Goal: Task Accomplishment & Management: Manage account settings

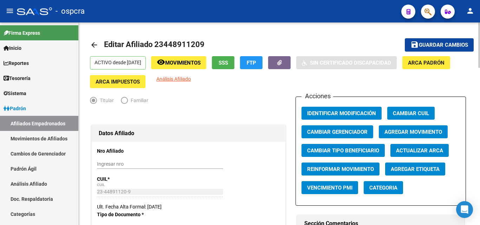
scroll to position [105, 0]
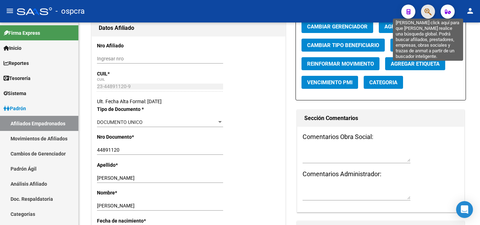
click at [430, 13] on icon "button" at bounding box center [427, 12] width 7 height 8
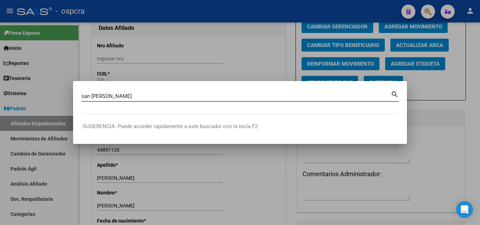
type input "san antonio de padua"
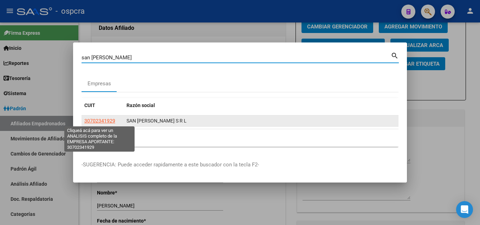
click at [112, 121] on span "30702341929" at bounding box center [99, 121] width 31 height 6
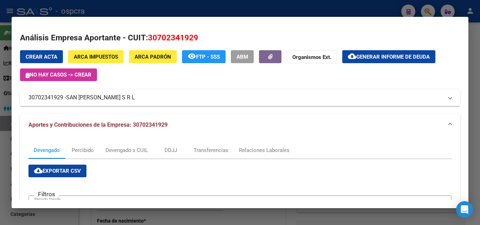
click at [126, 93] on span "SAN ANTONIO DE PADUA S R L" at bounding box center [100, 97] width 69 height 8
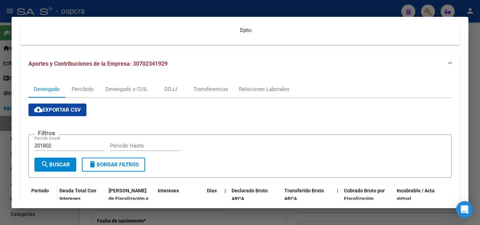
scroll to position [124, 0]
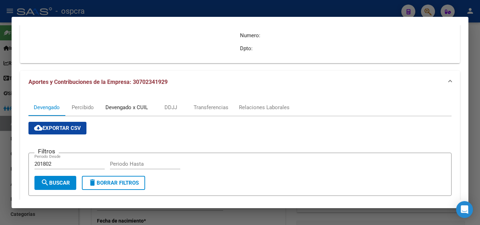
click at [134, 109] on div "Devengado x CUIL" at bounding box center [126, 108] width 43 height 8
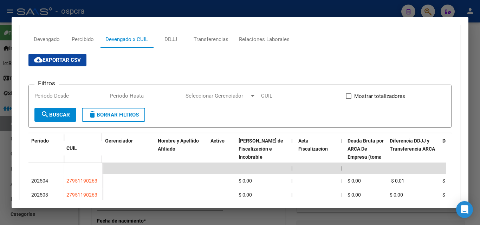
scroll to position [281, 0]
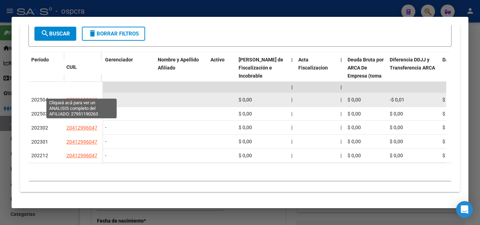
click at [82, 97] on span "27951190263" at bounding box center [81, 100] width 31 height 6
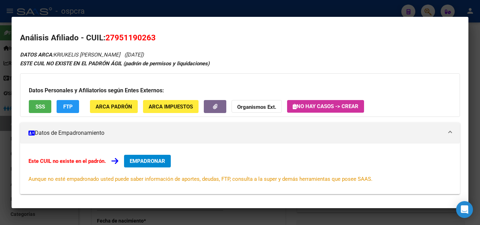
click at [0, 147] on div at bounding box center [240, 112] width 480 height 225
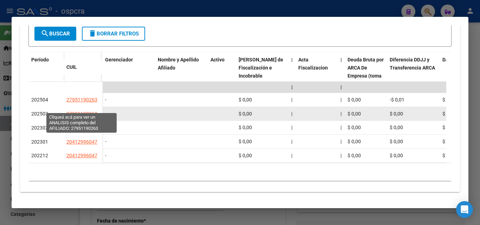
click at [84, 111] on span "27951190263" at bounding box center [81, 114] width 31 height 6
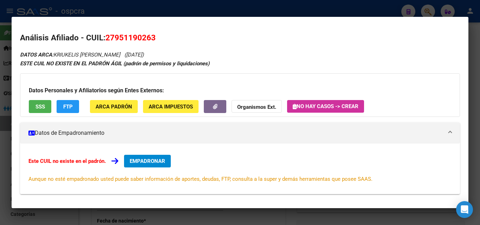
click at [0, 138] on div at bounding box center [240, 112] width 480 height 225
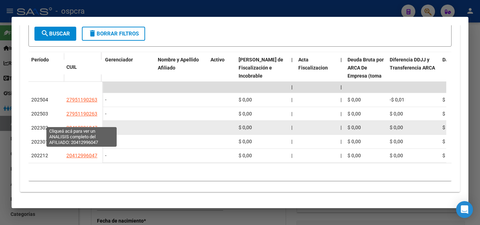
click at [84, 125] on span "20412996047" at bounding box center [81, 128] width 31 height 6
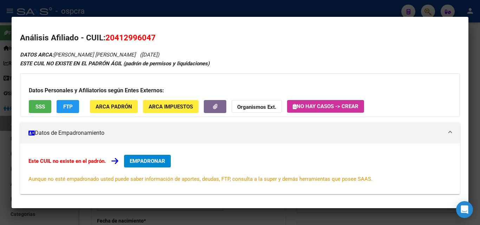
click at [3, 134] on div at bounding box center [240, 112] width 480 height 225
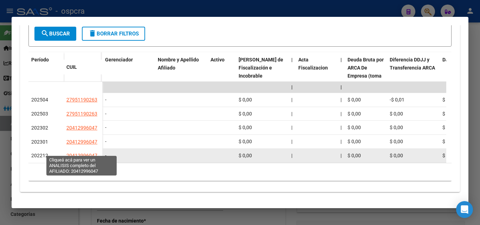
click at [78, 153] on span "20412996047" at bounding box center [81, 156] width 31 height 6
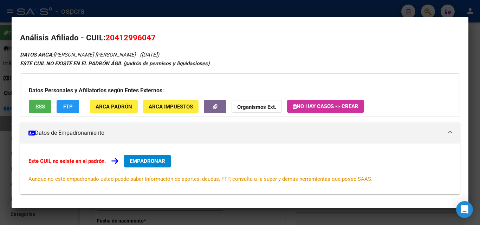
click at [7, 130] on div at bounding box center [240, 112] width 480 height 225
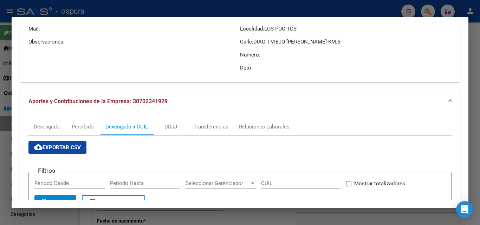
scroll to position [175, 0]
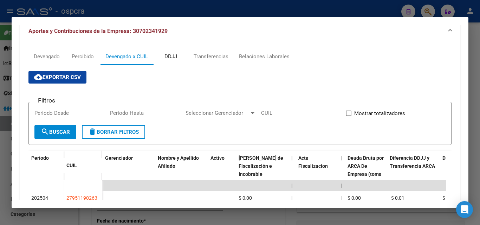
click at [169, 58] on div "DDJJ" at bounding box center [170, 57] width 13 height 8
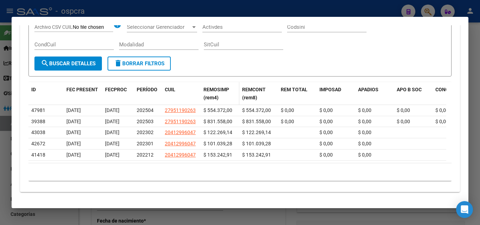
scroll to position [291, 0]
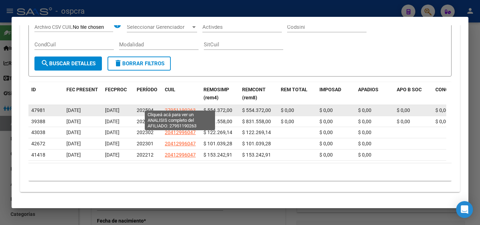
click at [190, 108] on span "27951190263" at bounding box center [180, 111] width 31 height 6
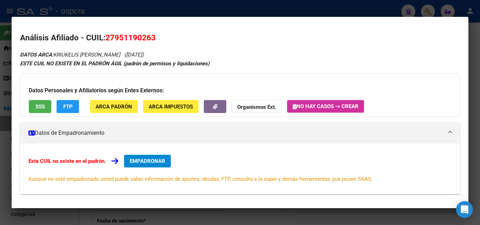
click at [0, 149] on div at bounding box center [240, 112] width 480 height 225
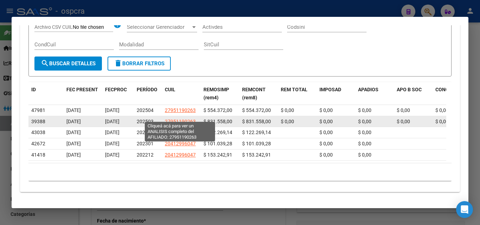
click at [180, 119] on span "27951190263" at bounding box center [180, 122] width 31 height 6
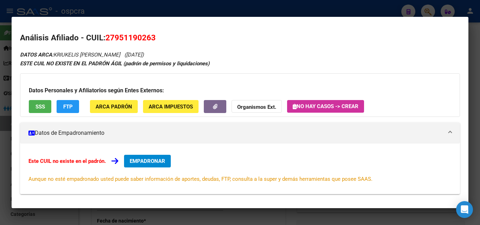
click at [35, 106] on span "SSS" at bounding box center [39, 107] width 9 height 6
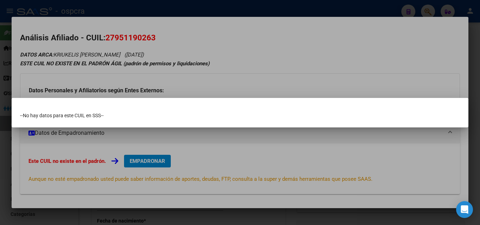
click at [0, 137] on div at bounding box center [240, 112] width 480 height 225
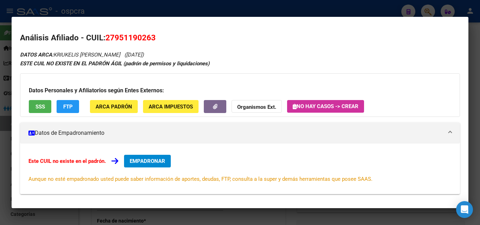
click at [0, 136] on div at bounding box center [240, 112] width 480 height 225
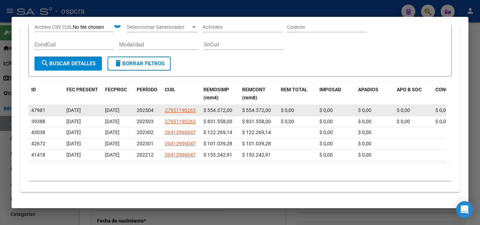
click at [188, 108] on span "27951190263" at bounding box center [180, 111] width 31 height 6
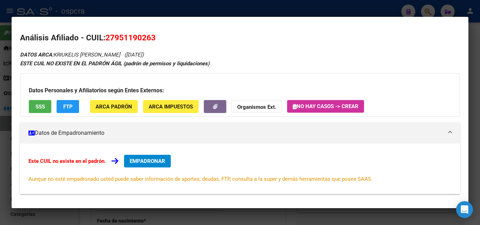
click at [44, 99] on div "Datos Personales y Afiliatorios según Entes Externos: SSS FTP ARCA Padrón ARCA …" at bounding box center [240, 95] width 440 height 44
click at [40, 107] on span "SSS" at bounding box center [39, 107] width 9 height 6
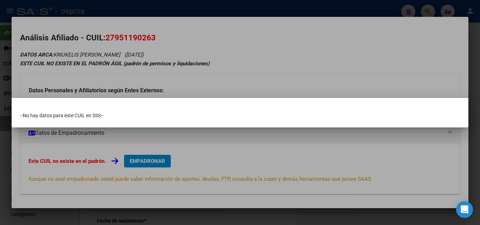
click at [0, 171] on div at bounding box center [240, 112] width 480 height 225
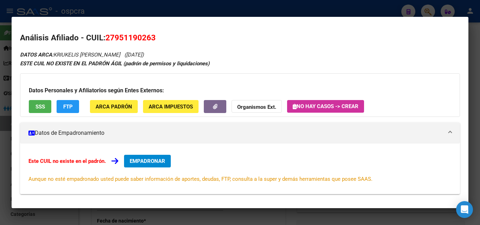
click at [0, 171] on div at bounding box center [240, 112] width 480 height 225
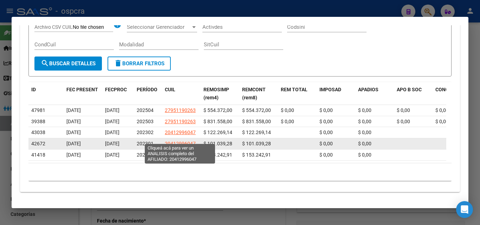
click at [173, 141] on span "20412996047" at bounding box center [180, 144] width 31 height 6
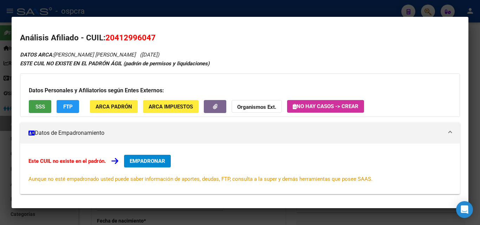
click at [36, 108] on span "SSS" at bounding box center [39, 107] width 9 height 6
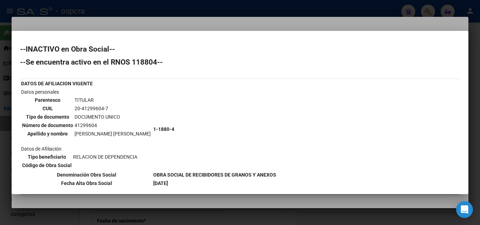
click at [0, 154] on div at bounding box center [240, 112] width 480 height 225
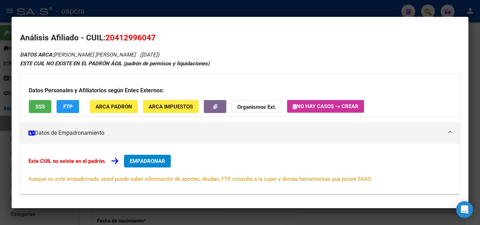
click at [4, 152] on div at bounding box center [240, 112] width 480 height 225
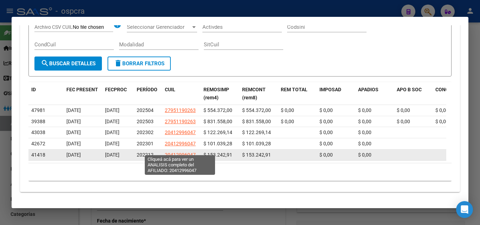
click at [186, 152] on span "20412996047" at bounding box center [180, 155] width 31 height 6
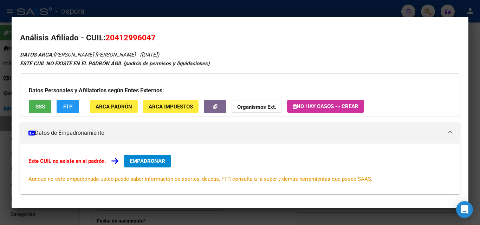
click at [37, 104] on div "Datos Personales y Afiliatorios según Entes Externos: SSS FTP ARCA Padrón ARCA …" at bounding box center [240, 95] width 440 height 44
click at [38, 103] on span "SSS" at bounding box center [39, 106] width 9 height 6
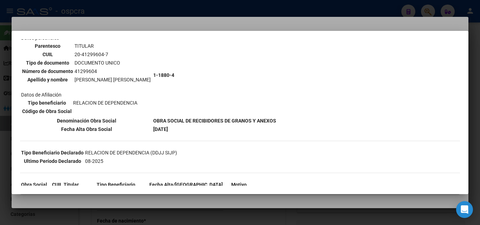
scroll to position [70, 0]
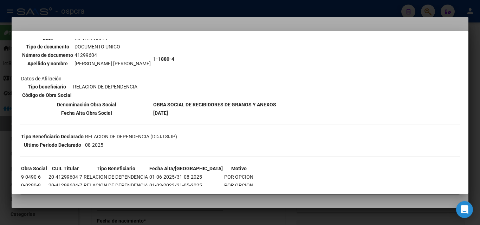
click at [0, 154] on div at bounding box center [240, 112] width 480 height 225
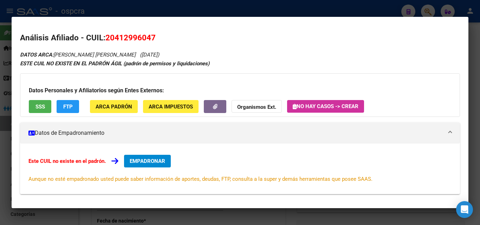
click at [0, 154] on div at bounding box center [240, 112] width 480 height 225
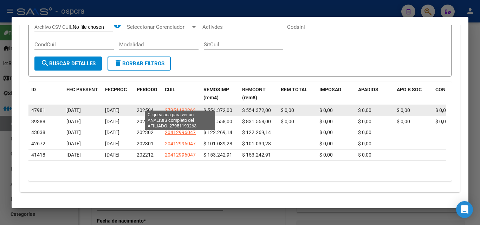
click at [181, 108] on span "27951190263" at bounding box center [180, 111] width 31 height 6
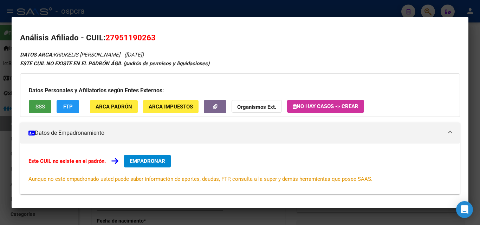
click at [39, 108] on span "SSS" at bounding box center [39, 107] width 9 height 6
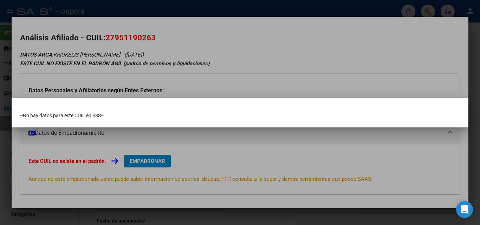
click at [1, 160] on div at bounding box center [240, 112] width 480 height 225
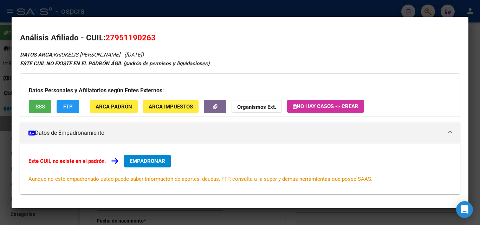
click at [1, 159] on div at bounding box center [240, 112] width 480 height 225
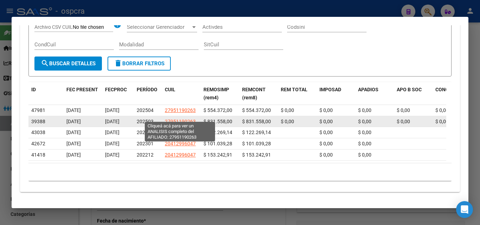
click at [182, 119] on span "27951190263" at bounding box center [180, 122] width 31 height 6
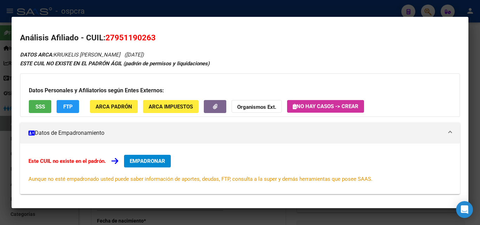
click at [9, 132] on div at bounding box center [240, 112] width 480 height 225
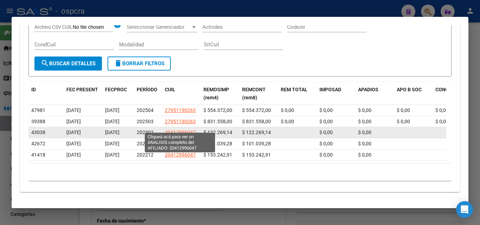
click at [180, 130] on span "20412996047" at bounding box center [180, 133] width 31 height 6
type textarea "20412996047"
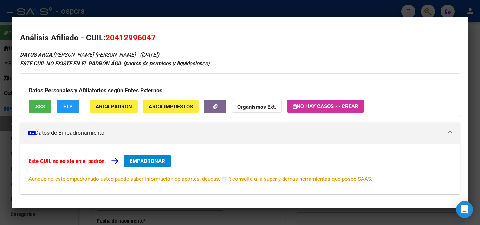
click at [39, 111] on button "SSS" at bounding box center [40, 106] width 22 height 13
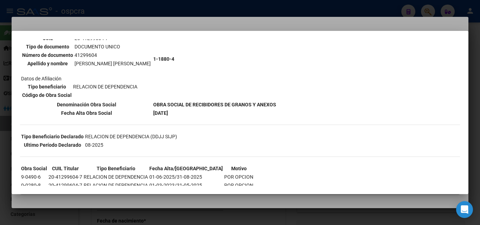
click at [0, 130] on div at bounding box center [240, 112] width 480 height 225
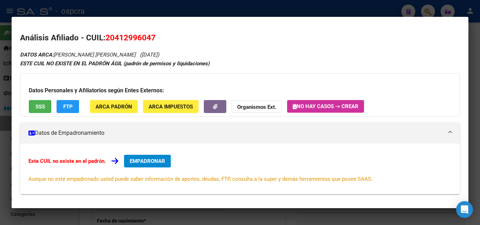
click at [0, 130] on div at bounding box center [240, 112] width 480 height 225
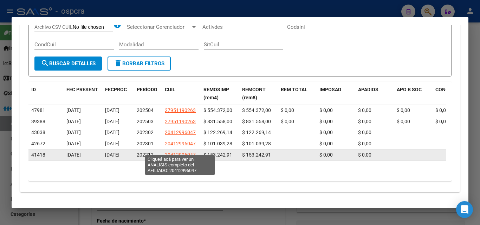
click at [183, 152] on span "20412996047" at bounding box center [180, 155] width 31 height 6
copy span "9"
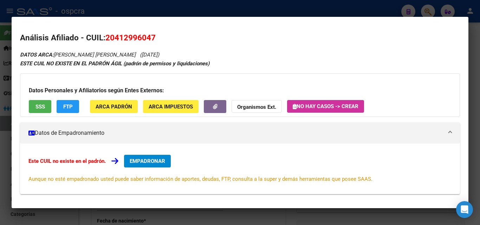
click at [0, 137] on div at bounding box center [240, 112] width 480 height 225
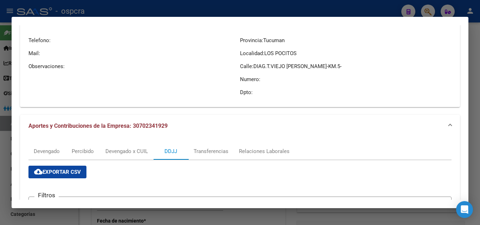
scroll to position [0, 0]
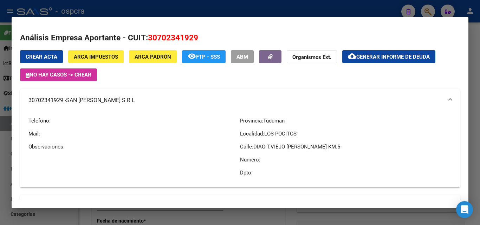
click at [0, 160] on div at bounding box center [240, 112] width 480 height 225
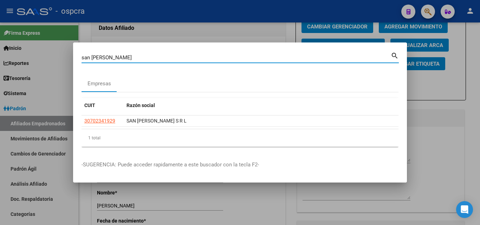
drag, startPoint x: 145, startPoint y: 58, endPoint x: 75, endPoint y: 67, distance: 70.9
click at [75, 67] on mat-dialog-content "san antonio de padua Buscar (apellido, dni, cuil, nro traspaso, cuit, obra soci…" at bounding box center [240, 102] width 334 height 102
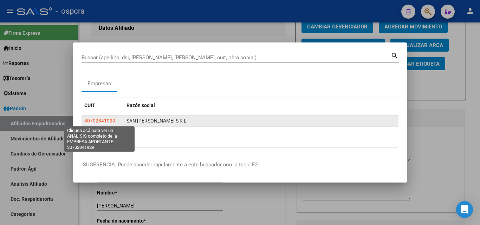
click at [110, 122] on span "30702341929" at bounding box center [99, 121] width 31 height 6
type textarea "30702341929"
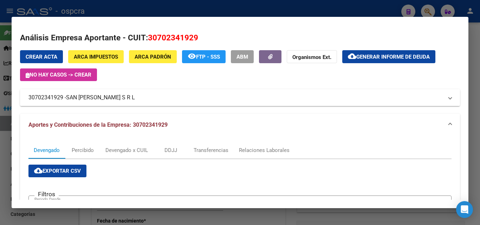
click at [93, 102] on mat-expansion-panel-header "30702341929 - SAN ANTONIO DE PADUA S R L" at bounding box center [240, 97] width 440 height 17
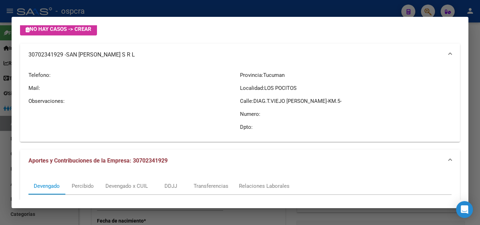
scroll to position [35, 0]
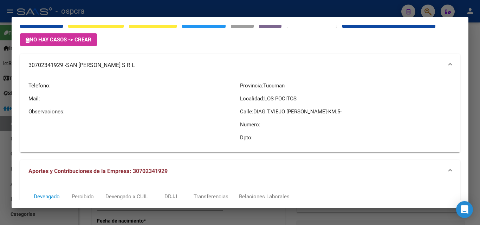
click at [0, 77] on div at bounding box center [240, 112] width 480 height 225
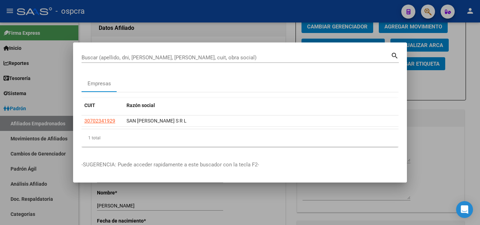
click at [103, 57] on input "Buscar (apellido, dni, [PERSON_NAME], [PERSON_NAME], cuit, obra social)" at bounding box center [236, 57] width 309 height 6
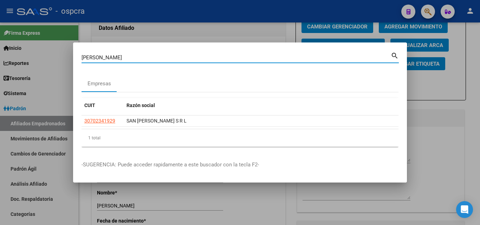
type input "frank"
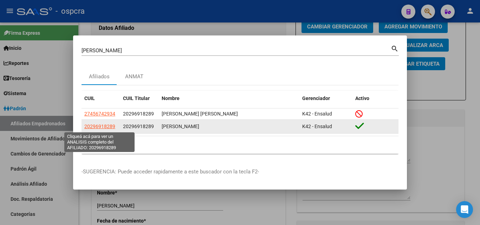
click at [105, 126] on span "20296918289" at bounding box center [99, 127] width 31 height 6
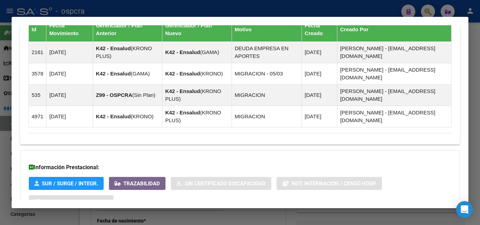
scroll to position [493, 0]
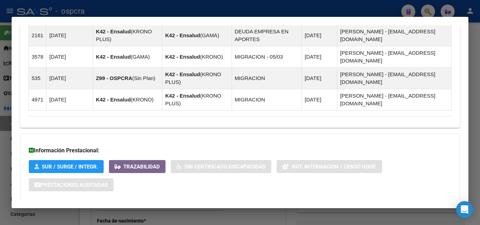
click at [105, 211] on span "Aportes y Contribuciones del Afiliado: 20296918289" at bounding box center [105, 214] width 132 height 7
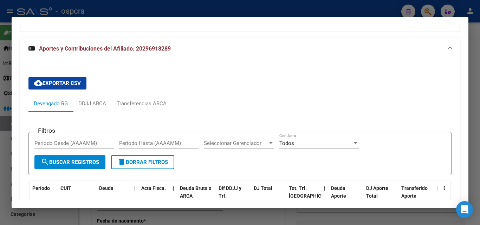
scroll to position [745, 0]
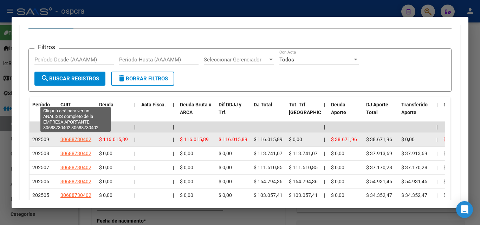
click at [79, 137] on span "30688730402" at bounding box center [75, 140] width 31 height 6
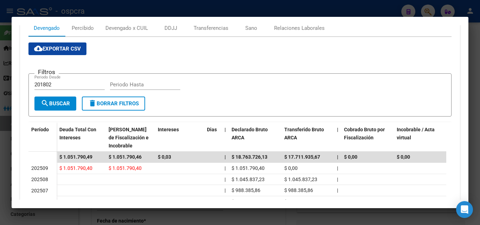
scroll to position [0, 0]
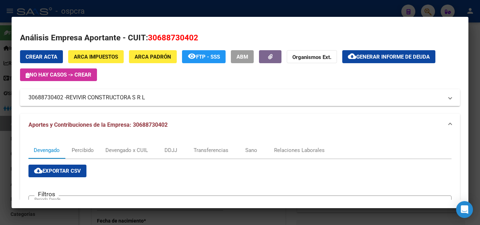
click at [115, 98] on span "REVIVIR CONSTRUCTORA S R L" at bounding box center [105, 97] width 79 height 8
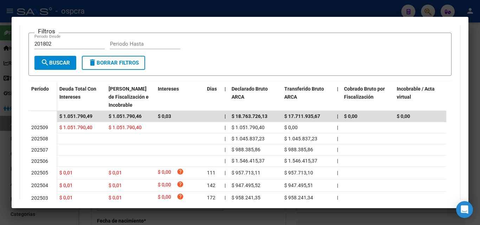
scroll to position [105, 0]
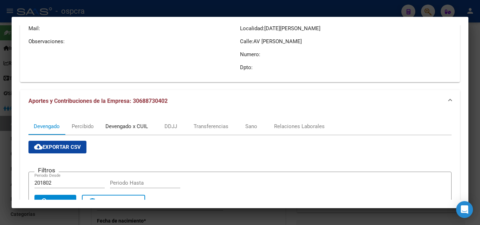
click at [142, 129] on div "Devengado x CUIL" at bounding box center [126, 127] width 43 height 8
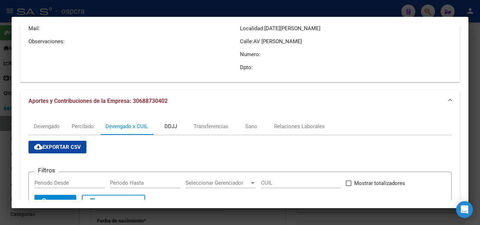
click at [175, 129] on div "DDJJ" at bounding box center [170, 127] width 13 height 8
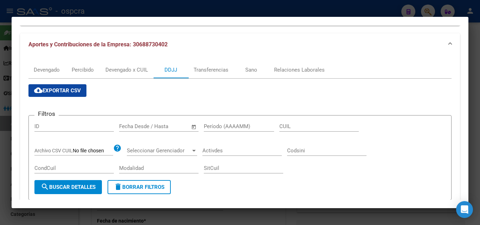
scroll to position [141, 0]
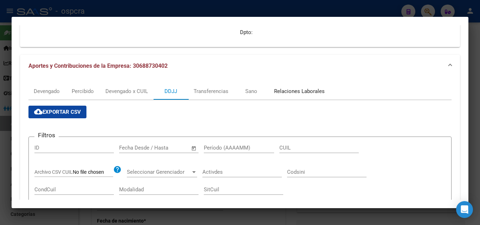
click at [311, 90] on div "Relaciones Laborales" at bounding box center [299, 91] width 51 height 8
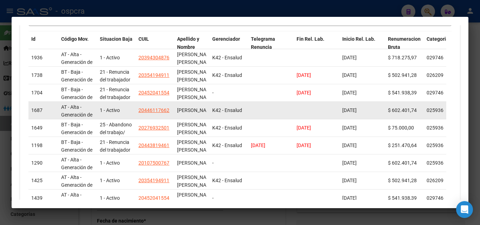
scroll to position [293, 0]
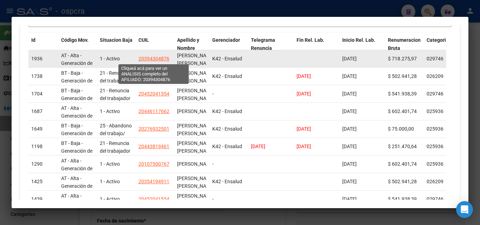
click at [152, 61] on span "20394304876" at bounding box center [153, 59] width 31 height 6
type textarea "20394304876"
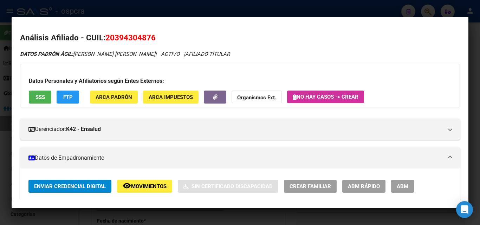
click at [0, 112] on div at bounding box center [240, 112] width 480 height 225
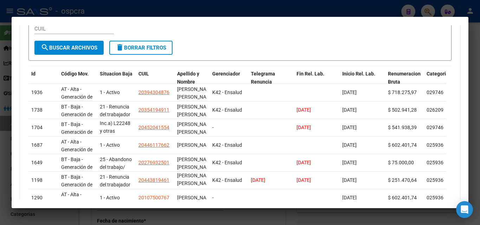
scroll to position [258, 0]
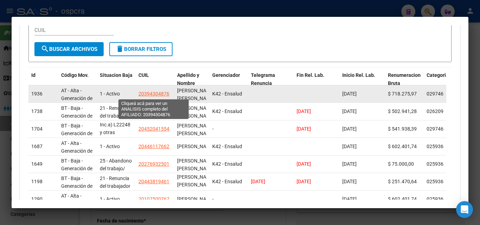
click at [161, 96] on span "20394304876" at bounding box center [153, 94] width 31 height 6
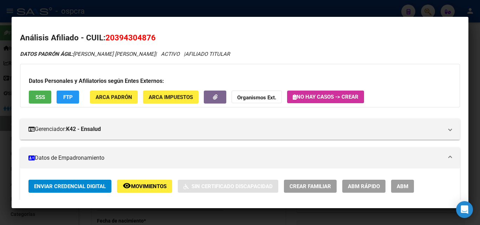
click at [39, 94] on span "SSS" at bounding box center [39, 97] width 9 height 6
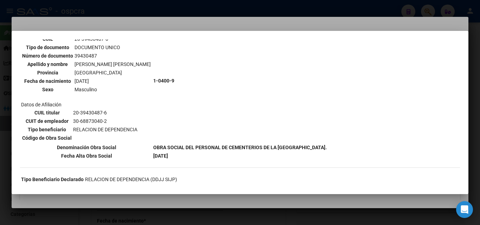
scroll to position [126, 0]
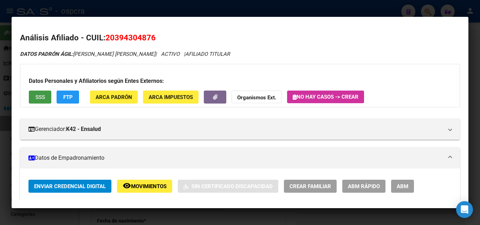
click at [400, 185] on span "ABM" at bounding box center [403, 186] width 12 height 6
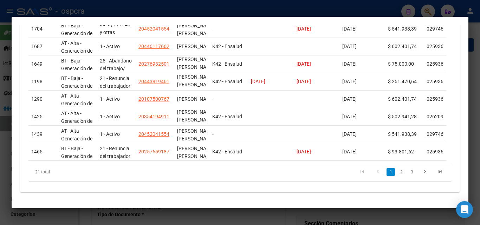
scroll to position [364, 0]
click at [397, 173] on link "2" at bounding box center [401, 172] width 8 height 8
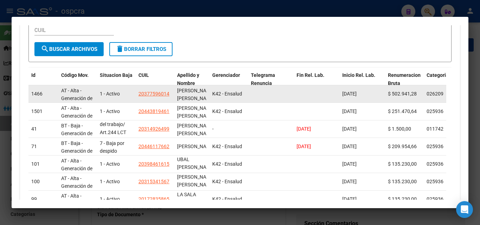
scroll to position [9, 0]
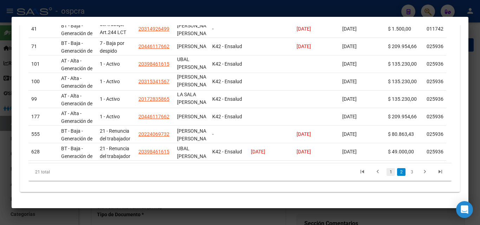
click at [387, 171] on link "1" at bounding box center [391, 172] width 8 height 8
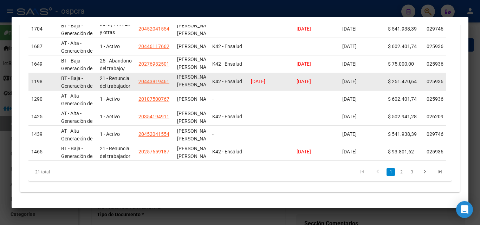
scroll to position [258, 0]
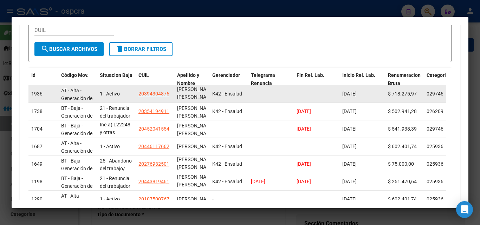
click at [160, 97] on app-link-go-to "20394304876" at bounding box center [153, 94] width 31 height 8
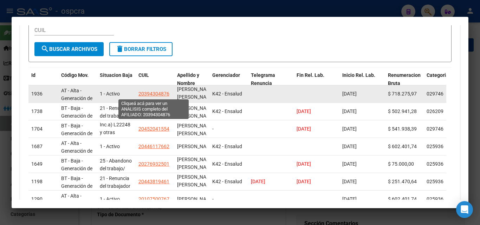
click at [160, 93] on span "20394304876" at bounding box center [153, 94] width 31 height 6
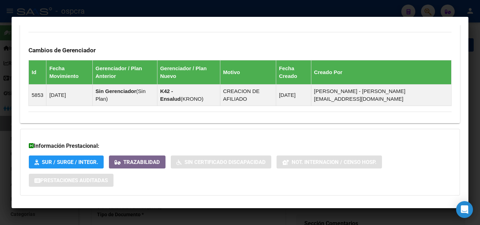
scroll to position [416, 0]
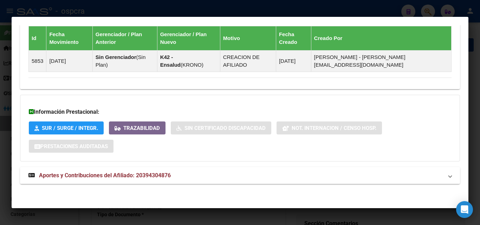
click at [149, 181] on mat-expansion-panel-header "Aportes y Contribuciones del Afiliado: 20394304876" at bounding box center [240, 175] width 440 height 17
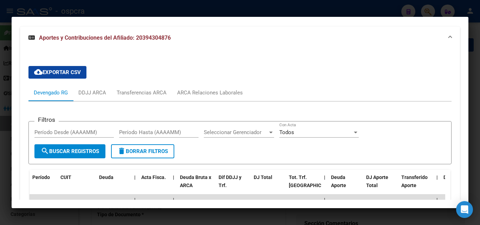
scroll to position [627, 0]
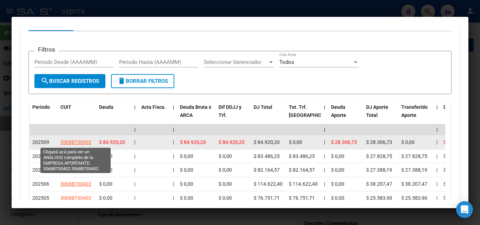
click at [78, 141] on span "30688730402" at bounding box center [75, 142] width 31 height 6
type textarea "30688730402"
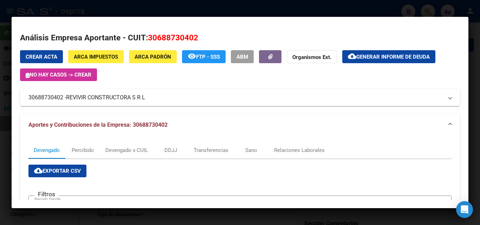
click at [0, 118] on div at bounding box center [240, 112] width 480 height 225
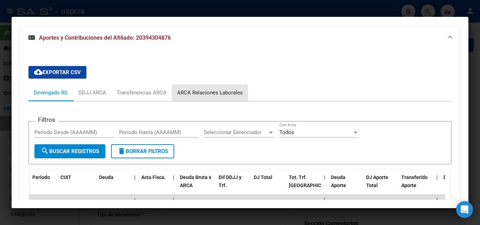
click at [208, 94] on div "ARCA Relaciones Laborales" at bounding box center [210, 93] width 66 height 8
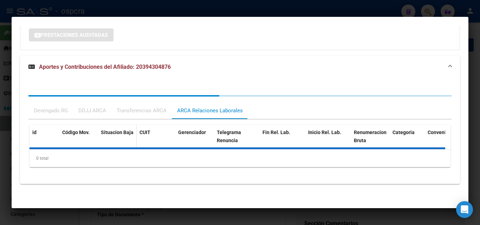
scroll to position [556, 0]
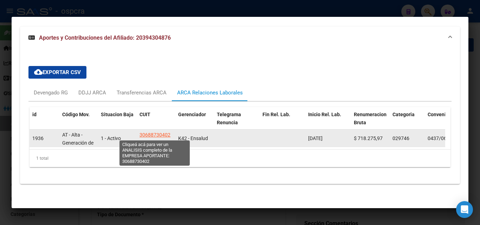
click at [160, 134] on span "30688730402" at bounding box center [154, 135] width 31 height 6
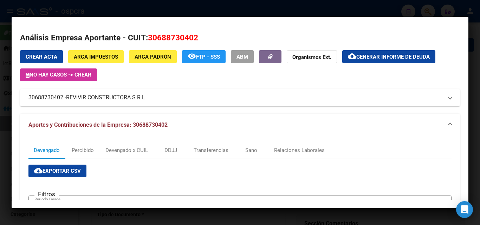
click at [0, 101] on div at bounding box center [240, 112] width 480 height 225
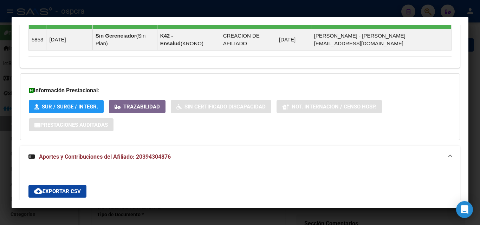
scroll to position [345, 0]
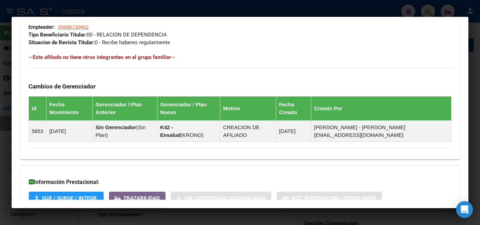
click at [0, 133] on div at bounding box center [240, 112] width 480 height 225
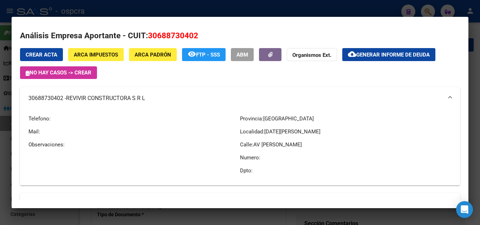
scroll to position [0, 0]
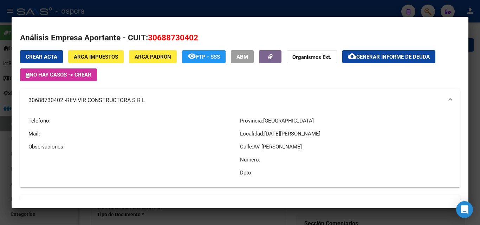
drag, startPoint x: 29, startPoint y: 98, endPoint x: 62, endPoint y: 102, distance: 33.5
click at [62, 102] on mat-panel-title "30688730402 - REVIVIR CONSTRUCTORA S R L" at bounding box center [235, 100] width 415 height 8
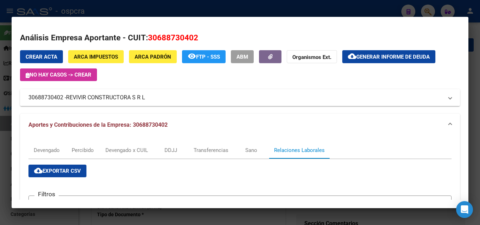
copy mat-panel-title "30688730402"
click at [0, 113] on div at bounding box center [240, 112] width 480 height 225
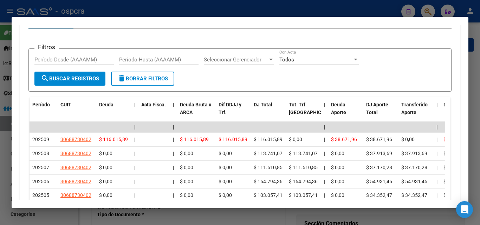
click at [1, 117] on div at bounding box center [240, 112] width 480 height 225
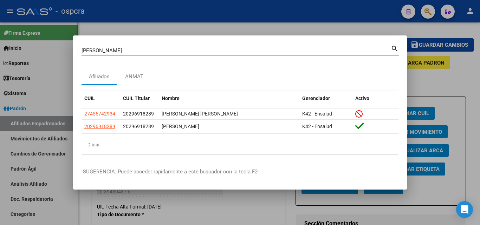
drag, startPoint x: 0, startPoint y: 107, endPoint x: 50, endPoint y: 100, distance: 50.4
click at [0, 108] on div at bounding box center [240, 112] width 480 height 225
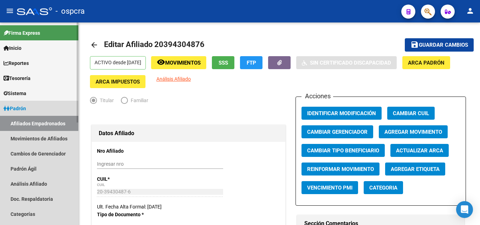
drag, startPoint x: 41, startPoint y: 122, endPoint x: 39, endPoint y: 103, distance: 19.4
click at [41, 123] on link "Afiliados Empadronados" at bounding box center [39, 123] width 78 height 15
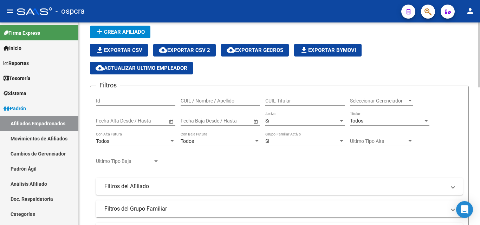
scroll to position [35, 0]
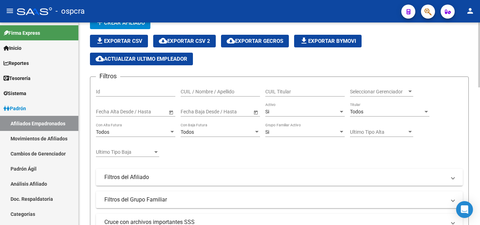
click at [376, 94] on span "Seleccionar Gerenciador" at bounding box center [378, 92] width 57 height 6
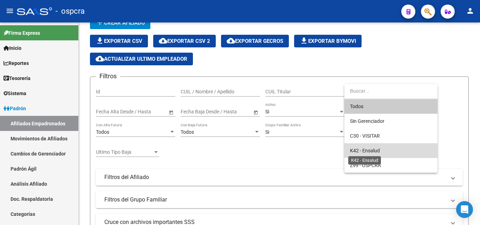
click at [370, 151] on span "K42 - Ensalud" at bounding box center [365, 151] width 30 height 6
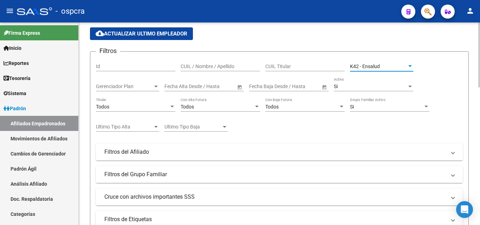
scroll to position [105, 0]
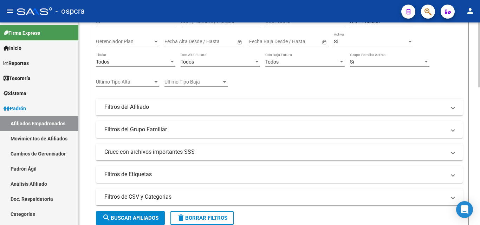
click at [209, 112] on mat-expansion-panel-header "Filtros del Afiliado" at bounding box center [279, 107] width 367 height 17
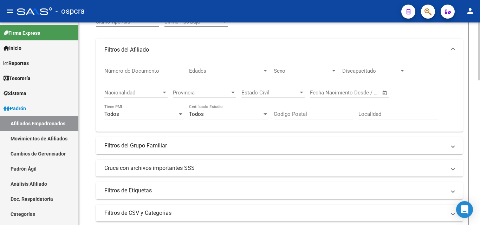
scroll to position [176, 0]
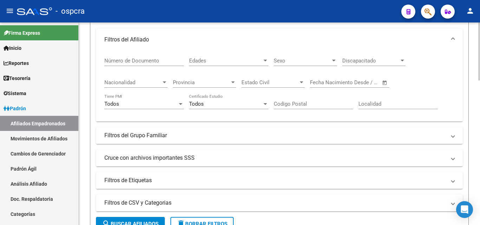
click at [175, 142] on mat-expansion-panel-header "Filtros del Grupo Familiar" at bounding box center [279, 135] width 367 height 17
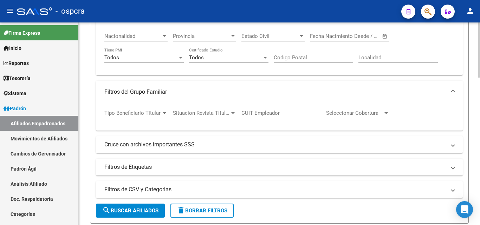
scroll to position [246, 0]
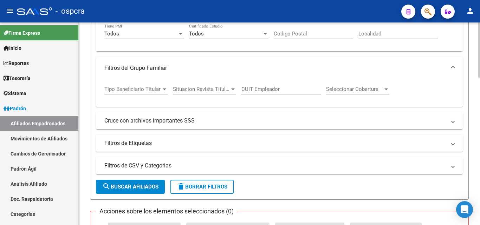
click at [212, 112] on div "Filtros Id CUIL / Nombre / Apellido CUIL Titular K42 - Ensalud Seleccionar Gere…" at bounding box center [279, 12] width 367 height 280
click at [212, 118] on mat-panel-title "Cruce con archivos importantes SSS" at bounding box center [275, 121] width 342 height 8
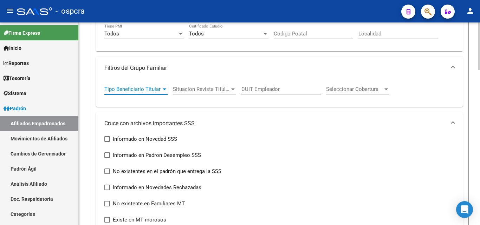
click at [161, 90] on span "Tipo Beneficiario Titular" at bounding box center [132, 89] width 57 height 6
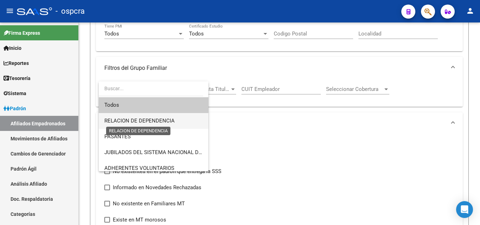
click at [149, 121] on span "RELACION DE DEPENDENCIA" at bounding box center [139, 121] width 70 height 6
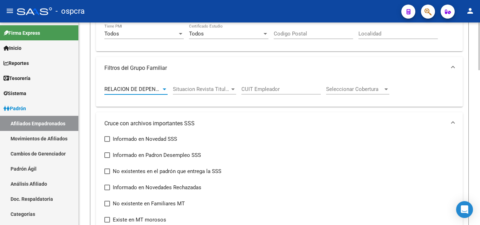
click at [232, 88] on div at bounding box center [233, 89] width 6 height 6
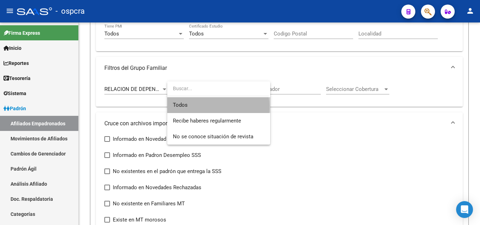
click at [218, 107] on span "Todos" at bounding box center [219, 105] width 92 height 16
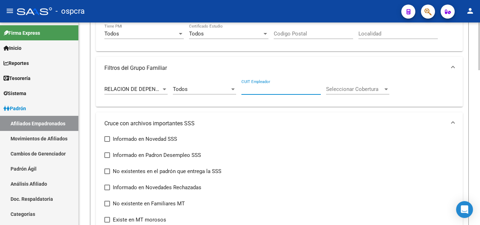
paste input "30-68873040-2"
type input "30-68873040-2"
click at [372, 91] on span "Seleccionar Cobertura" at bounding box center [354, 89] width 57 height 6
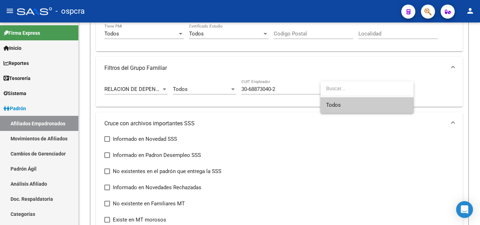
click at [358, 102] on span "Todos" at bounding box center [367, 105] width 82 height 16
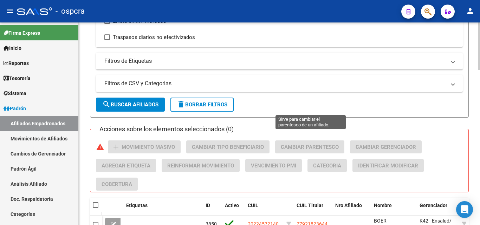
scroll to position [492, 0]
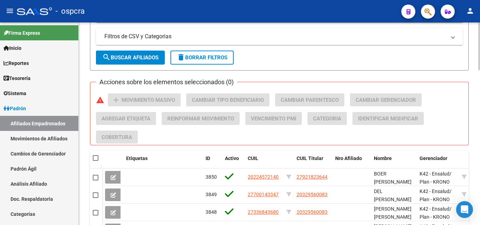
click at [139, 61] on span "search Buscar Afiliados" at bounding box center [130, 57] width 56 height 6
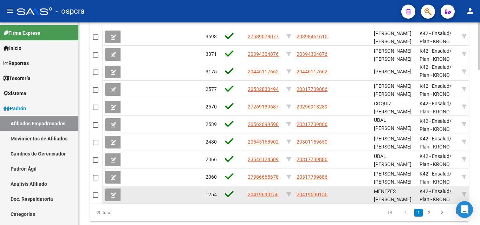
scroll to position [0, 0]
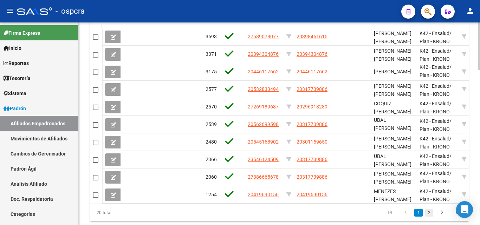
click at [429, 217] on link "2" at bounding box center [429, 213] width 8 height 8
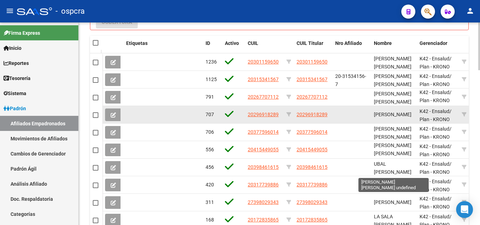
scroll to position [551, 0]
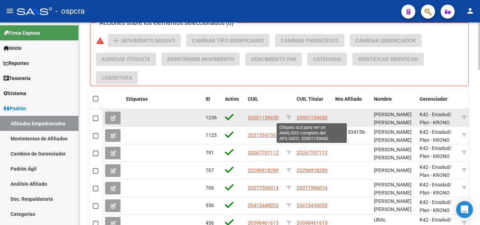
click at [311, 116] on span "20301159650" at bounding box center [312, 118] width 31 height 6
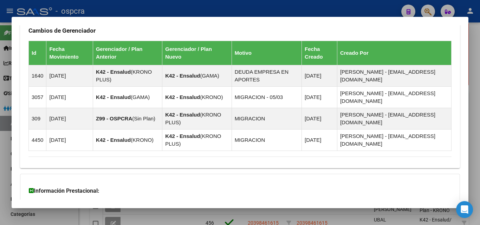
scroll to position [486, 0]
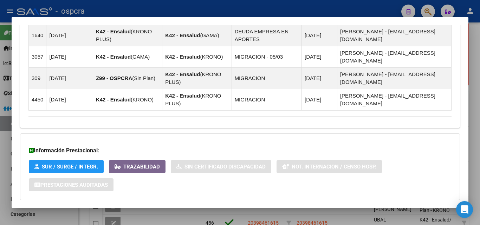
click at [105, 211] on span "Aportes y Contribuciones del Afiliado: 20301159650" at bounding box center [105, 214] width 132 height 7
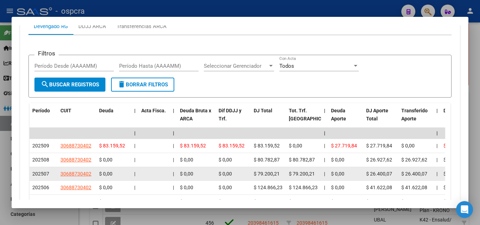
scroll to position [732, 0]
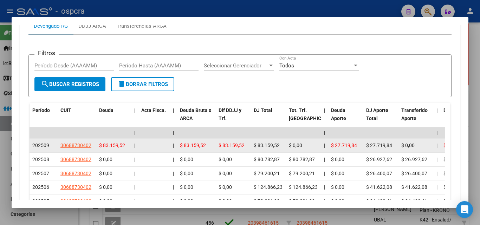
click at [75, 142] on app-link-go-to "30688730402" at bounding box center [75, 146] width 31 height 8
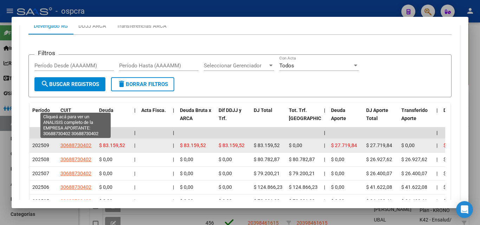
click at [75, 143] on span "30688730402" at bounding box center [75, 146] width 31 height 6
type textarea "30688730402"
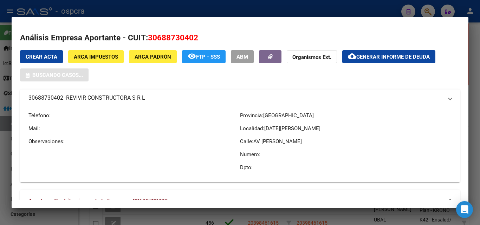
click at [0, 129] on div at bounding box center [240, 112] width 480 height 225
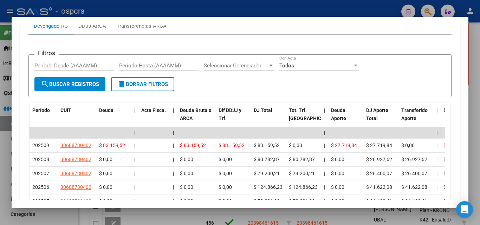
click at [0, 129] on div at bounding box center [240, 112] width 480 height 225
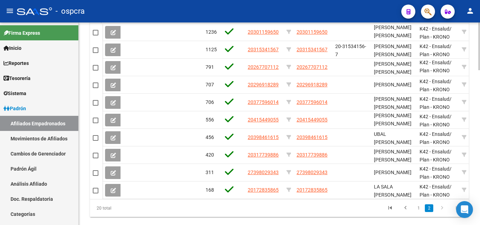
scroll to position [516, 0]
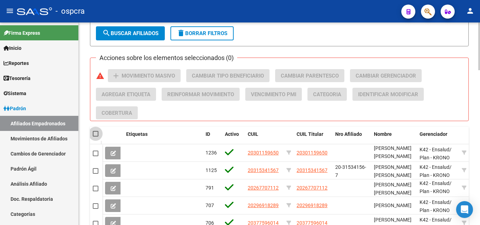
click at [94, 132] on span at bounding box center [96, 134] width 6 height 6
click at [95, 137] on input "checkbox" at bounding box center [95, 137] width 0 height 0
checkbox input "true"
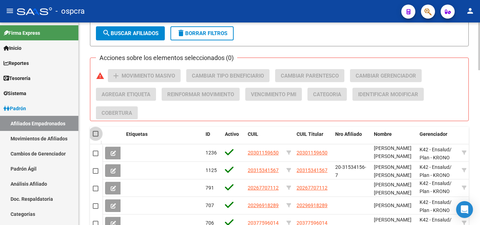
checkbox input "true"
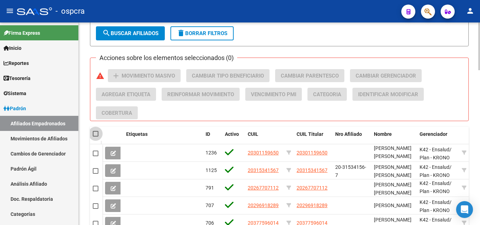
checkbox input "true"
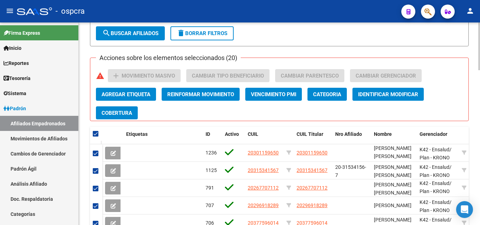
click at [401, 95] on span "Identificar Modificar" at bounding box center [388, 94] width 60 height 6
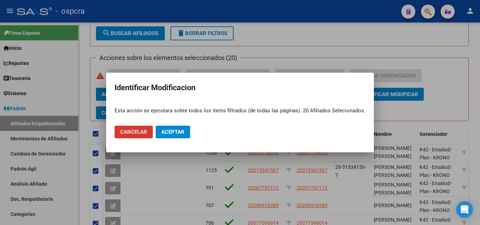
click at [466, 64] on div at bounding box center [240, 112] width 480 height 225
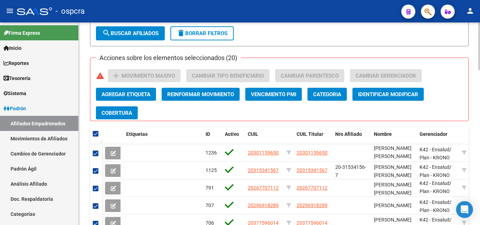
click at [120, 111] on span "Cobertura" at bounding box center [117, 113] width 31 height 6
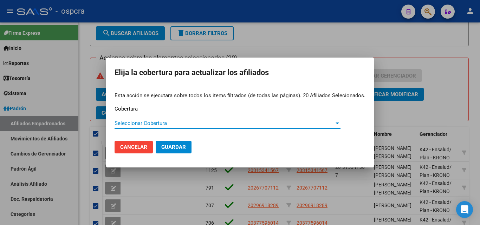
click at [452, 71] on div at bounding box center [240, 112] width 480 height 225
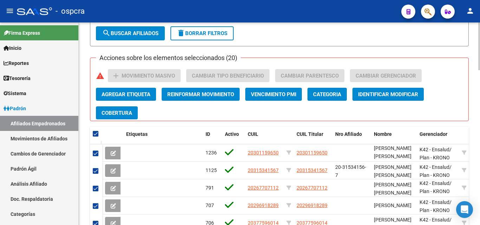
click at [140, 92] on span "Agregar Etiqueta" at bounding box center [126, 94] width 49 height 6
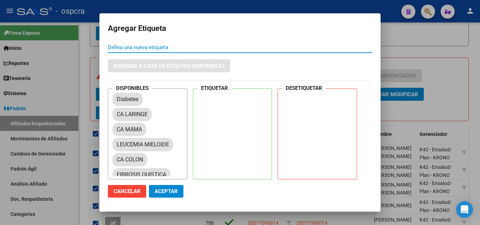
click at [439, 65] on div at bounding box center [240, 112] width 480 height 225
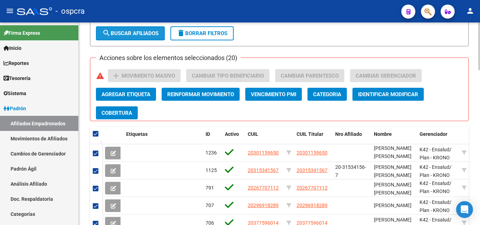
click at [132, 31] on span "search Buscar Afiliados" at bounding box center [130, 33] width 56 height 6
checkbox input "false"
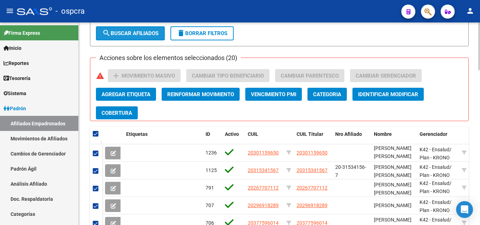
checkbox input "false"
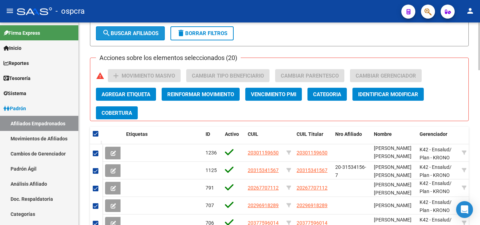
checkbox input "false"
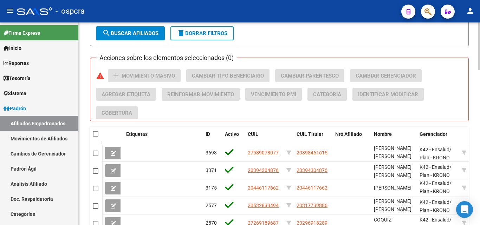
click at [96, 135] on span at bounding box center [96, 134] width 6 height 6
click at [96, 137] on input "checkbox" at bounding box center [95, 137] width 0 height 0
checkbox input "true"
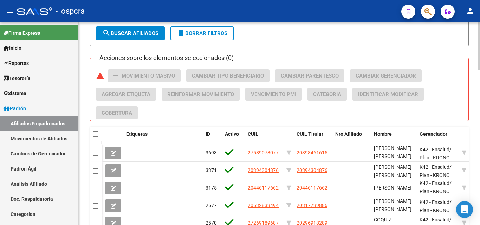
checkbox input "true"
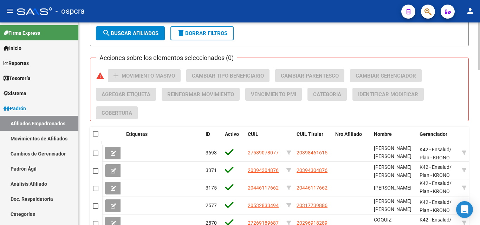
checkbox input "true"
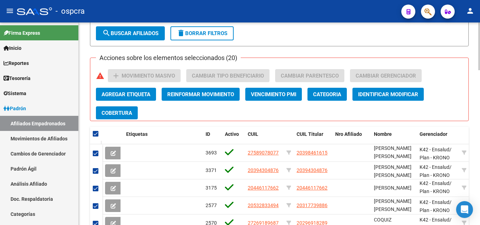
click at [128, 119] on button "Cobertura" at bounding box center [117, 112] width 42 height 13
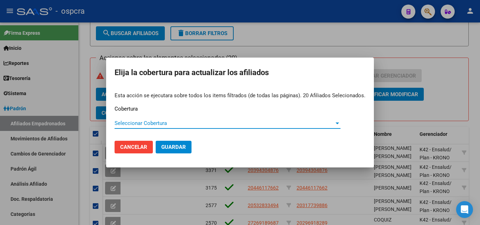
click at [226, 129] on div "Seleccionar Cobertura Seleccionar Cobertura" at bounding box center [228, 123] width 226 height 11
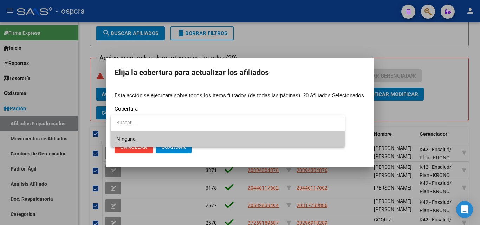
click at [479, 77] on div at bounding box center [240, 112] width 480 height 225
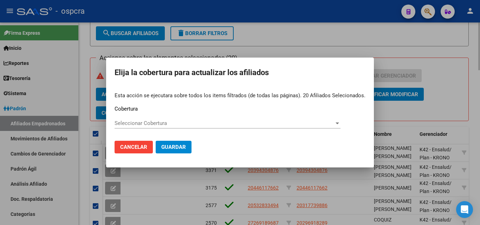
drag, startPoint x: 457, startPoint y: 78, endPoint x: 392, endPoint y: 90, distance: 65.7
click at [457, 78] on div at bounding box center [240, 112] width 480 height 225
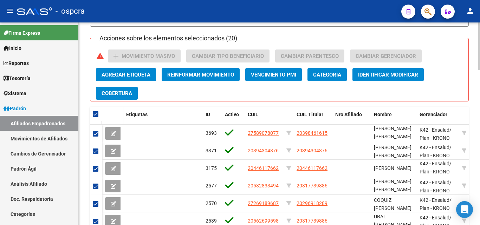
scroll to position [551, 0]
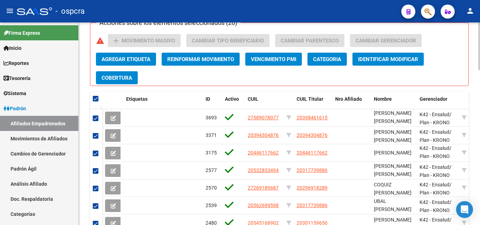
click at [394, 61] on span "Identificar Modificar" at bounding box center [388, 59] width 60 height 6
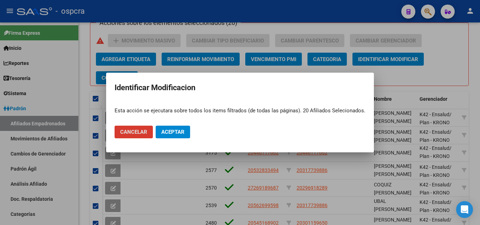
click at [132, 131] on span "Cancelar" at bounding box center [133, 132] width 27 height 6
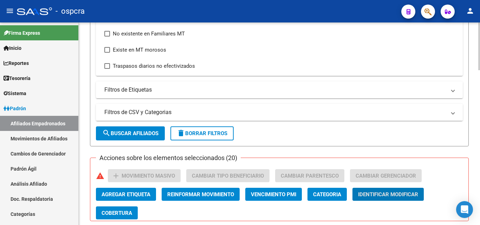
scroll to position [376, 0]
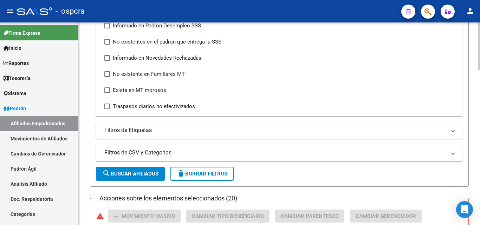
click at [453, 131] on span at bounding box center [453, 130] width 3 height 8
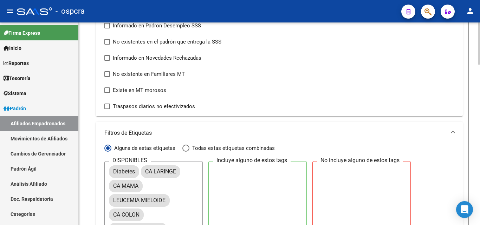
scroll to position [411, 0]
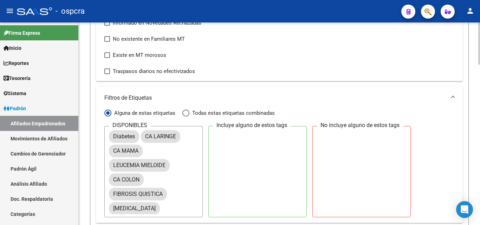
click at [450, 96] on span "Filtros de Etiquetas" at bounding box center [277, 98] width 347 height 8
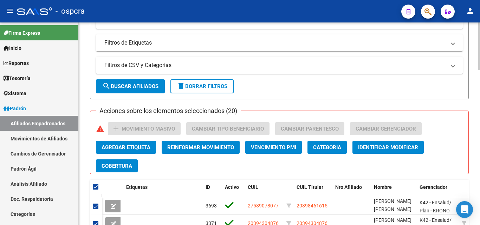
scroll to position [446, 0]
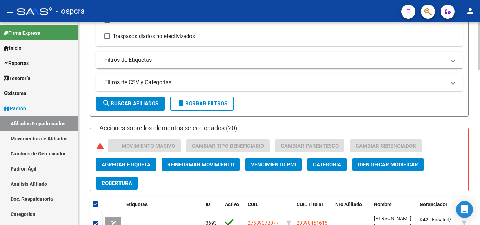
click at [148, 79] on mat-panel-title "Filtros de CSV y Categorias" at bounding box center [275, 83] width 342 height 8
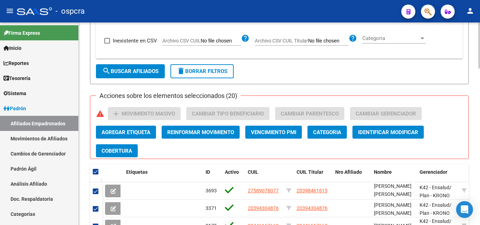
scroll to position [516, 0]
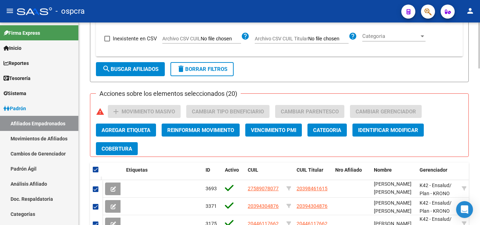
click at [329, 134] on button "Categoria" at bounding box center [326, 130] width 39 height 13
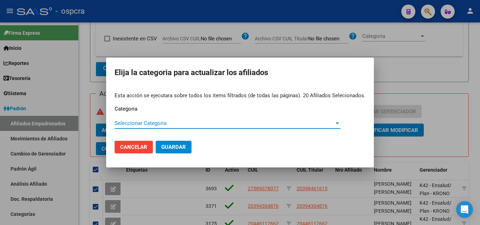
click at [334, 122] on div at bounding box center [337, 124] width 6 height 6
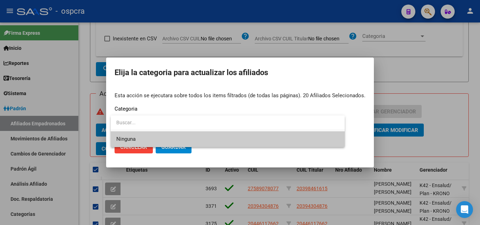
click at [404, 101] on div at bounding box center [240, 112] width 480 height 225
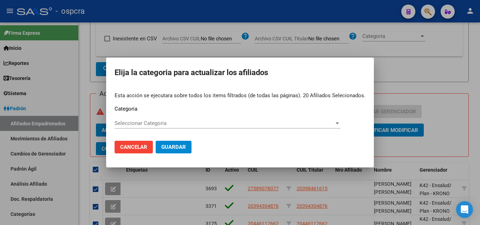
click at [439, 126] on div at bounding box center [240, 112] width 480 height 225
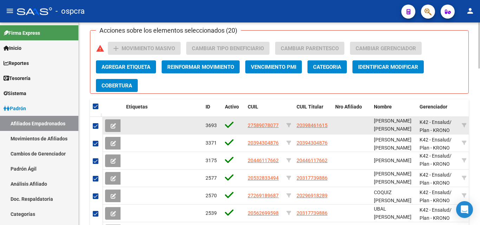
scroll to position [586, 0]
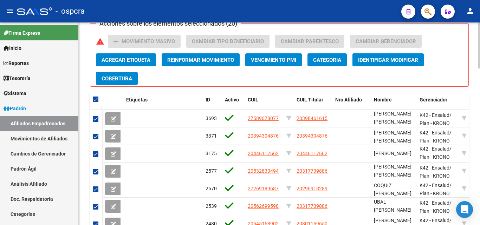
click at [94, 44] on div "Acciones sobre los elementos seleccionados (20) warning add Movimiento Masivo C…" at bounding box center [279, 55] width 379 height 64
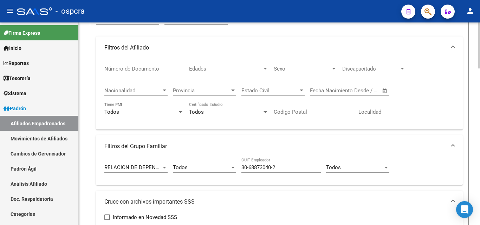
scroll to position [130, 0]
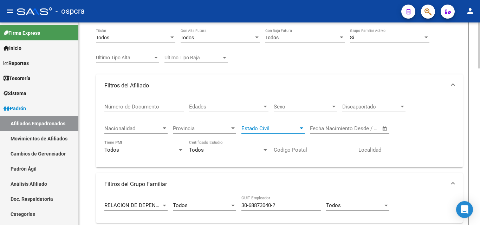
click at [298, 128] on span "Estado Civil" at bounding box center [269, 128] width 57 height 6
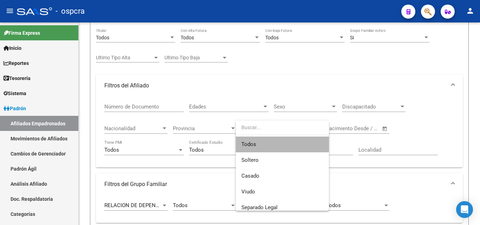
click at [284, 145] on span "Todos" at bounding box center [282, 145] width 82 height 16
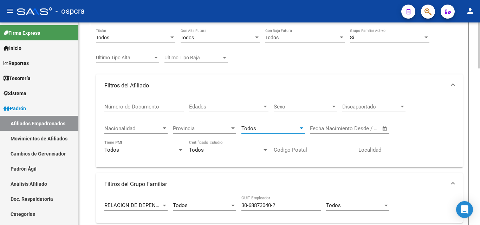
click at [378, 110] on span "Discapacitado" at bounding box center [370, 107] width 57 height 6
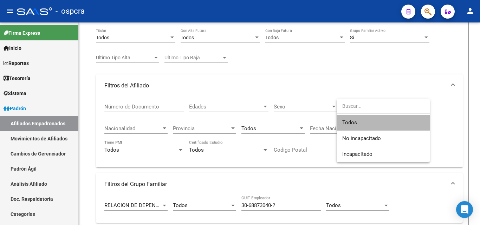
click at [350, 124] on span "Todos" at bounding box center [383, 123] width 82 height 16
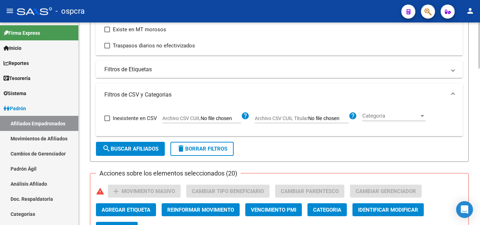
scroll to position [446, 0]
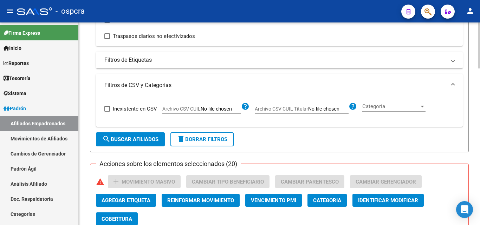
click at [143, 139] on span "search Buscar Afiliados" at bounding box center [130, 139] width 56 height 6
checkbox input "false"
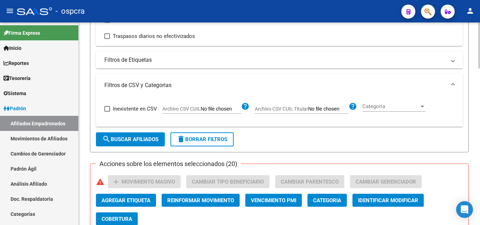
checkbox input "false"
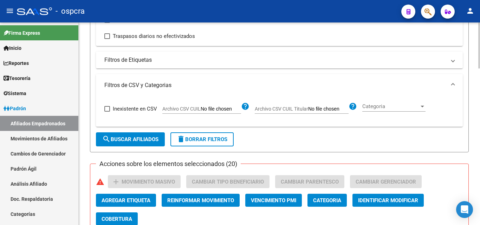
checkbox input "false"
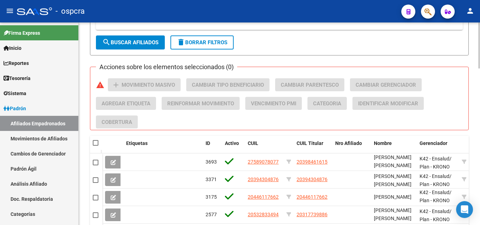
scroll to position [551, 0]
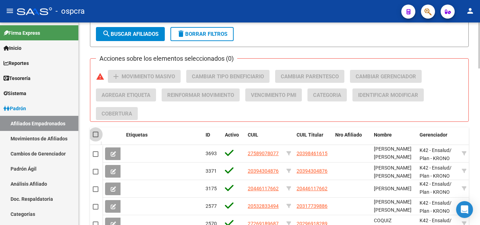
click at [96, 135] on span at bounding box center [96, 135] width 6 height 6
click at [96, 137] on input "checkbox" at bounding box center [95, 137] width 0 height 0
checkbox input "true"
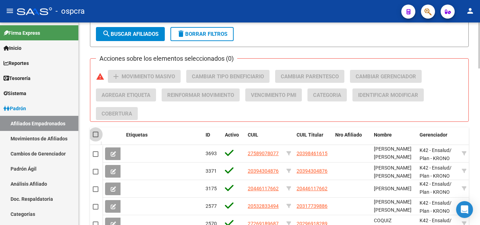
checkbox input "true"
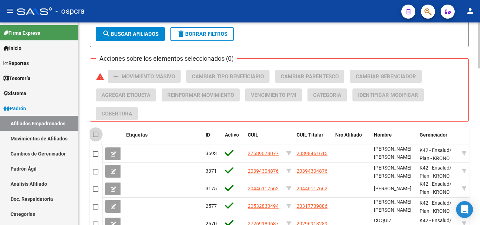
checkbox input "true"
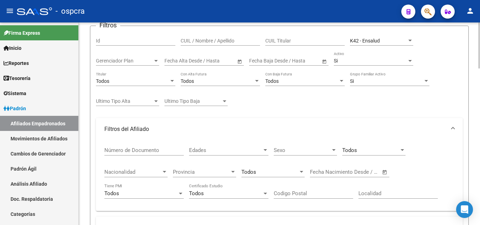
scroll to position [0, 0]
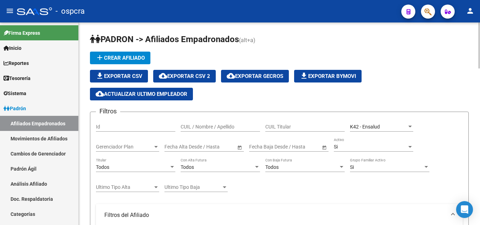
click at [147, 143] on div "Gerenciador Plan Gerenciador Plan" at bounding box center [127, 145] width 63 height 14
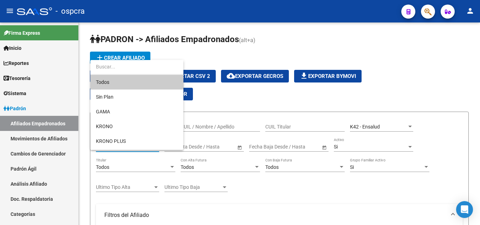
click at [110, 86] on span "Todos" at bounding box center [137, 82] width 82 height 15
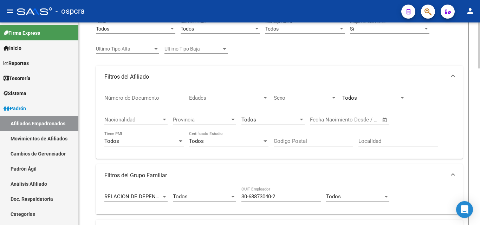
scroll to position [141, 0]
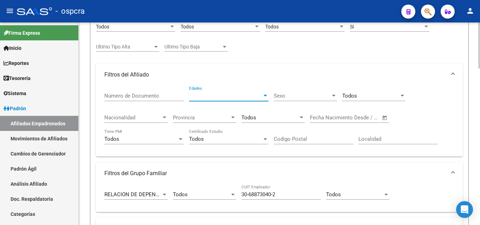
click at [265, 96] on div at bounding box center [266, 96] width 4 height 2
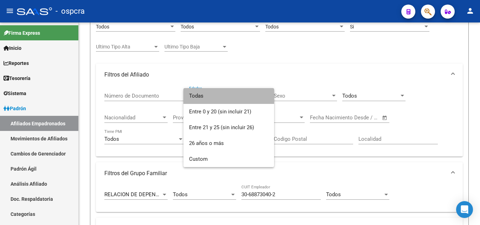
click at [236, 96] on span "Todas" at bounding box center [228, 96] width 79 height 16
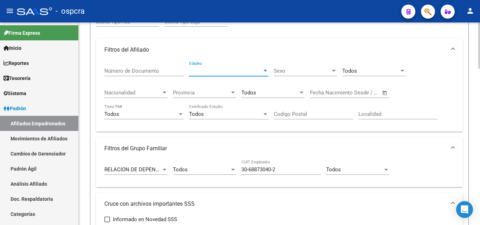
scroll to position [176, 0]
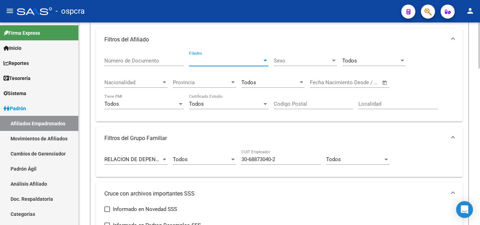
click at [162, 80] on div at bounding box center [164, 83] width 6 height 6
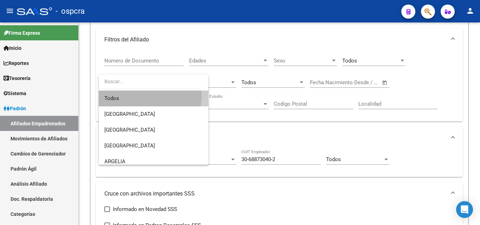
click at [143, 96] on span "Todos" at bounding box center [153, 99] width 98 height 16
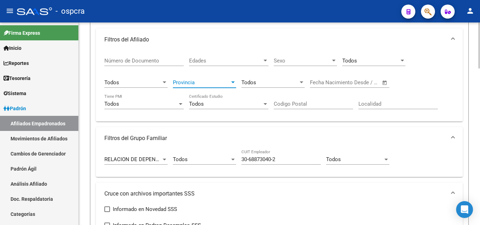
click at [231, 82] on div at bounding box center [233, 83] width 6 height 6
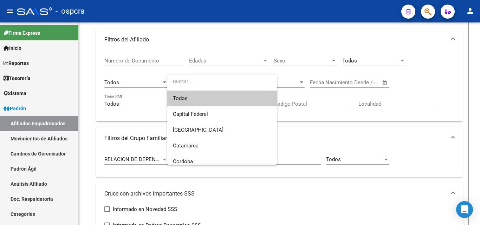
click at [205, 98] on span "Todos" at bounding box center [222, 99] width 98 height 16
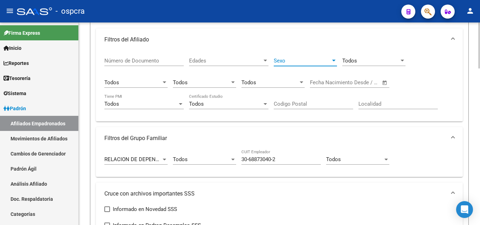
click at [332, 59] on div at bounding box center [334, 61] width 6 height 6
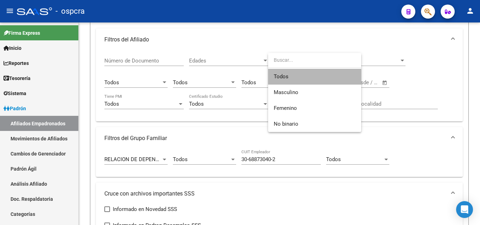
click at [298, 79] on span "Todos" at bounding box center [315, 77] width 82 height 16
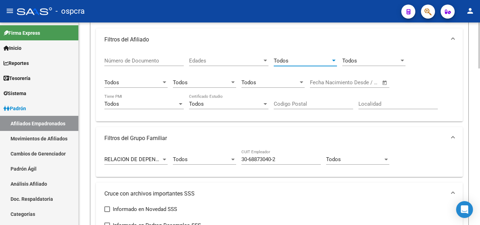
click at [247, 62] on span "Edades" at bounding box center [225, 61] width 73 height 6
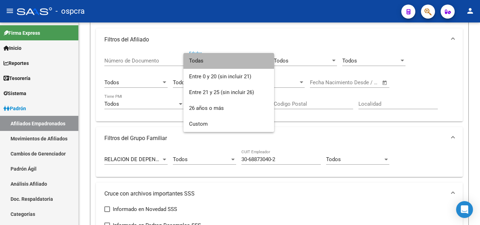
click at [204, 65] on span "Todas" at bounding box center [228, 61] width 79 height 16
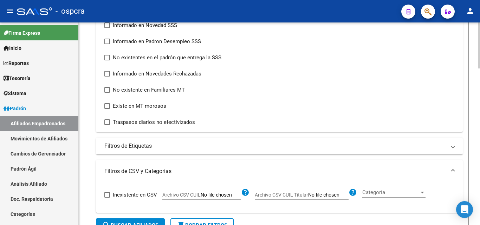
scroll to position [422, 0]
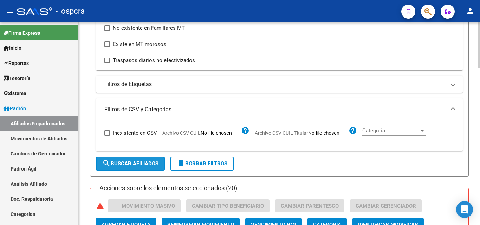
click at [135, 164] on span "search Buscar Afiliados" at bounding box center [130, 164] width 56 height 6
checkbox input "false"
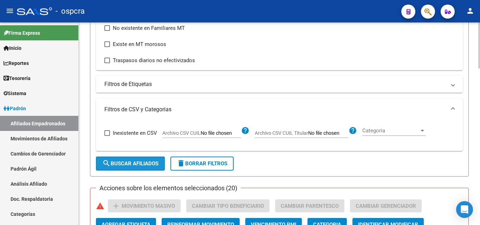
checkbox input "false"
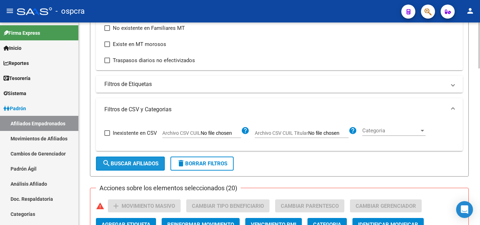
checkbox input "false"
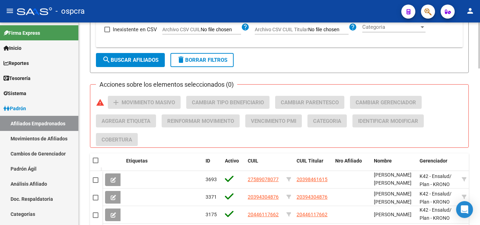
scroll to position [527, 0]
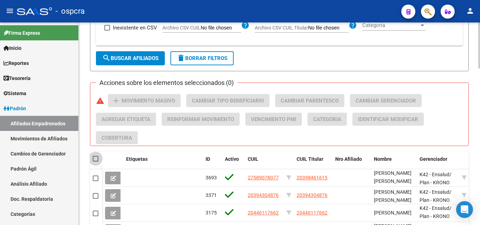
click at [96, 160] on span at bounding box center [96, 159] width 6 height 6
click at [96, 162] on input "checkbox" at bounding box center [95, 162] width 0 height 0
checkbox input "true"
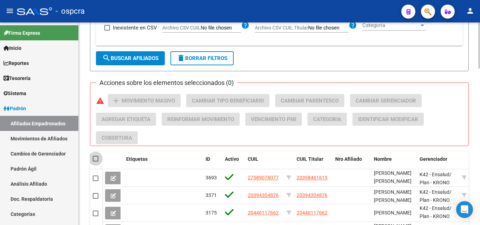
checkbox input "true"
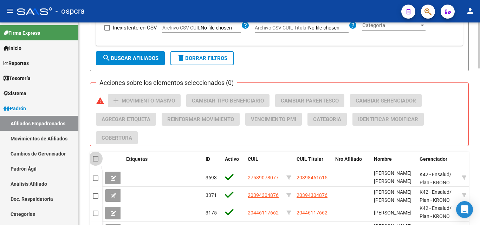
checkbox input "true"
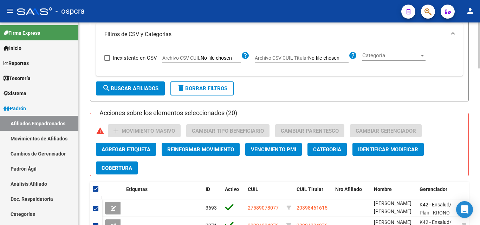
scroll to position [457, 0]
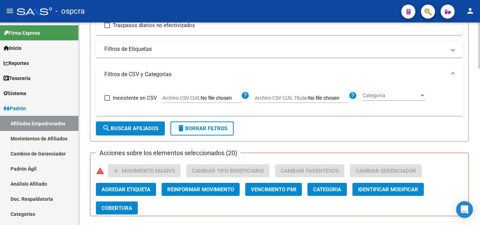
click at [418, 96] on span "Categoria" at bounding box center [390, 95] width 57 height 6
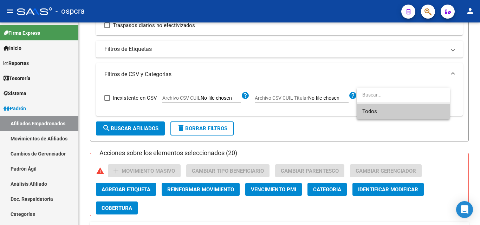
click at [411, 108] on span "Todos" at bounding box center [403, 112] width 82 height 16
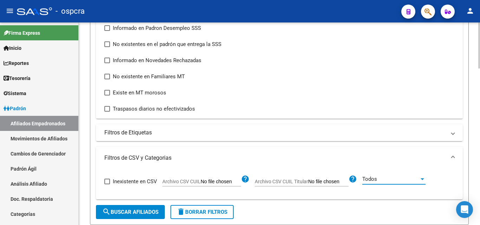
scroll to position [351, 0]
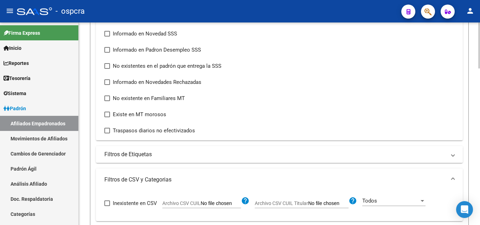
click at [454, 156] on span at bounding box center [453, 155] width 3 height 8
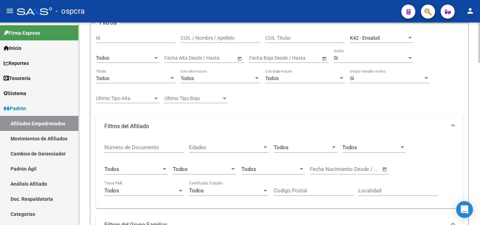
scroll to position [141, 0]
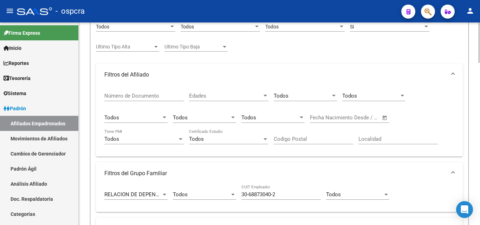
click at [264, 95] on div at bounding box center [266, 96] width 4 height 2
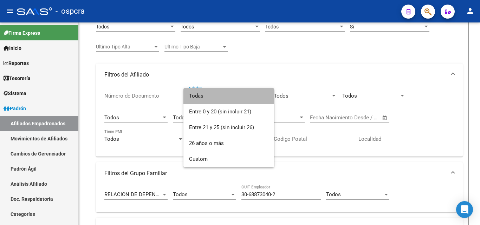
click at [221, 100] on span "Todas" at bounding box center [228, 96] width 79 height 16
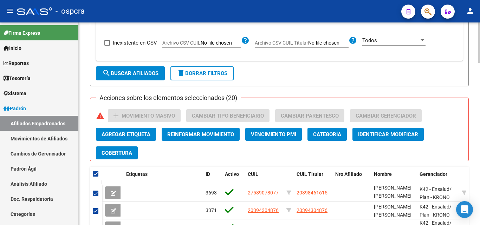
scroll to position [632, 0]
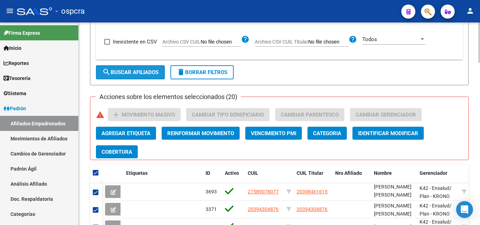
click at [130, 74] on span "search Buscar Afiliados" at bounding box center [130, 72] width 56 height 6
checkbox input "false"
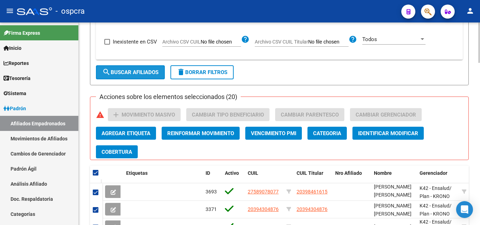
checkbox input "false"
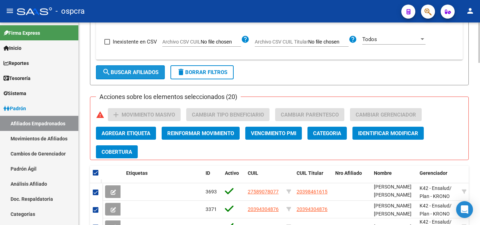
checkbox input "false"
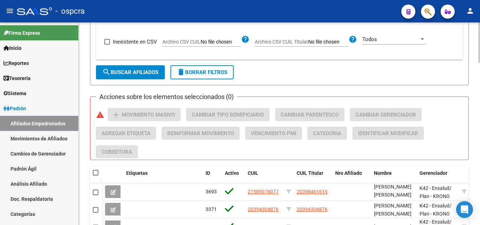
click at [93, 173] on span at bounding box center [96, 173] width 6 height 6
click at [95, 176] on input "checkbox" at bounding box center [95, 176] width 0 height 0
checkbox input "true"
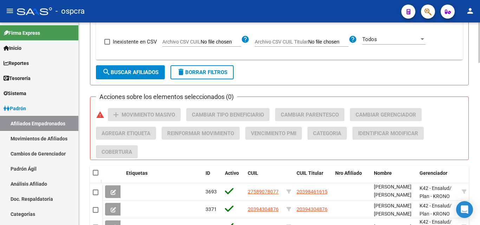
checkbox input "true"
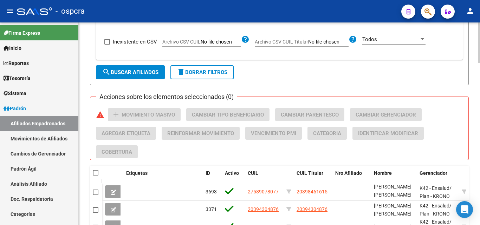
checkbox input "true"
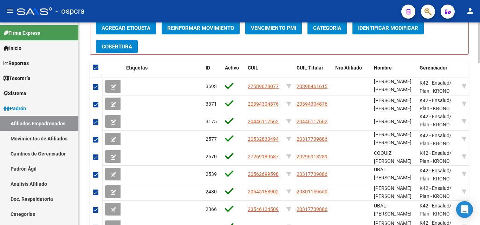
scroll to position [808, 0]
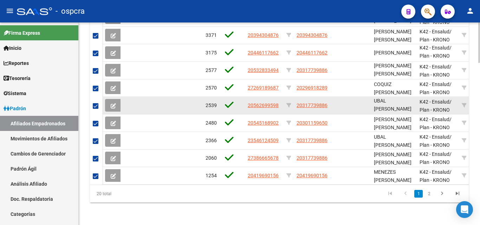
scroll to position [703, 0]
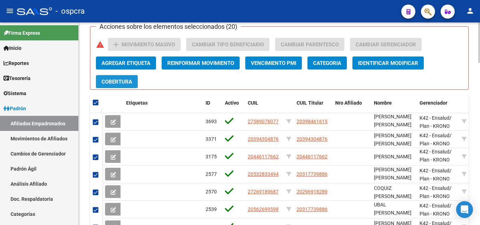
click at [111, 84] on span "Cobertura" at bounding box center [117, 82] width 31 height 6
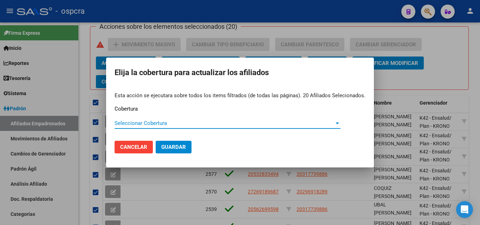
click at [186, 127] on div "Seleccionar Cobertura Seleccionar Cobertura" at bounding box center [228, 123] width 226 height 11
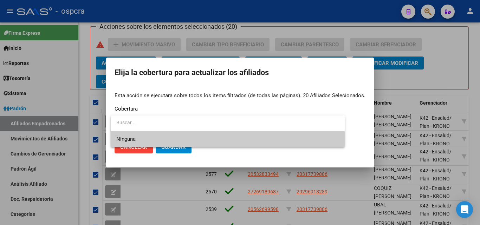
click at [423, 68] on div at bounding box center [240, 112] width 480 height 225
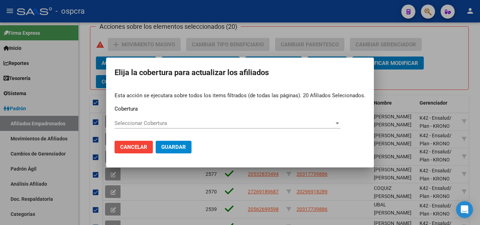
click at [442, 81] on div at bounding box center [240, 112] width 480 height 225
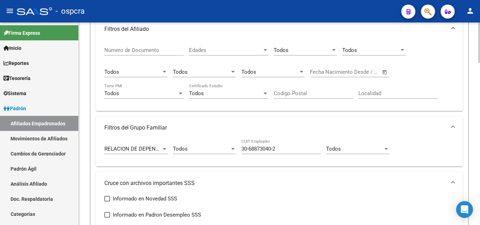
scroll to position [176, 0]
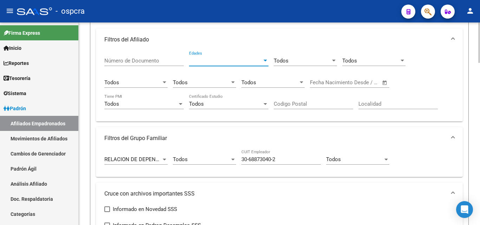
click at [258, 59] on span "Edades" at bounding box center [225, 61] width 73 height 6
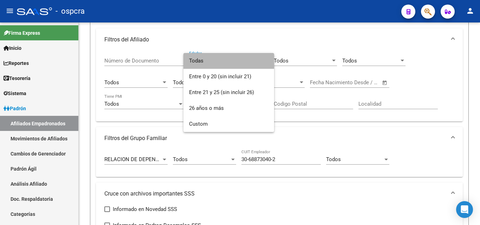
click at [216, 63] on span "Todas" at bounding box center [228, 61] width 79 height 16
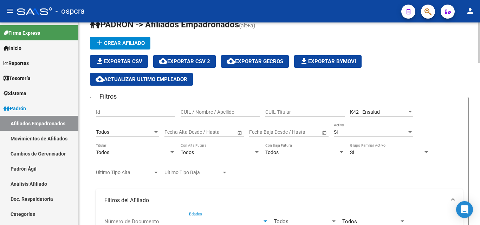
scroll to position [0, 0]
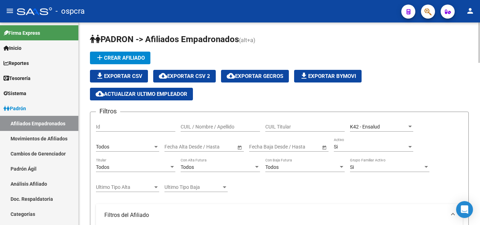
click at [150, 185] on span "Ultimo Tipo Alta" at bounding box center [124, 187] width 57 height 6
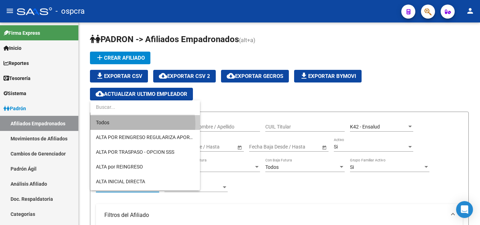
click at [126, 124] on span "Todos" at bounding box center [145, 122] width 98 height 15
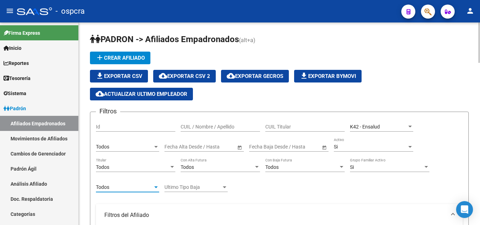
click at [222, 187] on div at bounding box center [224, 187] width 6 height 6
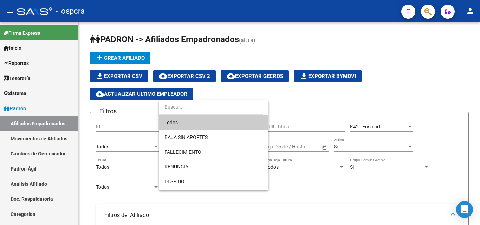
click at [182, 121] on span "Todos" at bounding box center [213, 122] width 98 height 15
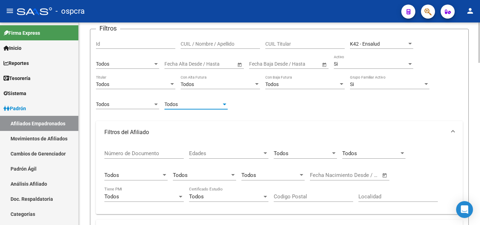
scroll to position [105, 0]
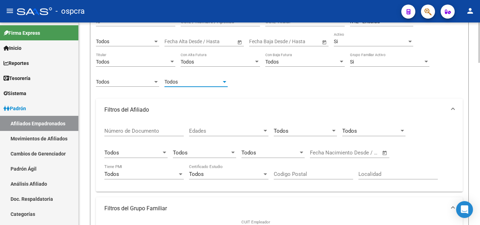
click at [251, 128] on span "Edades" at bounding box center [225, 131] width 73 height 6
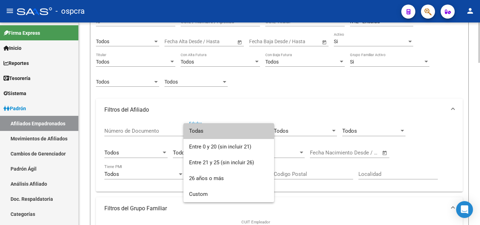
drag, startPoint x: 201, startPoint y: 133, endPoint x: 240, endPoint y: 130, distance: 39.4
click at [201, 132] on span "Todas" at bounding box center [228, 131] width 79 height 16
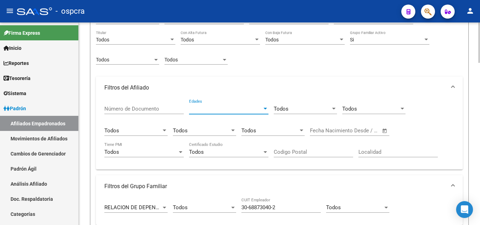
scroll to position [176, 0]
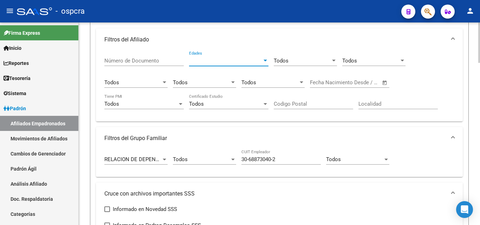
click at [307, 105] on input "Codigo Postal" at bounding box center [313, 104] width 79 height 6
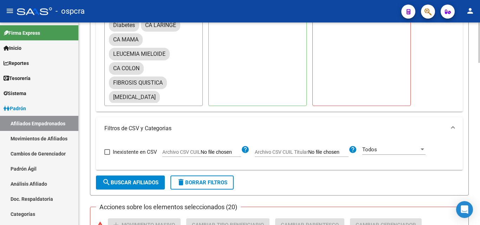
scroll to position [527, 0]
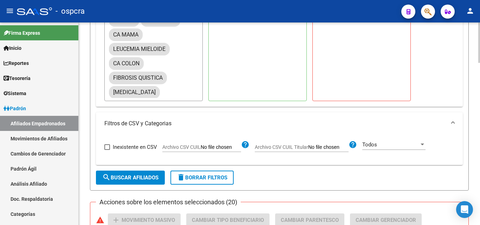
click at [130, 178] on span "search Buscar Afiliados" at bounding box center [130, 178] width 56 height 6
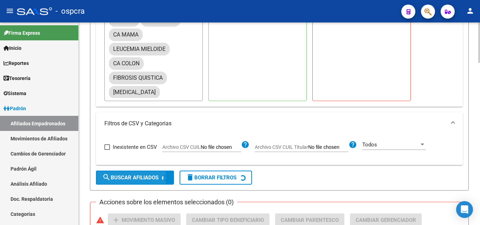
checkbox input "false"
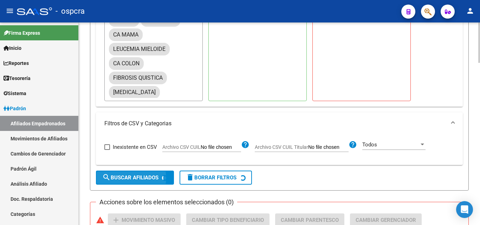
checkbox input "false"
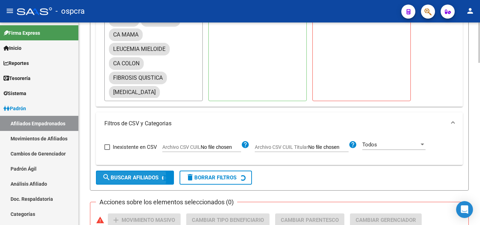
checkbox input "false"
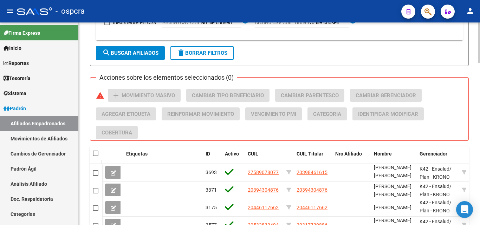
scroll to position [703, 0]
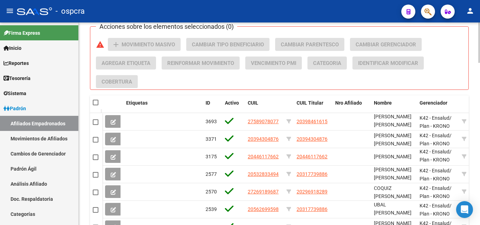
click at [97, 101] on span at bounding box center [96, 103] width 6 height 6
click at [96, 105] on input "checkbox" at bounding box center [95, 105] width 0 height 0
checkbox input "true"
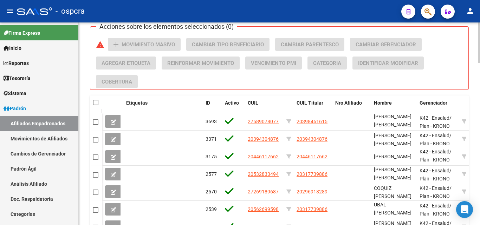
checkbox input "true"
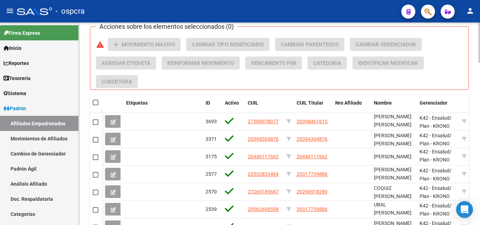
checkbox input "true"
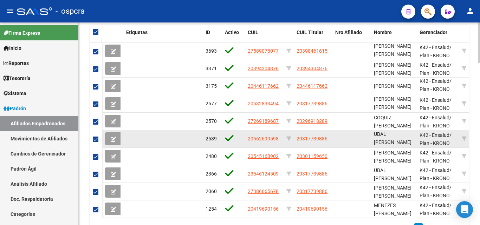
scroll to position [773, 0]
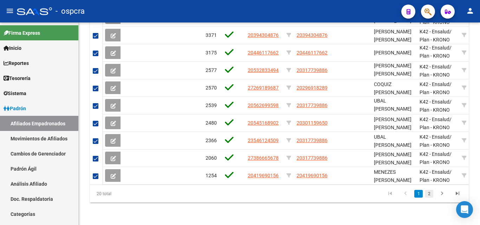
click at [429, 194] on link "2" at bounding box center [429, 194] width 8 height 8
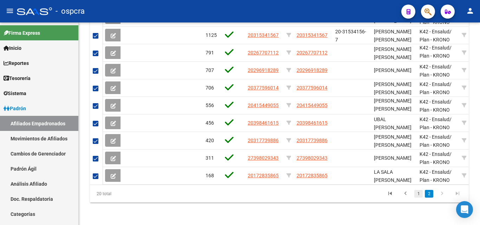
scroll to position [812, 0]
click at [417, 195] on link "1" at bounding box center [418, 194] width 8 height 8
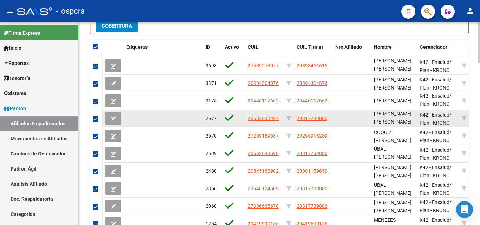
scroll to position [707, 0]
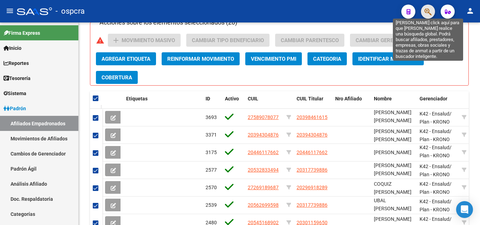
click at [430, 11] on icon "button" at bounding box center [427, 12] width 7 height 8
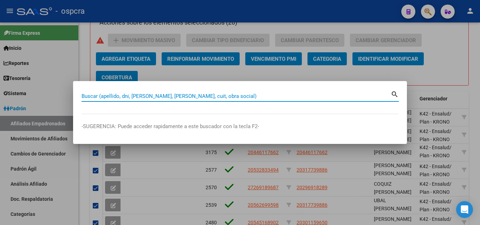
click at [437, 41] on div at bounding box center [240, 112] width 480 height 225
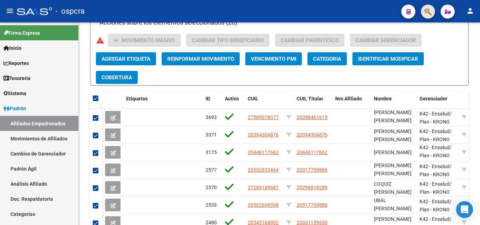
click at [428, 8] on icon "button" at bounding box center [427, 12] width 7 height 8
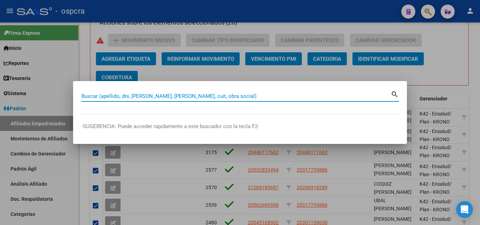
drag, startPoint x: 82, startPoint y: 98, endPoint x: 188, endPoint y: 98, distance: 106.5
paste input "44370093"
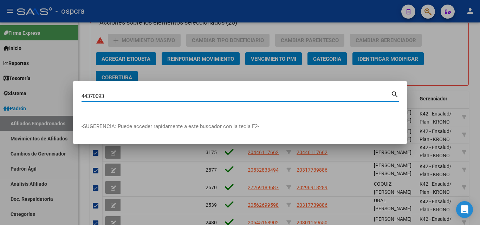
type input "44370093"
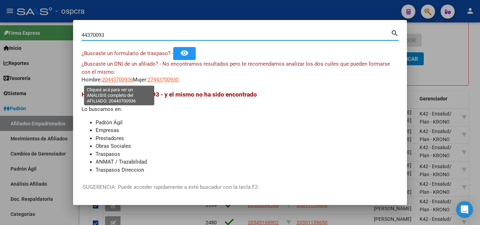
click at [127, 80] on span "20443700936" at bounding box center [117, 80] width 31 height 6
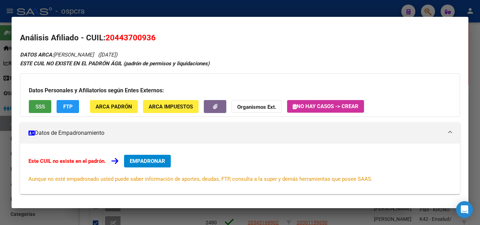
click at [44, 103] on span "SSS" at bounding box center [39, 106] width 9 height 6
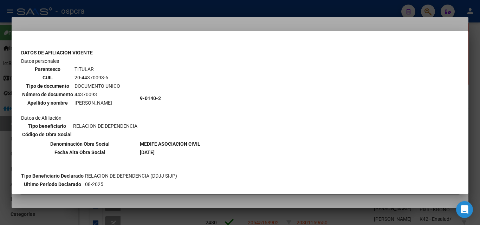
scroll to position [70, 0]
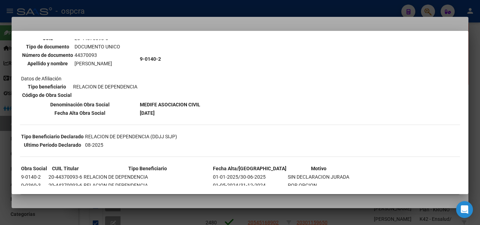
click at [0, 143] on div at bounding box center [240, 112] width 480 height 225
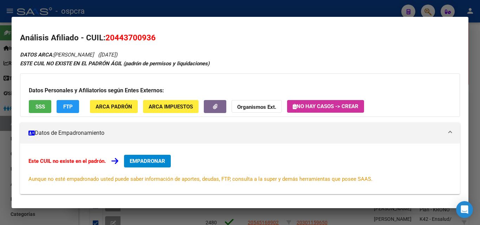
click at [0, 143] on div at bounding box center [240, 112] width 480 height 225
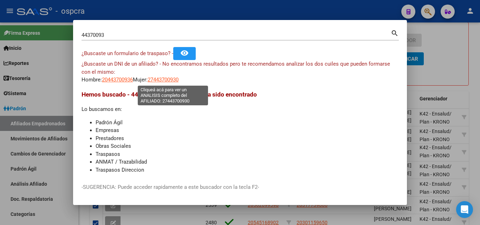
click at [178, 77] on span "27443700930" at bounding box center [163, 80] width 31 height 6
type textarea "27443700930"
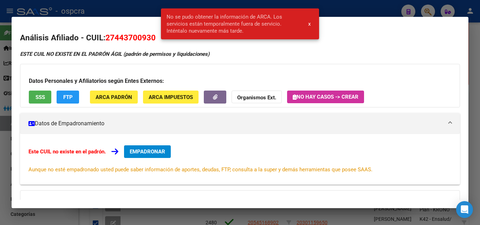
click at [0, 130] on div at bounding box center [240, 112] width 480 height 225
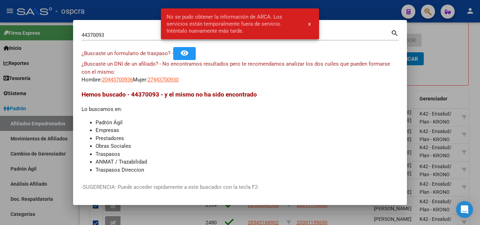
click at [0, 130] on div at bounding box center [240, 112] width 480 height 225
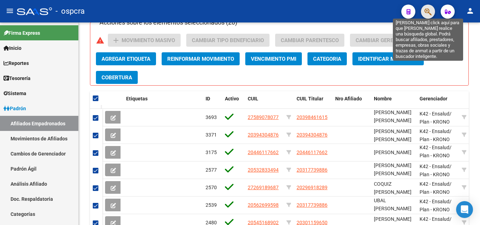
click at [425, 13] on icon "button" at bounding box center [427, 12] width 7 height 8
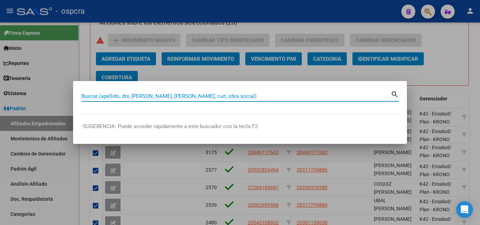
paste input "23326942"
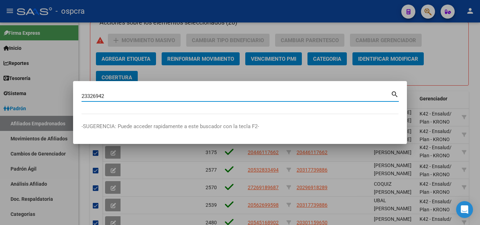
type input "23326942"
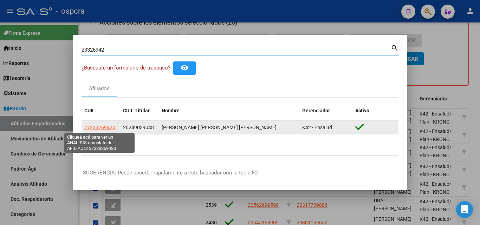
click at [102, 128] on span "27233269420" at bounding box center [99, 128] width 31 height 6
type textarea "27233269420"
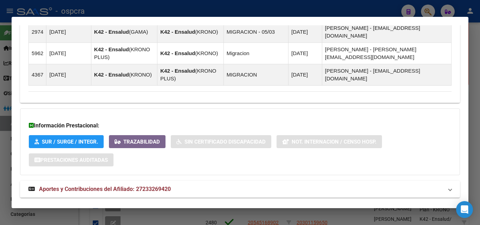
scroll to position [542, 0]
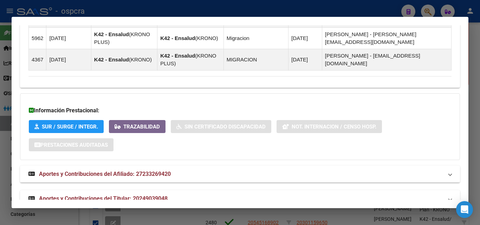
click at [0, 135] on div at bounding box center [240, 112] width 480 height 225
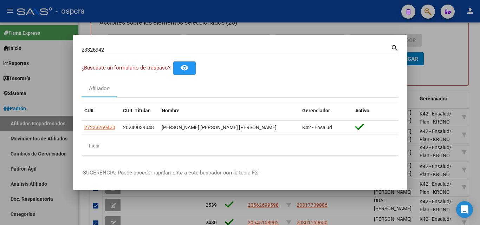
click at [0, 135] on div at bounding box center [240, 112] width 480 height 225
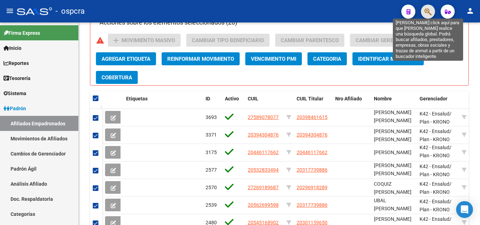
click at [430, 11] on icon "button" at bounding box center [427, 12] width 7 height 8
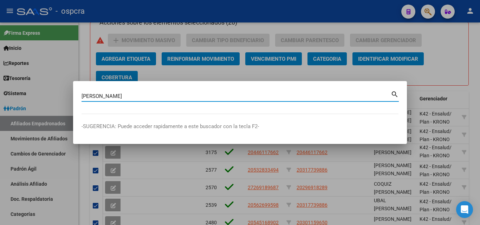
type input "orellana diego"
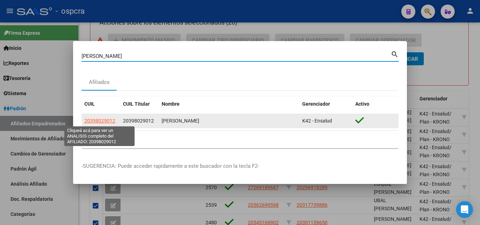
click at [114, 122] on span "20398029012" at bounding box center [99, 121] width 31 height 6
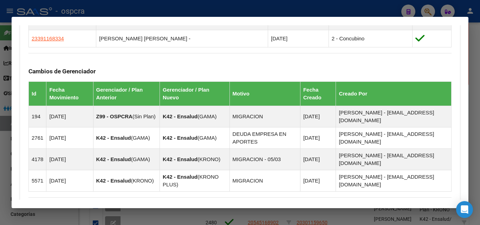
scroll to position [538, 0]
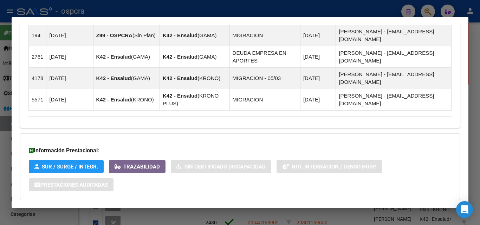
click at [157, 210] on strong "Aportes y Contribuciones del Afiliado: 20398029012" at bounding box center [99, 214] width 142 height 8
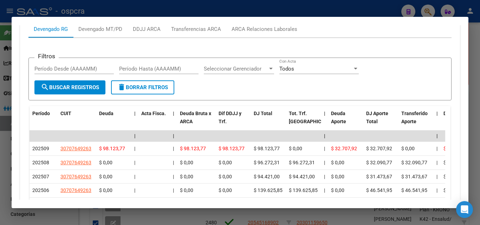
scroll to position [790, 0]
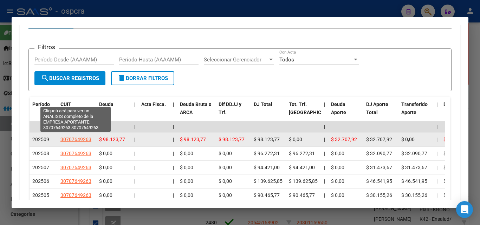
click at [78, 137] on span "30707649263" at bounding box center [75, 140] width 31 height 6
type textarea "30707649263"
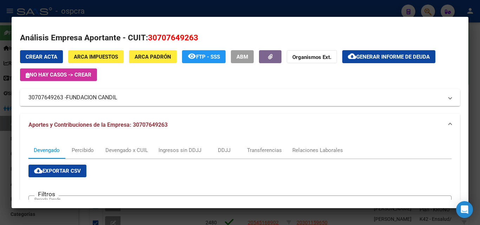
click at [96, 96] on span "FUNDACION CANDIL" at bounding box center [91, 97] width 51 height 8
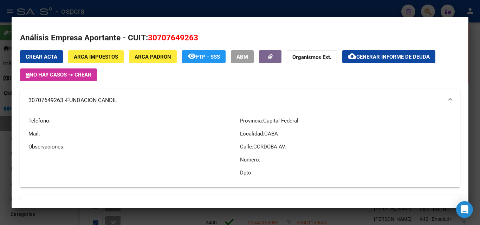
click at [0, 173] on div at bounding box center [240, 112] width 480 height 225
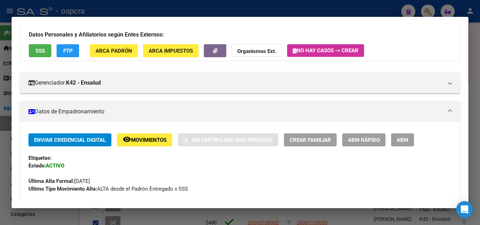
scroll to position [0, 0]
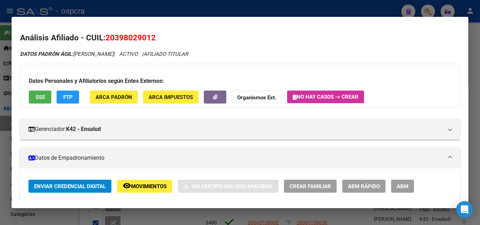
click at [407, 189] on span "ABM" at bounding box center [403, 186] width 12 height 6
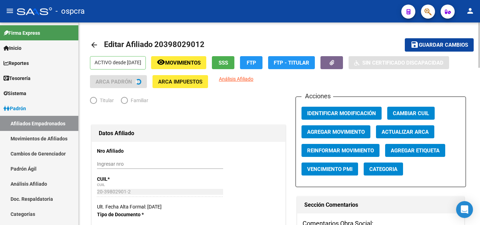
radio input "true"
type input "30-70764926-3"
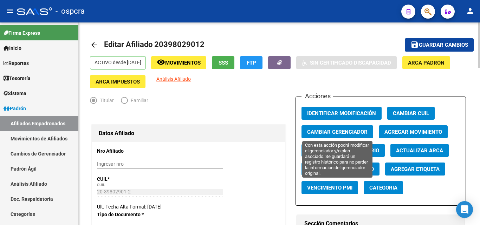
click at [347, 130] on span "Cambiar Gerenciador" at bounding box center [337, 132] width 60 height 6
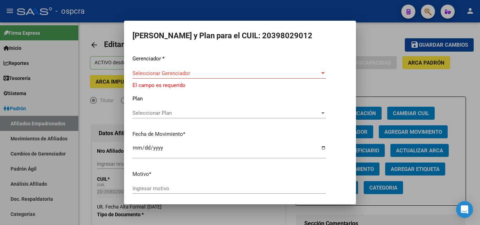
click at [407, 88] on div at bounding box center [240, 112] width 480 height 225
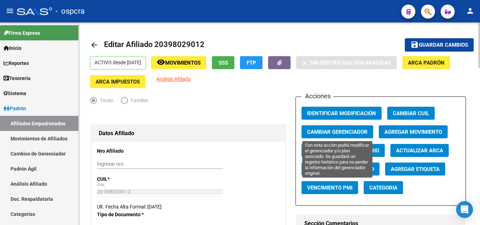
click at [348, 127] on button "Cambiar Gerenciador" at bounding box center [337, 131] width 72 height 13
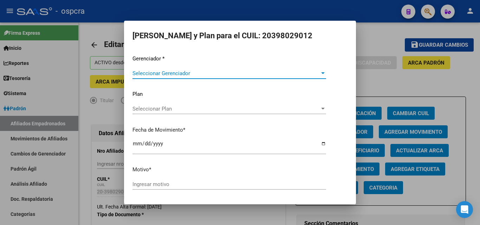
click at [320, 76] on div at bounding box center [323, 74] width 6 height 6
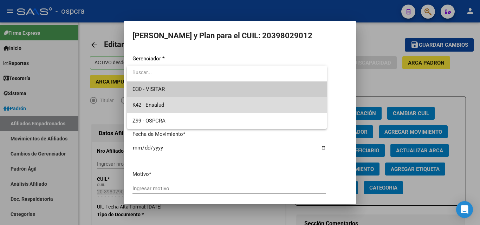
click at [204, 102] on span "K42 - Ensalud" at bounding box center [226, 105] width 189 height 16
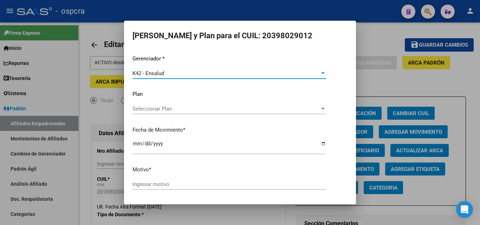
click at [310, 111] on span "Seleccionar Plan" at bounding box center [225, 109] width 187 height 6
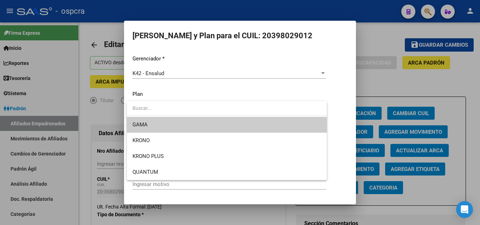
click at [167, 128] on span "GAMA" at bounding box center [226, 125] width 189 height 16
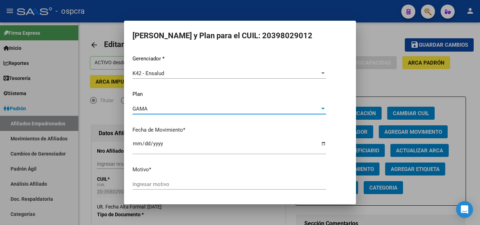
click at [163, 187] on input "Ingresar motivo" at bounding box center [229, 184] width 194 height 6
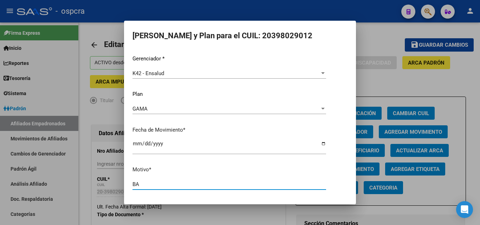
type input "B"
drag, startPoint x: 170, startPoint y: 186, endPoint x: 164, endPoint y: 185, distance: 5.6
click at [168, 186] on input "Ingresar motivo" at bounding box center [229, 184] width 194 height 6
type input "I"
click at [141, 183] on input "Ingresar motivo" at bounding box center [229, 184] width 194 height 6
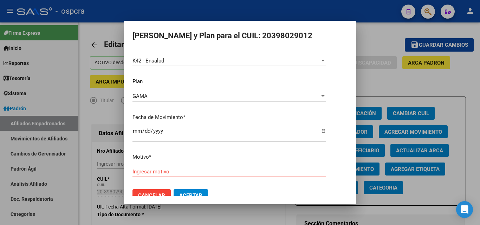
scroll to position [24, 0]
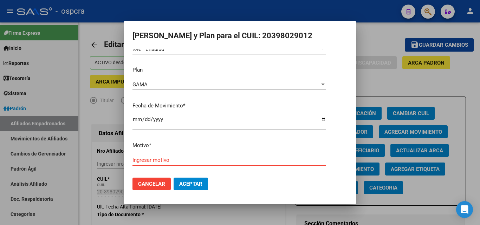
type input "c"
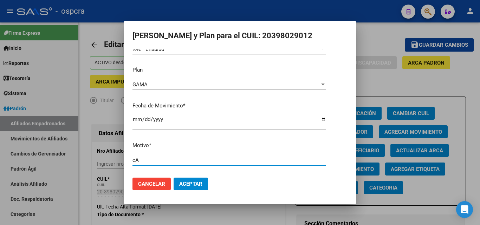
type input "c"
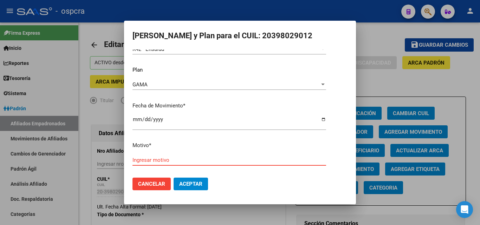
type input "E"
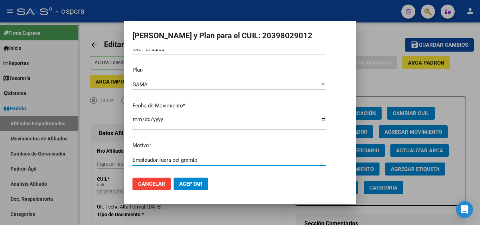
type input "Empleador fuera del gremio"
click at [191, 185] on span "Aceptar" at bounding box center [190, 184] width 23 height 6
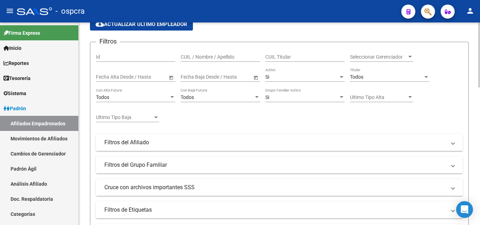
scroll to position [70, 0]
click at [405, 55] on span "Seleccionar Gerenciador" at bounding box center [378, 57] width 57 height 6
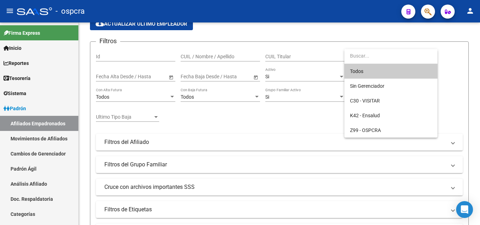
click at [382, 72] on span "Todos" at bounding box center [391, 71] width 82 height 15
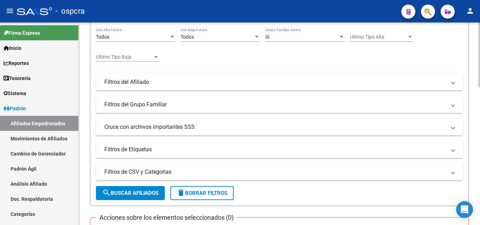
scroll to position [141, 0]
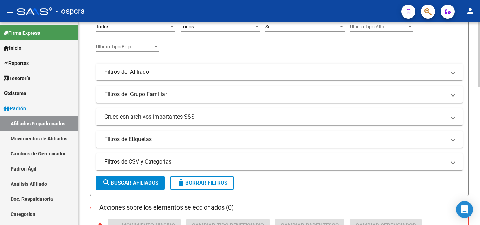
click at [457, 71] on mat-expansion-panel-header "Filtros del Afiliado" at bounding box center [279, 72] width 367 height 17
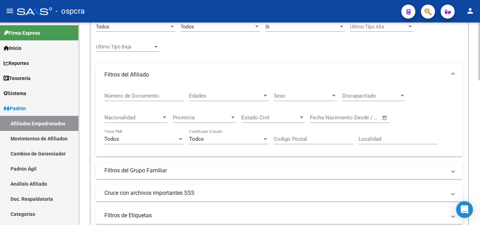
click at [228, 97] on span "Edades" at bounding box center [225, 96] width 73 height 6
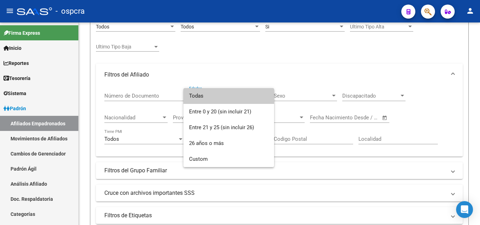
click at [229, 98] on span "Todas" at bounding box center [228, 96] width 79 height 16
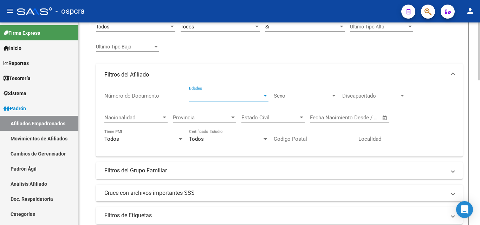
scroll to position [176, 0]
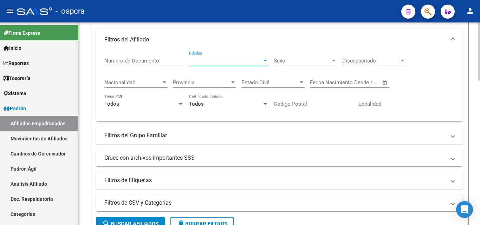
click at [330, 60] on span "Sexo" at bounding box center [302, 61] width 57 height 6
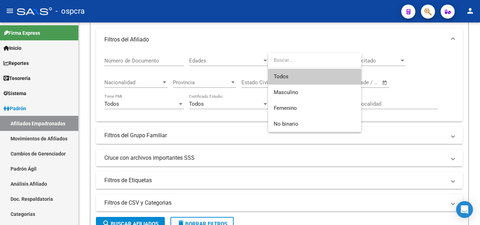
click at [297, 78] on span "Todos" at bounding box center [315, 77] width 82 height 16
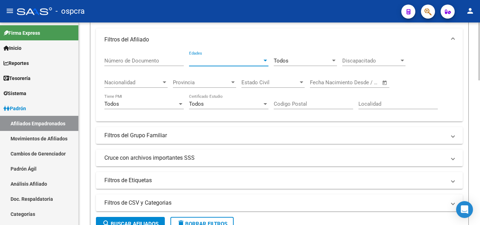
click at [227, 59] on span "Edades" at bounding box center [225, 61] width 73 height 6
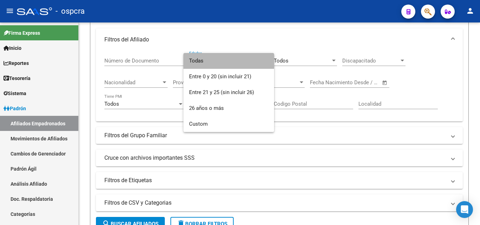
click at [225, 63] on span "Todas" at bounding box center [228, 61] width 79 height 16
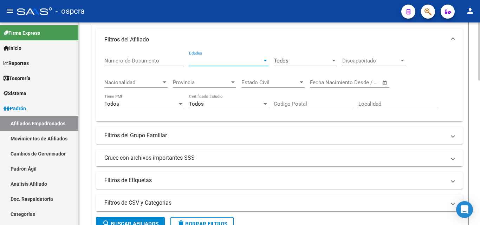
click at [382, 59] on span "Discapacitado" at bounding box center [370, 61] width 57 height 6
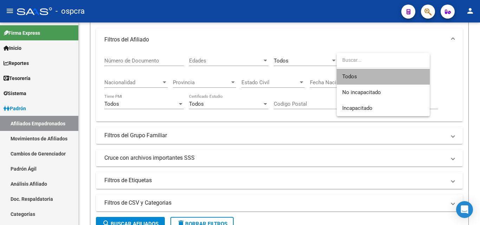
click at [381, 77] on span "Todos" at bounding box center [383, 77] width 82 height 16
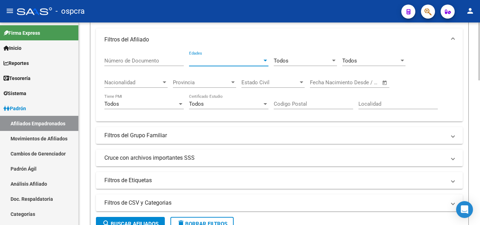
click at [223, 63] on span "Edades" at bounding box center [225, 61] width 73 height 6
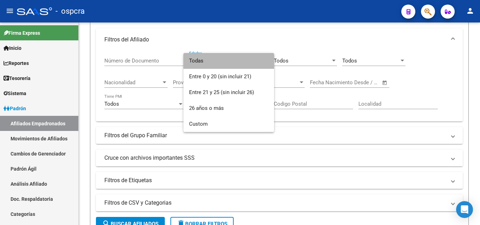
click at [206, 63] on span "Todas" at bounding box center [228, 61] width 79 height 16
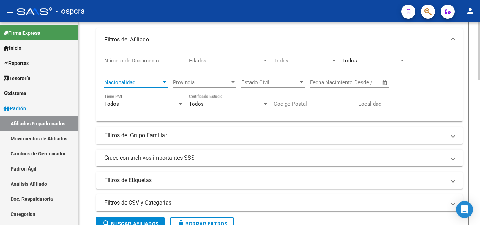
click at [137, 82] on span "Nacionalidad" at bounding box center [132, 82] width 57 height 6
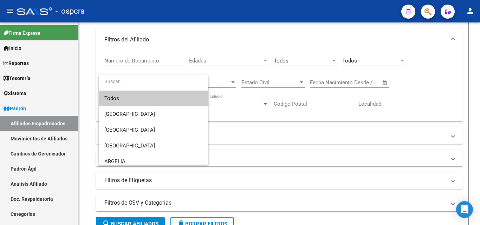
click at [140, 97] on span "Todos" at bounding box center [153, 99] width 98 height 16
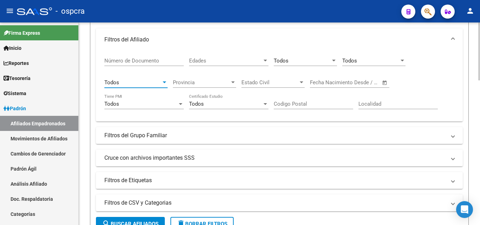
click at [218, 79] on span "Provincia" at bounding box center [201, 82] width 57 height 6
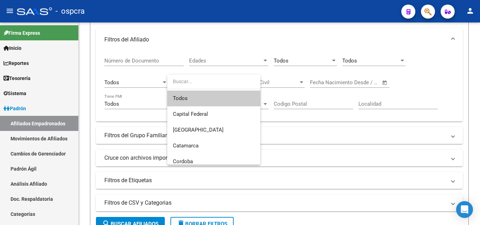
click at [214, 96] on span "Todos" at bounding box center [214, 99] width 82 height 16
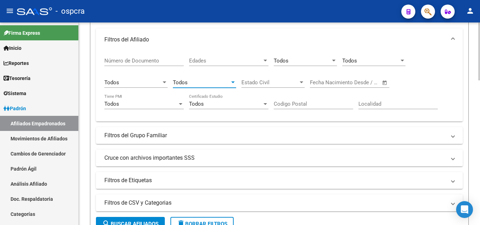
click at [272, 79] on span "Estado Civil" at bounding box center [269, 82] width 57 height 6
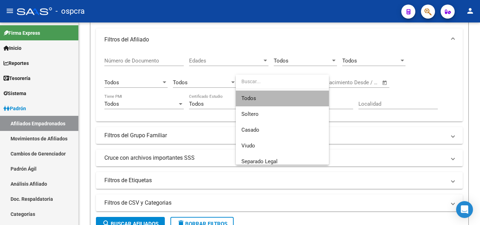
click at [270, 100] on span "Todos" at bounding box center [282, 99] width 82 height 16
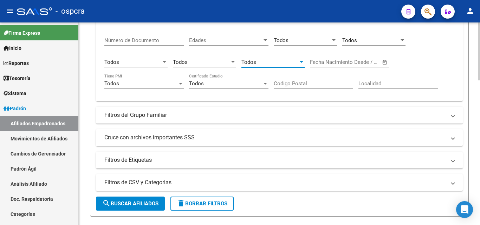
scroll to position [211, 0]
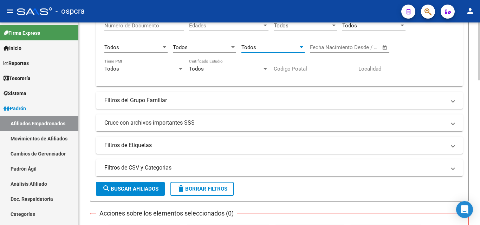
click at [213, 105] on mat-expansion-panel-header "Filtros del Grupo Familiar" at bounding box center [279, 100] width 367 height 17
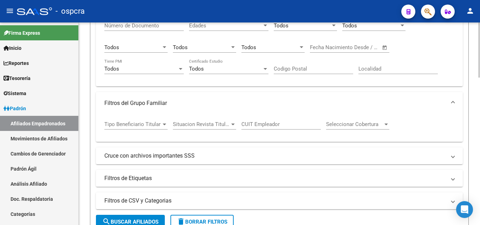
click at [152, 123] on span "Tipo Beneficiario Titular" at bounding box center [132, 124] width 57 height 6
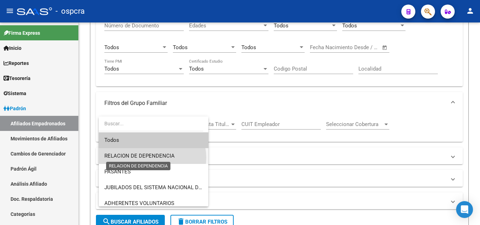
click at [152, 158] on span "RELACION DE DEPENDENCIA" at bounding box center [139, 156] width 70 height 6
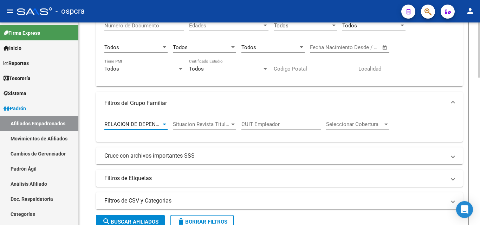
click at [221, 125] on span "Situacion Revista Titular" at bounding box center [201, 124] width 57 height 6
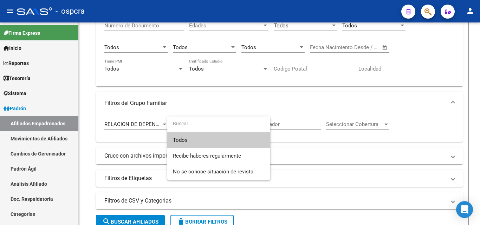
click at [211, 139] on span "Todos" at bounding box center [219, 140] width 92 height 16
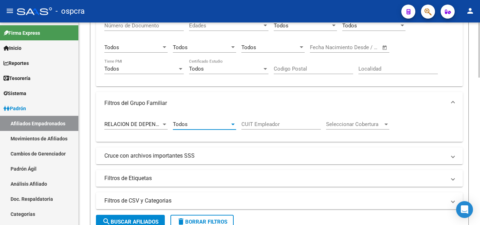
click at [186, 126] on span "Todos" at bounding box center [180, 124] width 15 height 6
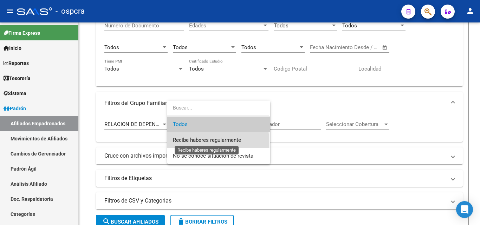
click at [201, 141] on span "Recibe haberes regularmente" at bounding box center [207, 140] width 68 height 6
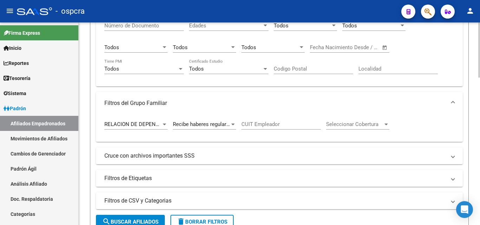
click at [291, 129] on div "CUIT Empleador" at bounding box center [280, 122] width 79 height 15
drag, startPoint x: 273, startPoint y: 123, endPoint x: 257, endPoint y: 124, distance: 16.2
click at [257, 124] on input "CUIT Empleador" at bounding box center [280, 124] width 79 height 6
click at [247, 130] on div "CUIT Empleador" at bounding box center [280, 122] width 79 height 15
click at [286, 125] on input "30-68887304-0" at bounding box center [280, 124] width 79 height 6
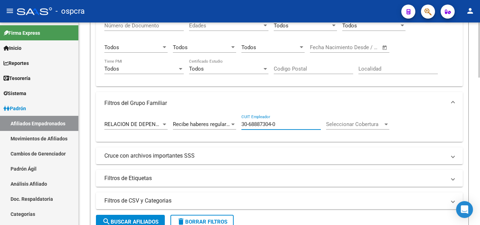
click at [257, 126] on input "30-68887304-0" at bounding box center [280, 124] width 79 height 6
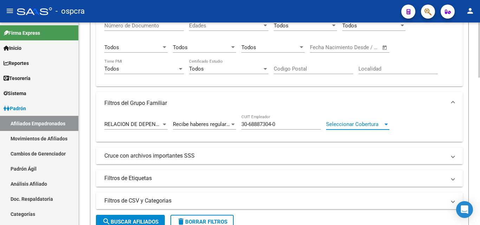
click at [385, 125] on div at bounding box center [386, 125] width 4 height 2
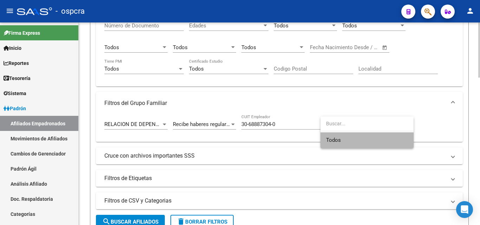
drag, startPoint x: 344, startPoint y: 140, endPoint x: 183, endPoint y: 193, distance: 169.0
click at [344, 139] on span "Todos" at bounding box center [367, 140] width 82 height 16
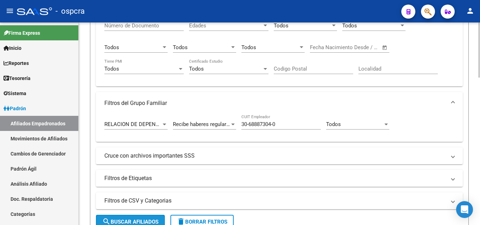
click at [149, 221] on span "search Buscar Afiliados" at bounding box center [130, 222] width 56 height 6
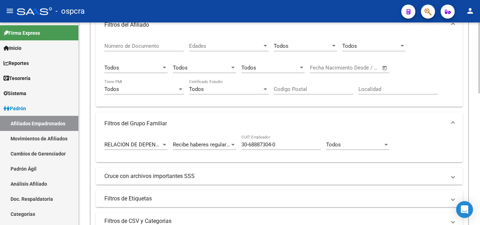
scroll to position [201, 0]
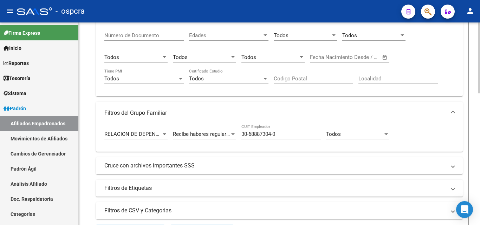
click at [282, 132] on input "30-68887304-0" at bounding box center [280, 134] width 79 height 6
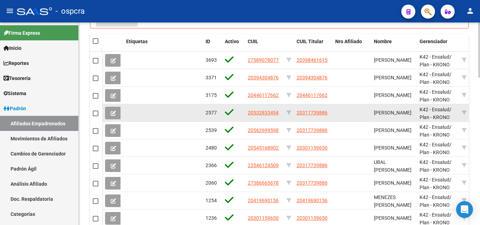
scroll to position [435, 0]
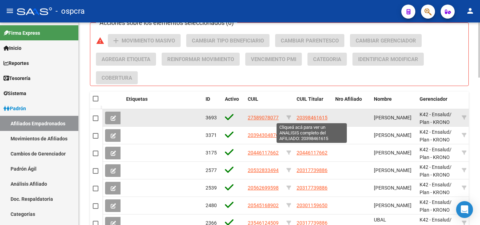
type input "30-68873040-2"
click at [316, 118] on span "20398461615" at bounding box center [312, 118] width 31 height 6
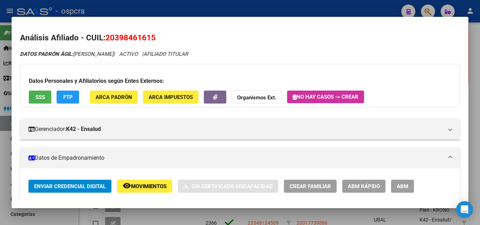
drag, startPoint x: 105, startPoint y: 34, endPoint x: 134, endPoint y: 36, distance: 29.2
click at [159, 30] on mat-dialog-content "Análisis Afiliado - CUIL: 20398461615 DATOS PADRÓN ÁGIL: [PERSON_NAME] | ACTIVO…" at bounding box center [240, 112] width 457 height 175
copy h2 "20398461615"
click at [0, 164] on div at bounding box center [240, 112] width 480 height 225
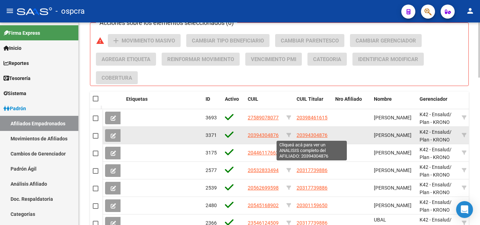
click at [319, 135] on span "20394304876" at bounding box center [312, 135] width 31 height 6
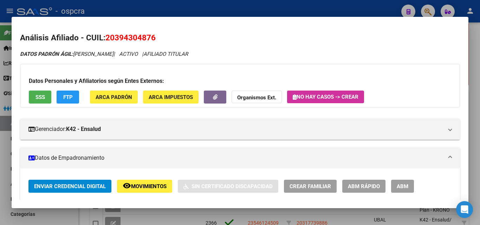
drag, startPoint x: 106, startPoint y: 37, endPoint x: 160, endPoint y: 35, distance: 54.1
click at [160, 35] on h2 "Análisis Afiliado - CUIL: 20394304876" at bounding box center [240, 38] width 440 height 12
copy span "20394304876"
click at [0, 144] on div at bounding box center [240, 112] width 480 height 225
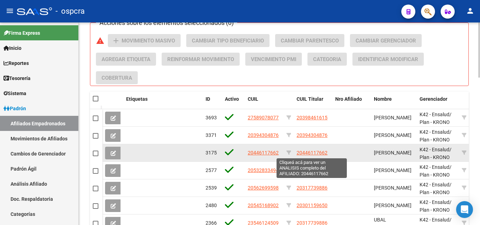
click at [312, 155] on span "20446117662" at bounding box center [312, 153] width 31 height 6
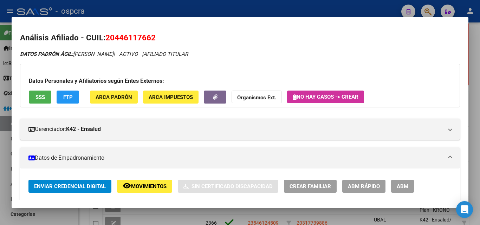
drag, startPoint x: 108, startPoint y: 36, endPoint x: 154, endPoint y: 36, distance: 46.7
click at [154, 36] on span "20446117662" at bounding box center [130, 37] width 50 height 9
copy span "20446117662"
click at [0, 126] on div at bounding box center [240, 112] width 480 height 225
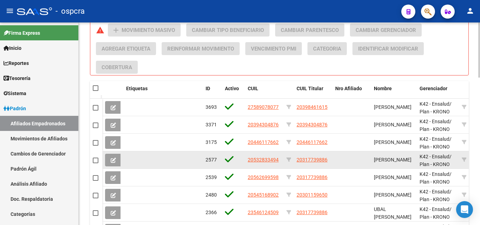
scroll to position [470, 0]
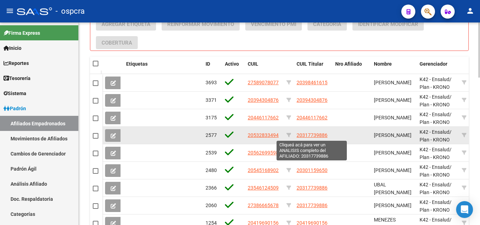
click at [318, 134] on span "20317739886" at bounding box center [312, 135] width 31 height 6
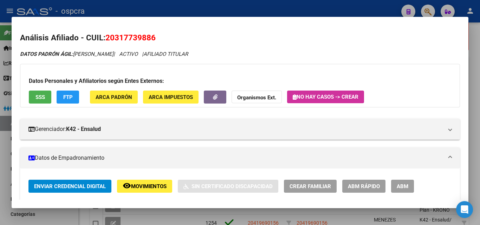
drag, startPoint x: 106, startPoint y: 37, endPoint x: 160, endPoint y: 36, distance: 53.1
click at [160, 36] on h2 "Análisis Afiliado - CUIL: 20317739886" at bounding box center [240, 38] width 440 height 12
copy span "20317739886"
click at [0, 123] on div at bounding box center [240, 112] width 480 height 225
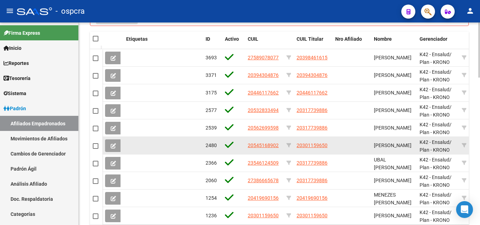
scroll to position [505, 0]
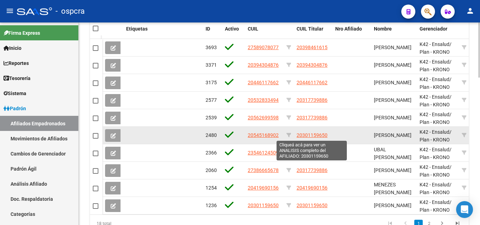
click at [321, 133] on span "20301159650" at bounding box center [312, 135] width 31 height 6
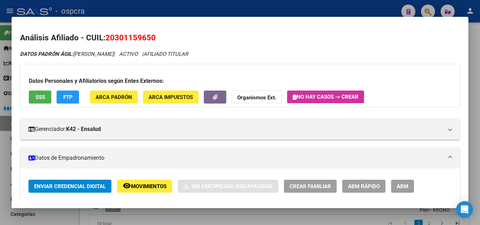
drag, startPoint x: 106, startPoint y: 35, endPoint x: 170, endPoint y: 37, distance: 64.0
click at [173, 36] on h2 "Análisis Afiliado - CUIL: 20301159650" at bounding box center [240, 38] width 440 height 12
copy span "20301159650"
click at [0, 167] on div at bounding box center [240, 112] width 480 height 225
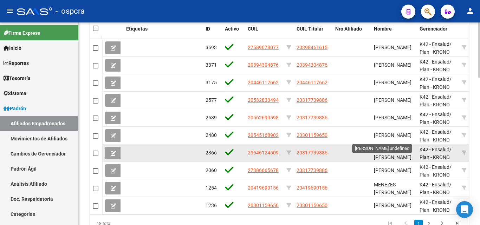
scroll to position [9, 0]
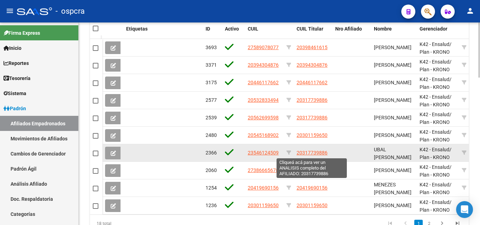
click at [323, 156] on span "20317739886" at bounding box center [312, 153] width 31 height 6
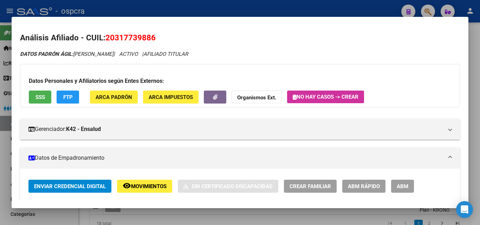
click at [138, 186] on span "Movimientos" at bounding box center [148, 186] width 35 height 6
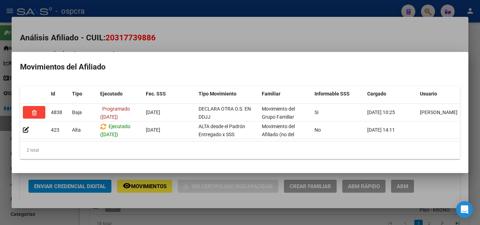
click at [0, 172] on div at bounding box center [240, 112] width 480 height 225
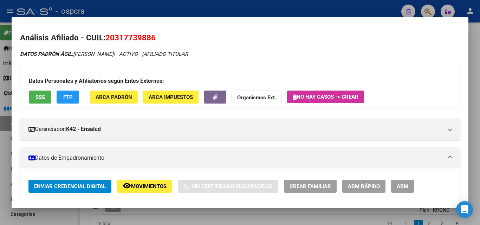
click at [0, 172] on div at bounding box center [240, 112] width 480 height 225
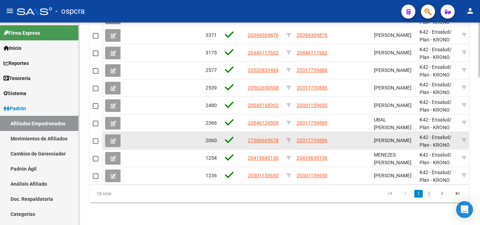
scroll to position [540, 0]
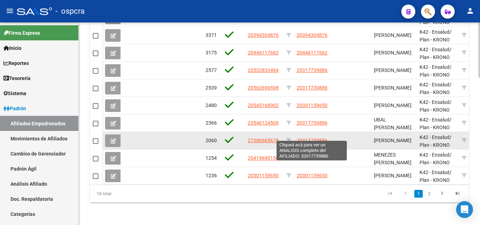
click at [315, 138] on span "20317739886" at bounding box center [312, 141] width 31 height 6
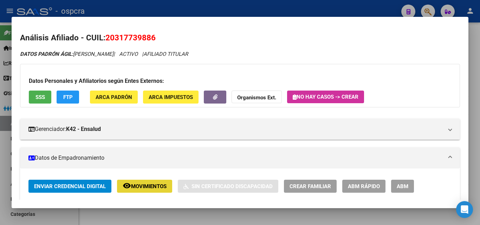
click at [141, 188] on span "Movimientos" at bounding box center [148, 186] width 35 height 6
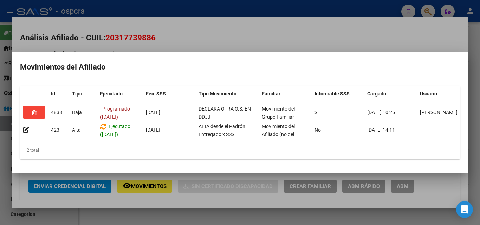
click at [0, 145] on div at bounding box center [240, 112] width 480 height 225
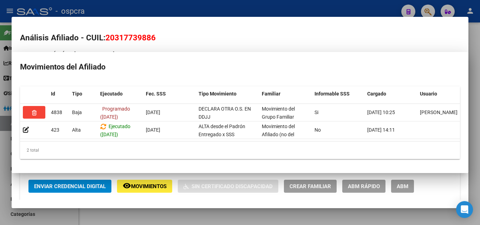
click at [0, 145] on div at bounding box center [240, 112] width 480 height 225
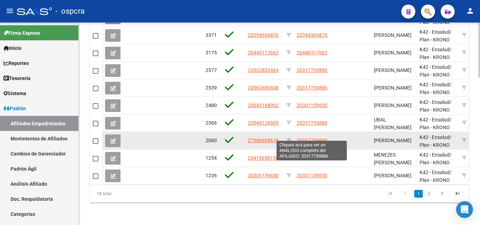
click at [312, 138] on span "20317739886" at bounding box center [312, 141] width 31 height 6
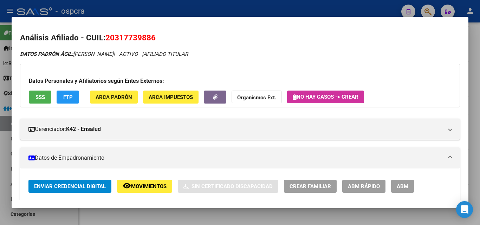
click at [142, 186] on span "Movimientos" at bounding box center [148, 186] width 35 height 6
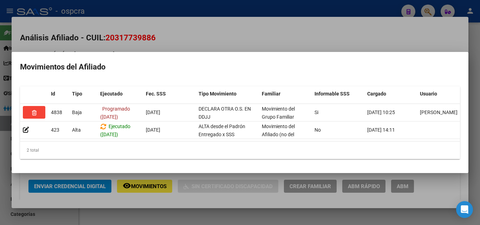
click at [1, 139] on div at bounding box center [240, 112] width 480 height 225
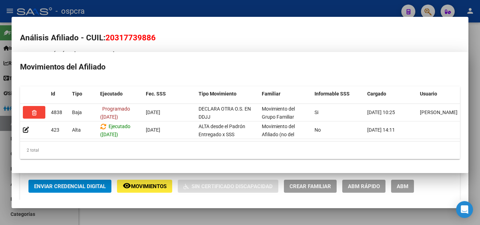
click at [1, 139] on div at bounding box center [240, 112] width 480 height 225
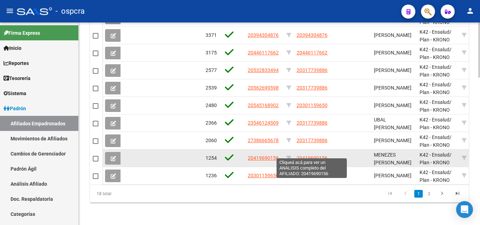
click at [306, 155] on span "20419690156" at bounding box center [312, 158] width 31 height 6
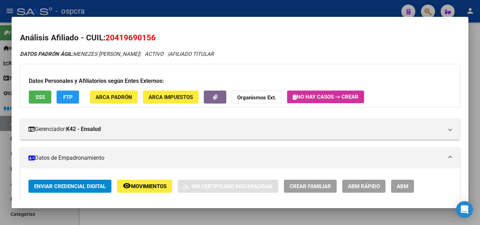
drag, startPoint x: 106, startPoint y: 37, endPoint x: 163, endPoint y: 36, distance: 57.3
click at [163, 36] on h2 "Análisis Afiliado - CUIL: 20419690156" at bounding box center [240, 38] width 440 height 12
copy span "20419690156"
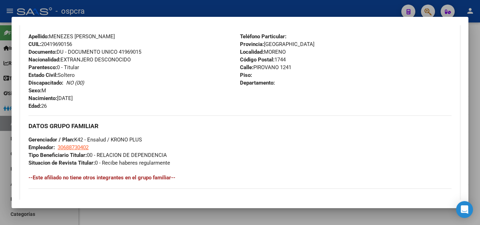
scroll to position [457, 0]
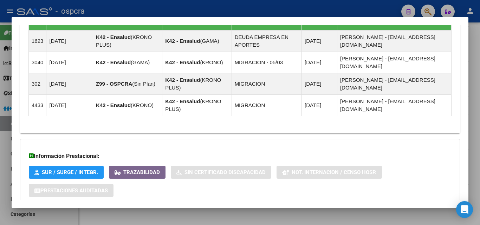
click at [149, 216] on span "Aportes y Contribuciones del Afiliado: 20419690156" at bounding box center [105, 219] width 132 height 7
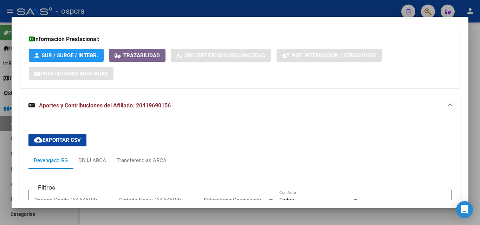
scroll to position [679, 0]
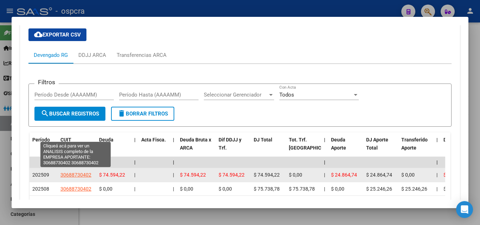
click at [70, 172] on span "30688730402" at bounding box center [75, 175] width 31 height 6
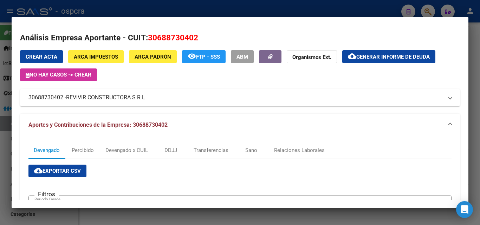
click at [0, 149] on div at bounding box center [240, 112] width 480 height 225
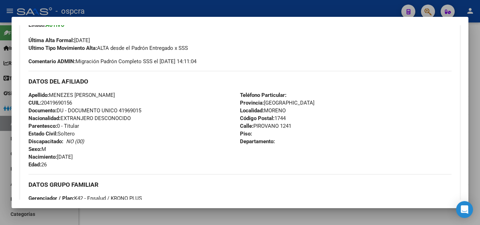
scroll to position [0, 0]
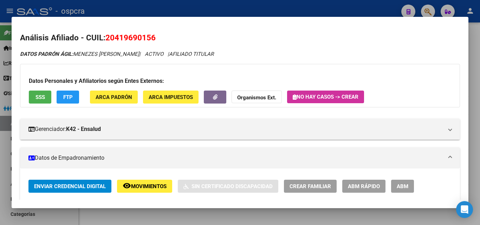
drag, startPoint x: 106, startPoint y: 38, endPoint x: 160, endPoint y: 36, distance: 53.8
click at [160, 36] on h2 "Análisis Afiliado - CUIL: 20419690156" at bounding box center [240, 38] width 440 height 12
copy span "20419690156"
click at [0, 141] on div at bounding box center [240, 112] width 480 height 225
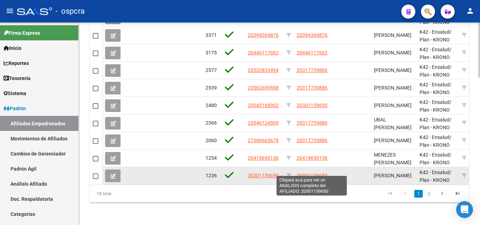
click at [313, 173] on span "20301159650" at bounding box center [312, 176] width 31 height 6
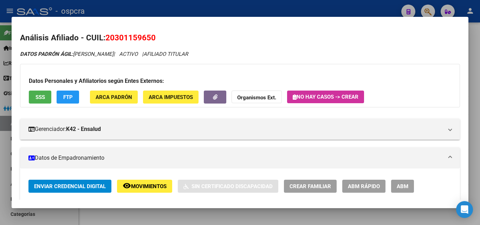
click at [140, 193] on button "remove_red_eye Movimientos" at bounding box center [144, 186] width 55 height 13
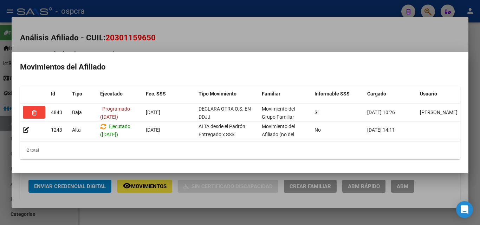
click at [224, 21] on div at bounding box center [240, 112] width 480 height 225
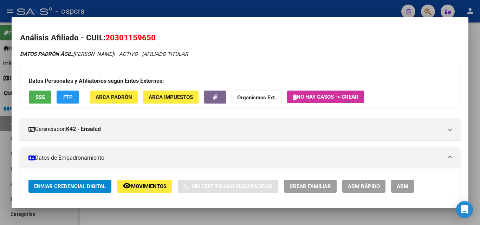
click at [0, 116] on div at bounding box center [240, 112] width 480 height 225
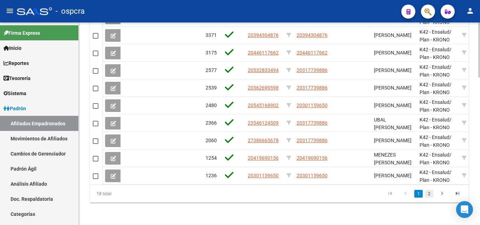
click at [430, 196] on link "2" at bounding box center [429, 194] width 8 height 8
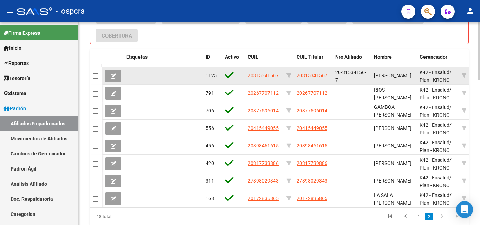
scroll to position [470, 0]
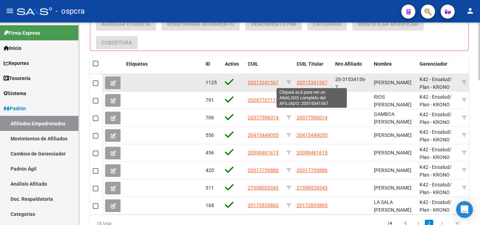
click at [319, 83] on span "20315341567" at bounding box center [312, 83] width 31 height 6
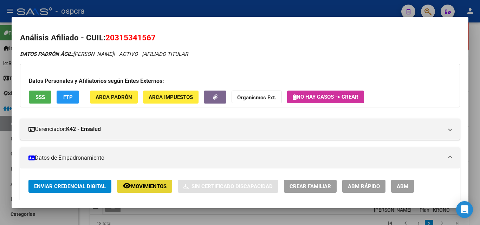
click at [148, 187] on span "Movimientos" at bounding box center [148, 186] width 35 height 6
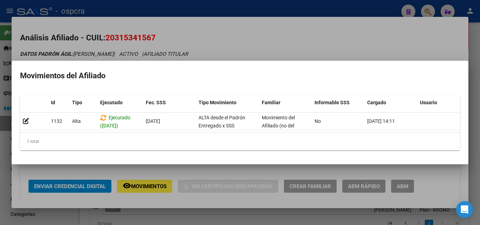
click at [0, 153] on div at bounding box center [240, 112] width 480 height 225
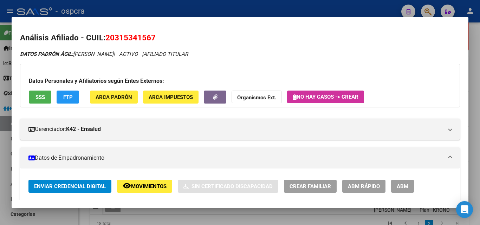
drag, startPoint x: 107, startPoint y: 37, endPoint x: 161, endPoint y: 39, distance: 53.8
click at [161, 39] on h2 "Análisis Afiliado - CUIL: 20315341567" at bounding box center [240, 38] width 440 height 12
copy span "20315341567"
click at [0, 144] on div at bounding box center [240, 112] width 480 height 225
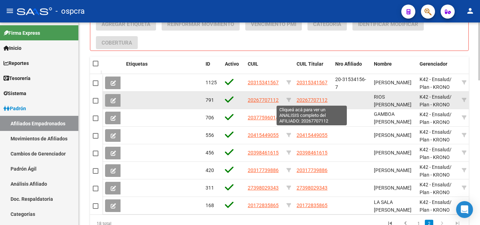
click at [315, 100] on span "20267707112" at bounding box center [312, 100] width 31 height 6
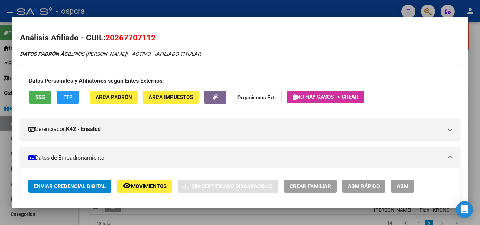
drag, startPoint x: 106, startPoint y: 37, endPoint x: 174, endPoint y: 34, distance: 67.5
click at [174, 34] on h2 "Análisis Afiliado - CUIL: 20267707112" at bounding box center [240, 38] width 440 height 12
copy span "20267707112"
click at [0, 190] on div at bounding box center [240, 112] width 480 height 225
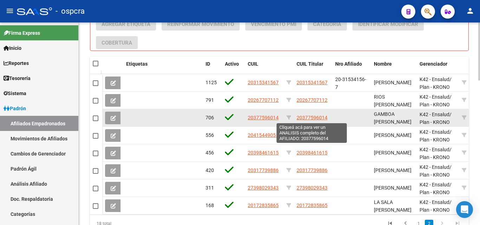
click at [309, 115] on span "20377596014" at bounding box center [312, 118] width 31 height 6
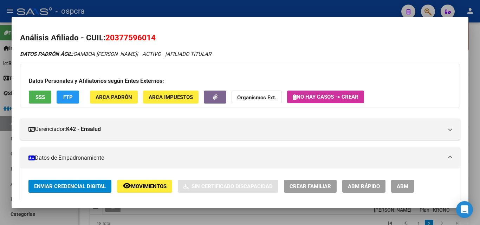
drag, startPoint x: 107, startPoint y: 37, endPoint x: 156, endPoint y: 33, distance: 49.3
click at [156, 33] on h2 "Análisis Afiliado - CUIL: 20377596014" at bounding box center [240, 38] width 440 height 12
copy span "20377596014"
click at [0, 148] on div at bounding box center [240, 112] width 480 height 225
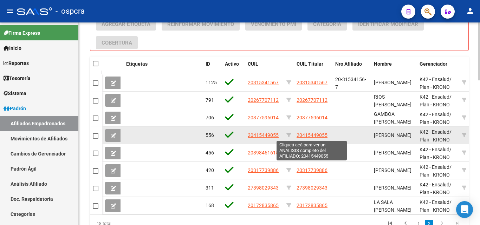
click at [312, 135] on span "20415449055" at bounding box center [312, 135] width 31 height 6
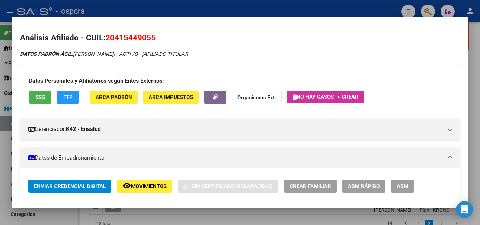
drag, startPoint x: 108, startPoint y: 38, endPoint x: 155, endPoint y: 35, distance: 47.5
click at [155, 35] on span "20415449055" at bounding box center [130, 37] width 50 height 9
click at [0, 204] on div at bounding box center [240, 112] width 480 height 225
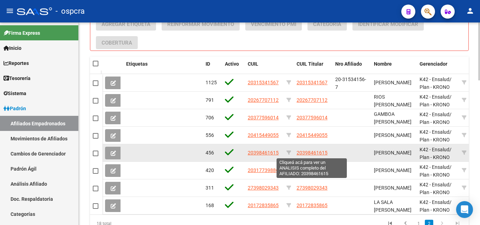
click at [310, 151] on span "20398461615" at bounding box center [312, 153] width 31 height 6
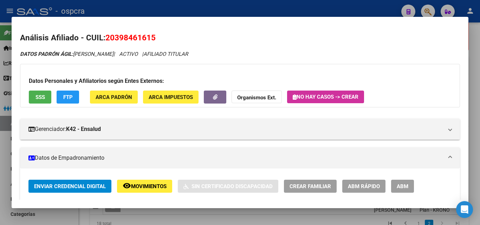
click at [142, 189] on span "Movimientos" at bounding box center [148, 186] width 35 height 6
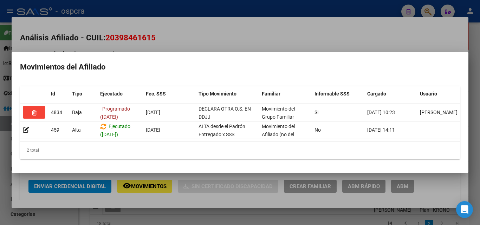
click at [0, 191] on div at bounding box center [240, 112] width 480 height 225
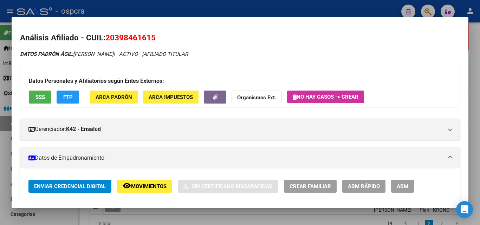
click at [0, 191] on div at bounding box center [240, 112] width 480 height 225
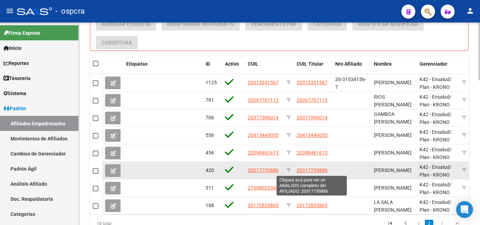
click at [311, 170] on span "20317739886" at bounding box center [312, 171] width 31 height 6
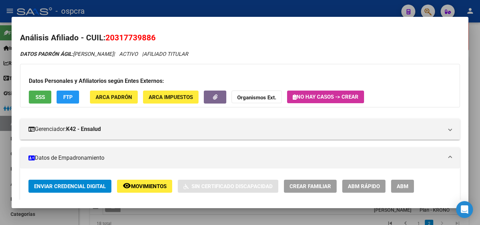
click at [136, 189] on span "Movimientos" at bounding box center [148, 186] width 35 height 6
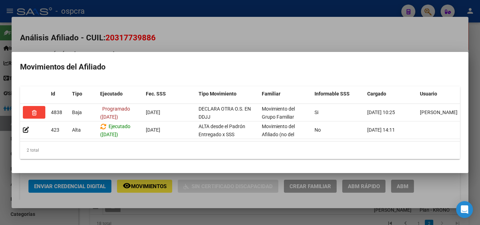
click at [0, 188] on div at bounding box center [240, 112] width 480 height 225
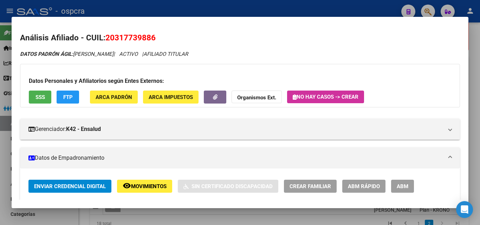
click at [0, 188] on div at bounding box center [240, 112] width 480 height 225
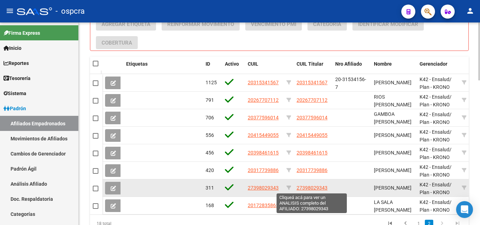
click at [307, 189] on span "27398029343" at bounding box center [312, 188] width 31 height 6
type textarea "27398029343"
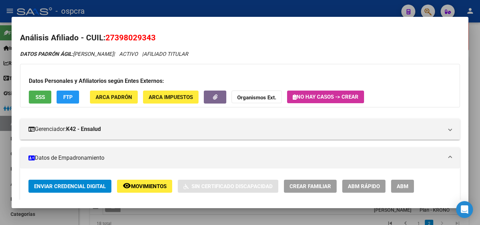
click at [135, 194] on div "Enviar Credencial Digital remove_[MEDICAL_DATA] Movimientos Sin Certificado Dis…" at bounding box center [239, 209] width 423 height 59
click at [138, 187] on span "Movimientos" at bounding box center [148, 186] width 35 height 6
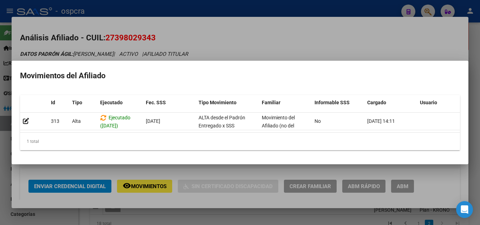
click at [0, 175] on div at bounding box center [240, 112] width 480 height 225
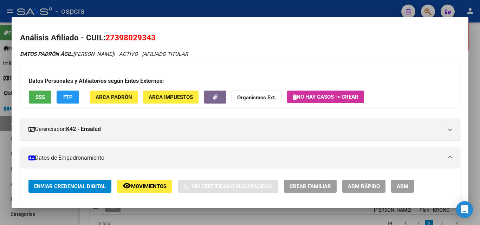
click at [0, 175] on div at bounding box center [240, 112] width 480 height 225
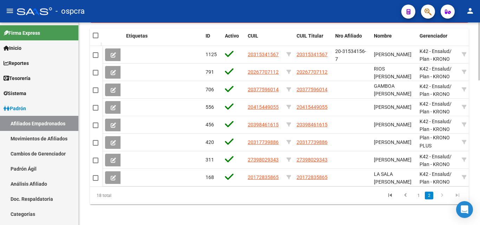
scroll to position [505, 0]
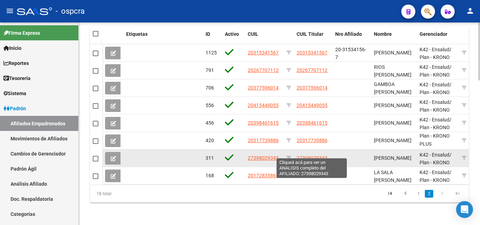
click at [307, 155] on span "27398029343" at bounding box center [312, 158] width 31 height 6
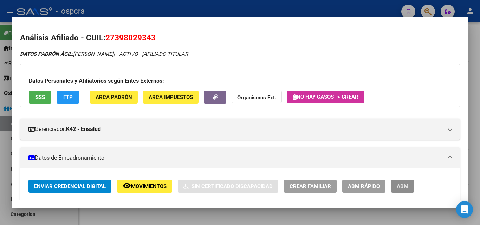
click at [407, 187] on span "ABM" at bounding box center [403, 186] width 12 height 6
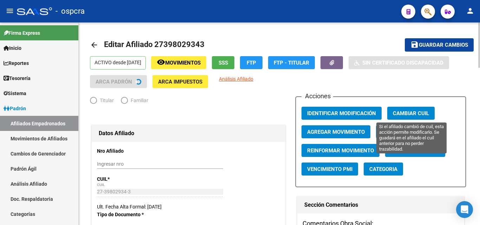
radio input "true"
type input "30-68873040-2"
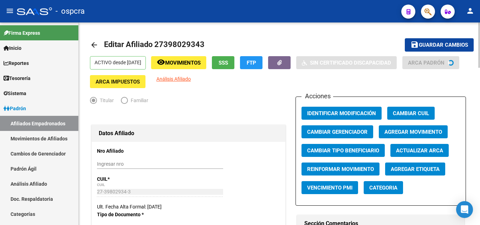
click at [416, 130] on span "Agregar Movimiento" at bounding box center [413, 132] width 58 height 6
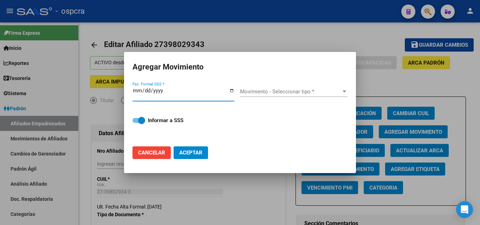
click at [231, 91] on input "Fec. Formal SSS *" at bounding box center [183, 93] width 102 height 11
type input "[DATE]"
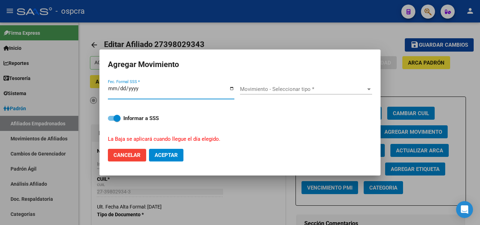
click at [331, 93] on div "Movimiento - Seleccionar tipo * Movimiento - Seleccionar tipo *" at bounding box center [306, 89] width 132 height 11
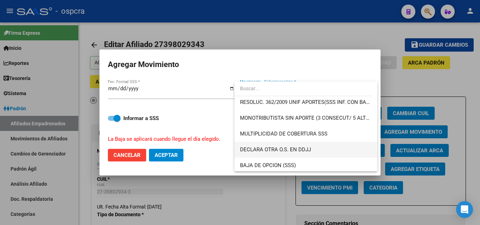
scroll to position [246, 0]
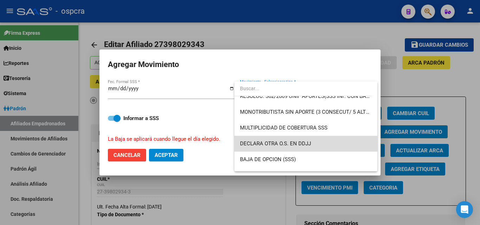
click at [309, 140] on span "DECLARA OTRA O.S. EN DDJJ" at bounding box center [306, 144] width 132 height 16
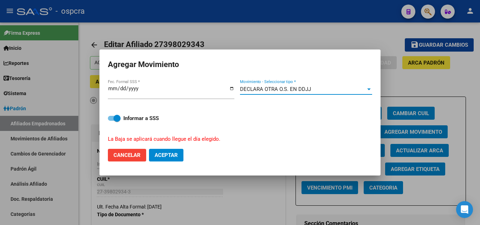
click at [173, 158] on span "Aceptar" at bounding box center [166, 155] width 23 height 6
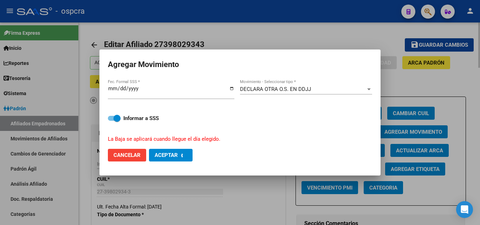
checkbox input "false"
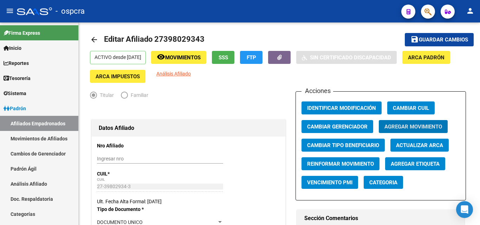
scroll to position [0, 0]
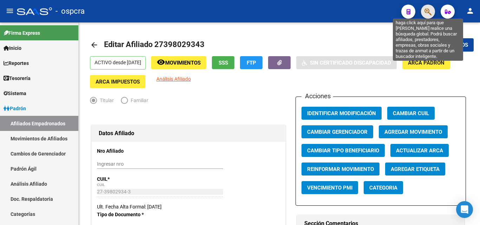
click at [429, 13] on icon "button" at bounding box center [427, 12] width 7 height 8
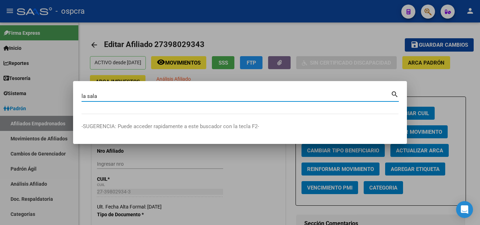
type input "la sala"
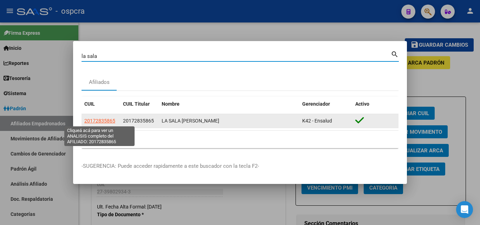
click at [89, 119] on span "20172835865" at bounding box center [99, 121] width 31 height 6
type textarea "20172835865"
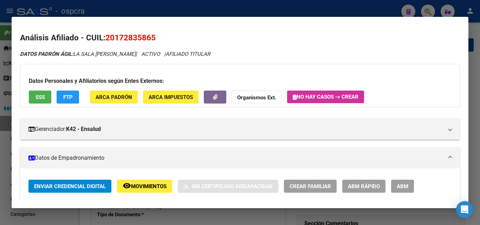
click at [407, 190] on span "ABM" at bounding box center [403, 186] width 12 height 6
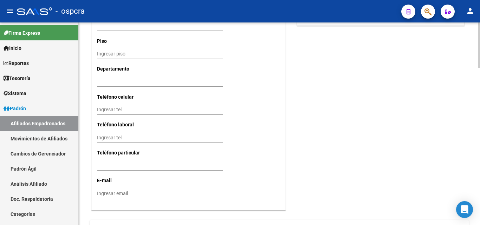
scroll to position [702, 0]
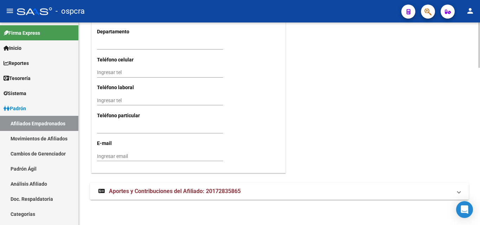
click at [194, 193] on span "Aportes y Contribuciones del Afiliado: 20172835865" at bounding box center [175, 191] width 132 height 7
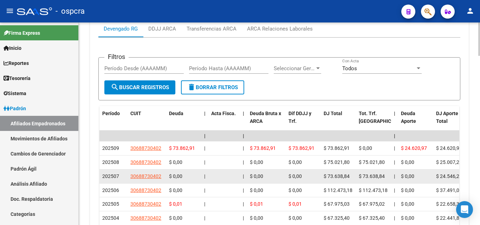
scroll to position [913, 0]
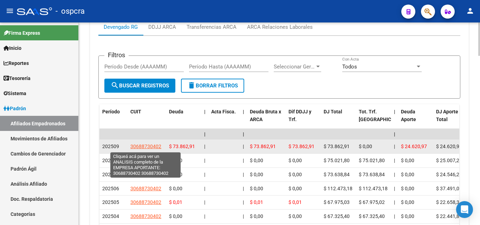
click at [135, 145] on span "30688730402" at bounding box center [145, 147] width 31 height 6
type textarea "30688730402"
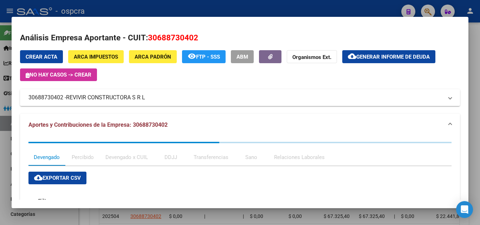
click at [0, 145] on div at bounding box center [240, 112] width 480 height 225
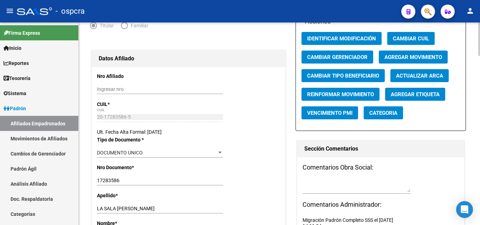
scroll to position [69, 0]
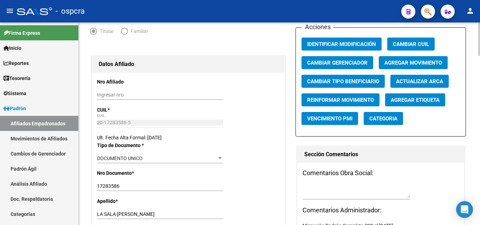
click at [418, 62] on span "Agregar Movimiento" at bounding box center [413, 63] width 58 height 6
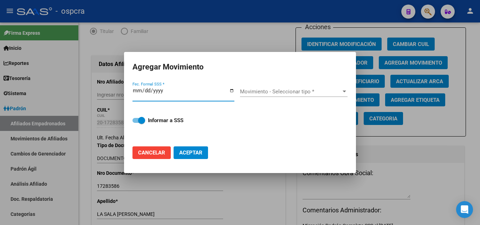
click at [232, 90] on input "Fec. Formal SSS *" at bounding box center [183, 93] width 102 height 11
type input "[DATE]"
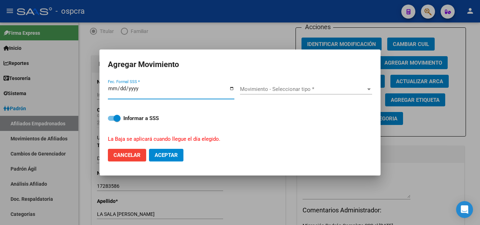
click at [290, 93] on div "Movimiento - Seleccionar tipo * Movimiento - Seleccionar tipo *" at bounding box center [306, 89] width 132 height 11
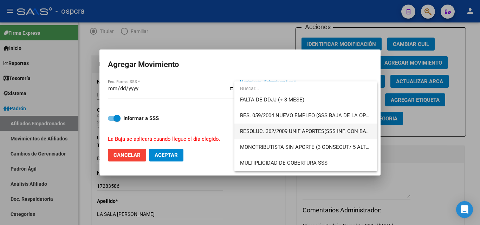
scroll to position [246, 0]
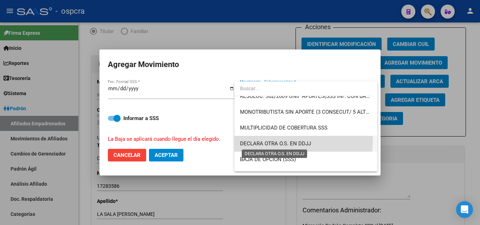
click at [290, 142] on span "DECLARA OTRA O.S. EN DDJJ" at bounding box center [275, 144] width 71 height 6
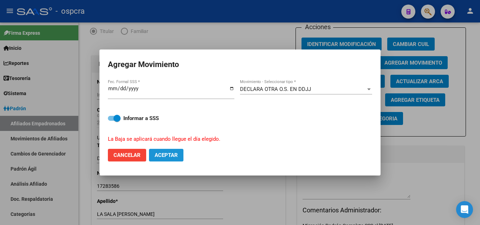
click at [177, 155] on span "Aceptar" at bounding box center [166, 155] width 23 height 6
checkbox input "false"
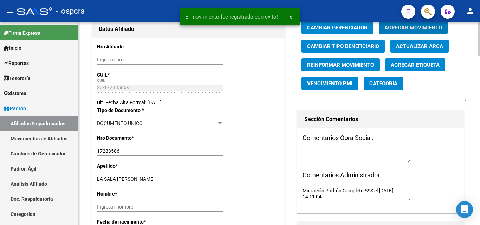
scroll to position [0, 0]
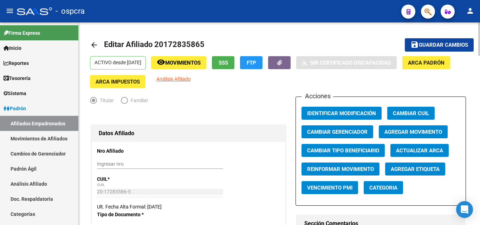
click at [98, 43] on mat-icon "arrow_back" at bounding box center [94, 45] width 8 height 8
drag, startPoint x: 53, startPoint y: 125, endPoint x: 52, endPoint y: 121, distance: 3.7
click at [53, 124] on link "Afiliados Empadronados" at bounding box center [39, 123] width 78 height 15
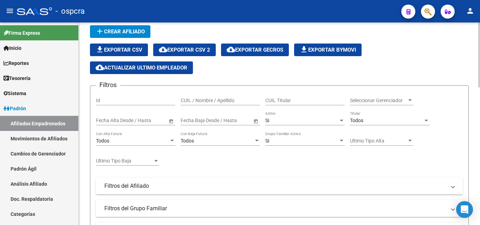
scroll to position [105, 0]
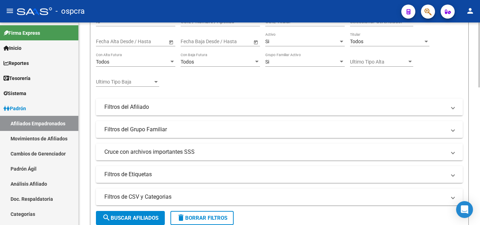
click at [245, 111] on mat-panel-title "Filtros del Afiliado" at bounding box center [275, 107] width 342 height 8
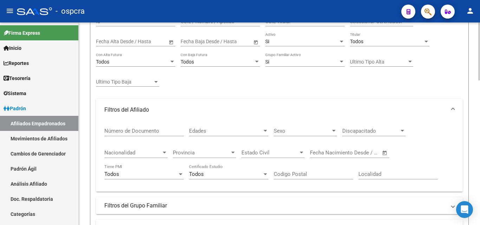
click at [243, 135] on div "Edades Edades" at bounding box center [228, 128] width 79 height 15
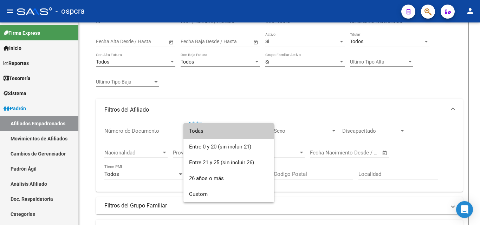
click at [233, 128] on span "Todas" at bounding box center [228, 131] width 79 height 16
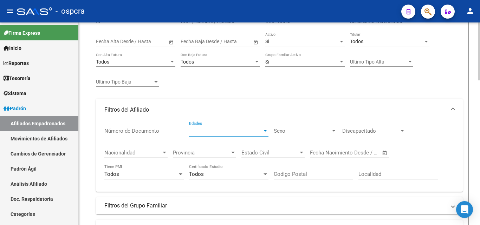
click at [312, 126] on div "Sexo Sexo" at bounding box center [305, 128] width 63 height 15
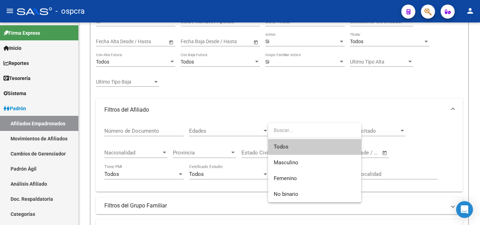
click at [311, 134] on input "dropdown search" at bounding box center [314, 130] width 93 height 15
click at [308, 146] on span "Todos" at bounding box center [315, 147] width 82 height 16
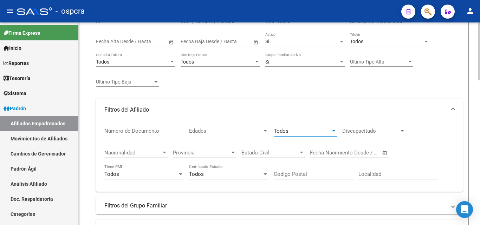
click at [374, 133] on span "Discapacitado" at bounding box center [370, 131] width 57 height 6
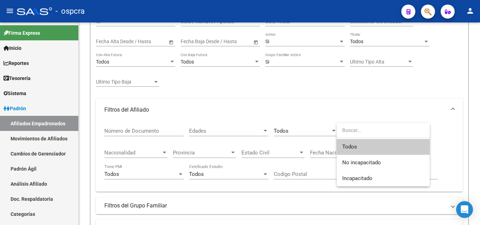
click at [364, 149] on span "Todos" at bounding box center [383, 147] width 82 height 16
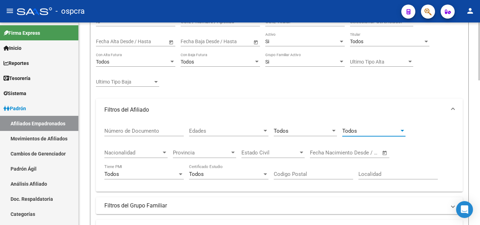
click at [154, 157] on div "Nacionalidad Nacionalidad" at bounding box center [135, 150] width 63 height 15
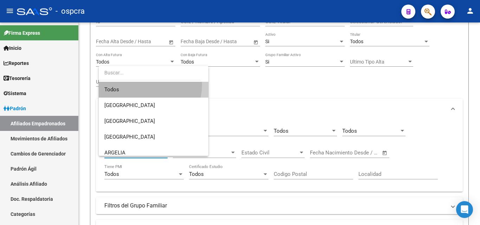
click at [138, 85] on span "Todos" at bounding box center [153, 90] width 98 height 16
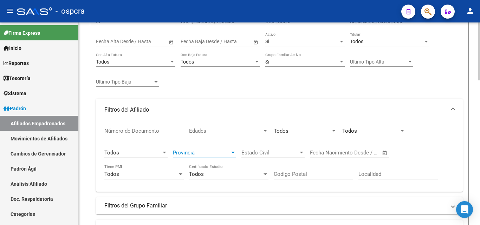
click at [218, 152] on span "Provincia" at bounding box center [201, 153] width 57 height 6
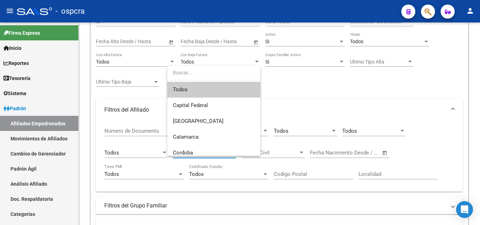
click at [189, 92] on span "Todos" at bounding box center [214, 90] width 82 height 16
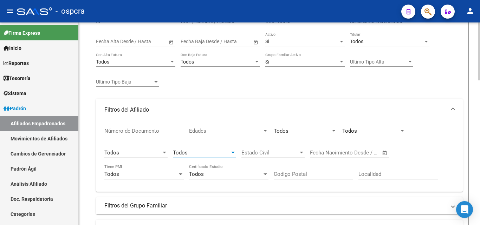
click at [268, 152] on span "Estado Civil" at bounding box center [269, 153] width 57 height 6
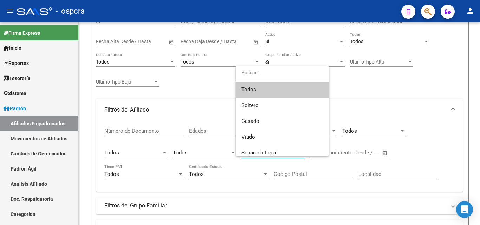
click at [256, 90] on span "Todos" at bounding box center [282, 90] width 82 height 16
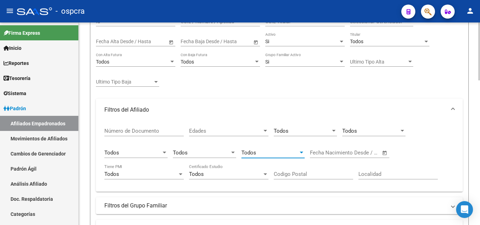
click at [247, 177] on div "Todos" at bounding box center [225, 174] width 73 height 6
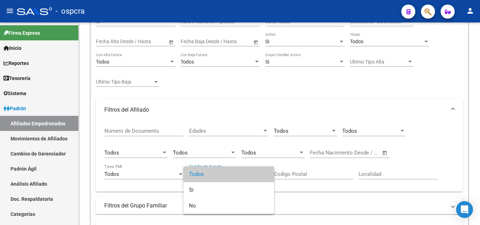
click at [458, 147] on div at bounding box center [240, 112] width 480 height 225
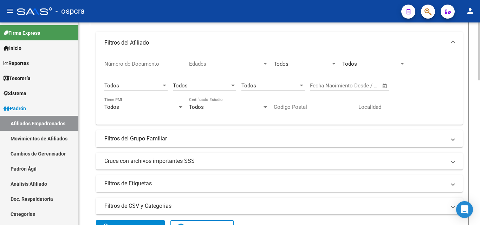
scroll to position [176, 0]
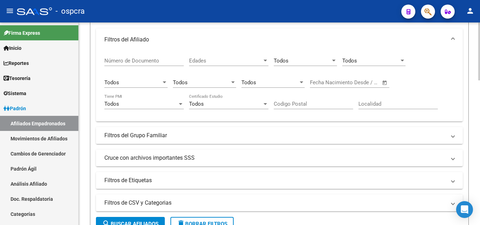
click at [451, 140] on mat-expansion-panel-header "Filtros del Grupo Familiar" at bounding box center [279, 135] width 367 height 17
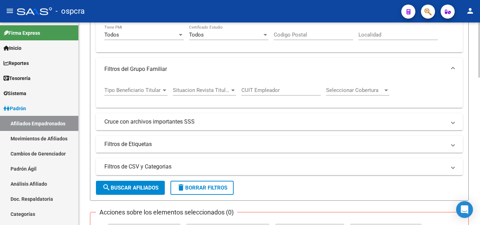
scroll to position [246, 0]
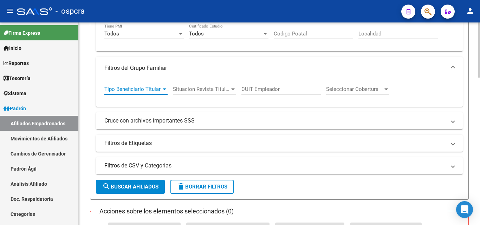
click at [150, 88] on span "Tipo Beneficiario Titular" at bounding box center [132, 89] width 57 height 6
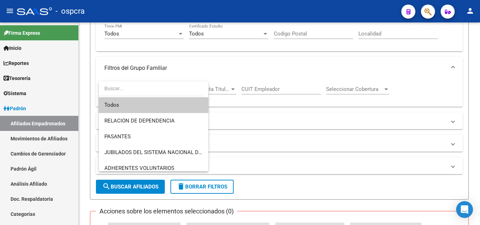
click at [132, 105] on span "Todos" at bounding box center [153, 105] width 98 height 16
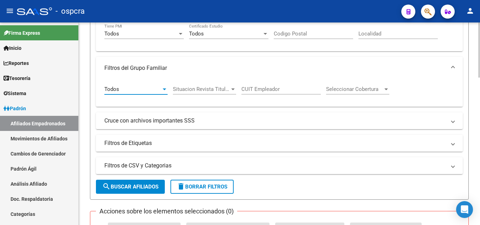
click at [158, 89] on div "Todos" at bounding box center [132, 89] width 57 height 6
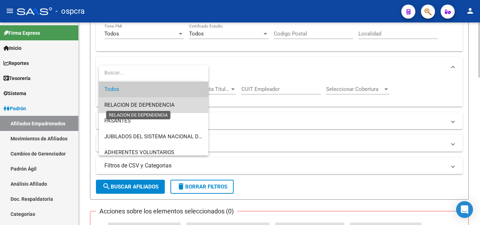
drag, startPoint x: 157, startPoint y: 104, endPoint x: 223, endPoint y: 99, distance: 66.3
click at [157, 104] on span "RELACION DE DEPENDENCIA" at bounding box center [139, 105] width 70 height 6
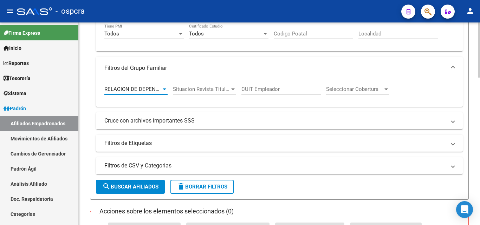
click at [224, 91] on span "Situacion Revista Titular" at bounding box center [201, 89] width 57 height 6
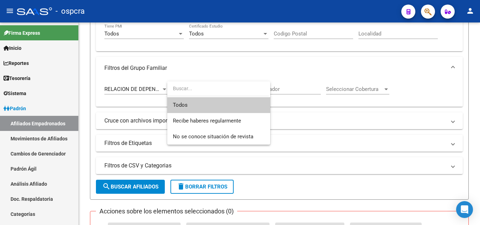
click at [218, 108] on span "Todos" at bounding box center [219, 105] width 92 height 16
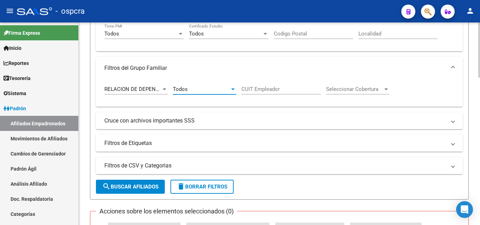
click at [230, 93] on div "Todos Situacion Revista Titular" at bounding box center [204, 86] width 63 height 15
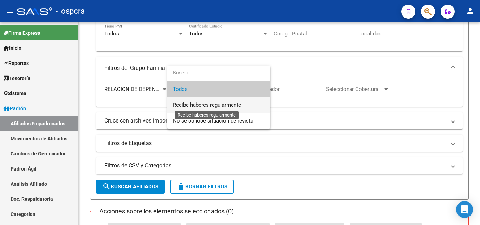
click at [233, 106] on span "Recibe haberes regularmente" at bounding box center [207, 105] width 68 height 6
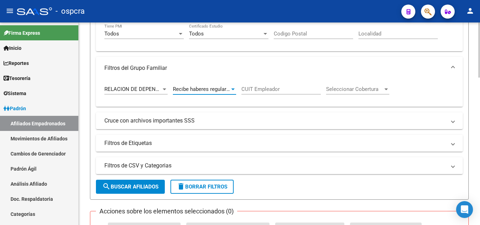
click at [299, 93] on div "CUIT Empleador" at bounding box center [280, 86] width 79 height 15
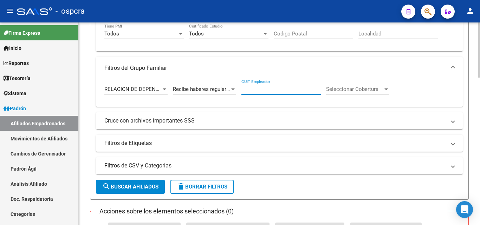
click at [365, 90] on span "Seleccionar Cobertura" at bounding box center [354, 89] width 57 height 6
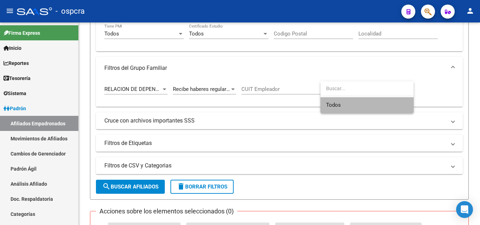
drag, startPoint x: 354, startPoint y: 104, endPoint x: 279, endPoint y: 89, distance: 75.9
click at [351, 102] on span "Todos" at bounding box center [367, 105] width 82 height 16
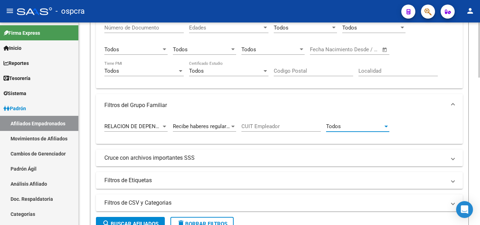
scroll to position [211, 0]
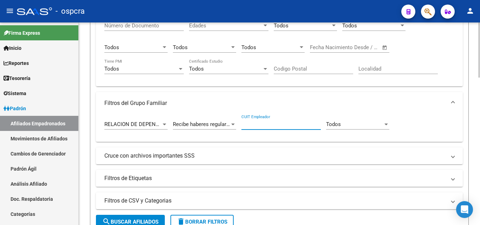
paste input "30-68873040-2"
type input "30-68873040-2"
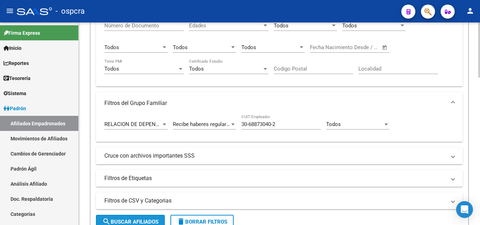
click at [144, 220] on span "search Buscar Afiliados" at bounding box center [130, 222] width 56 height 6
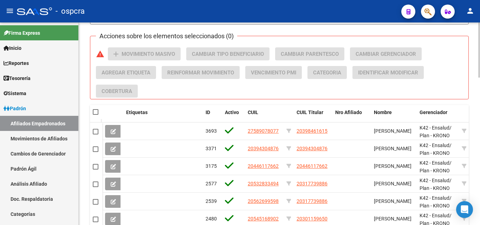
scroll to position [422, 0]
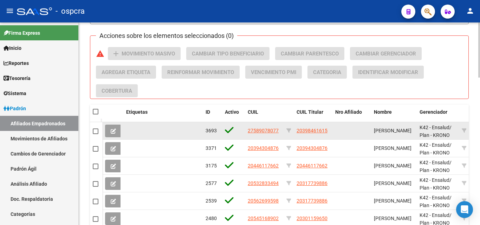
click at [328, 128] on div "20398461615" at bounding box center [313, 131] width 33 height 8
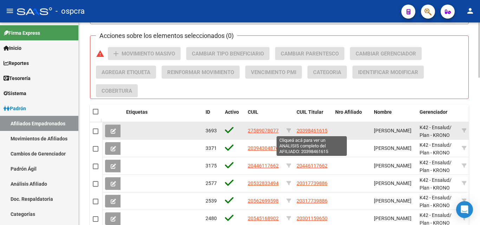
click at [323, 131] on span "20398461615" at bounding box center [312, 131] width 31 height 6
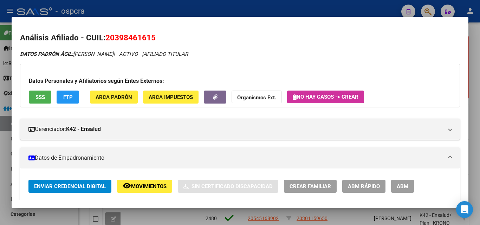
click at [148, 186] on span "Movimientos" at bounding box center [148, 186] width 35 height 6
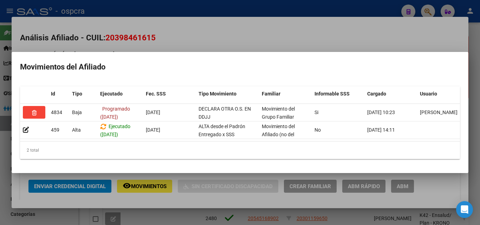
click at [0, 182] on div at bounding box center [240, 112] width 480 height 225
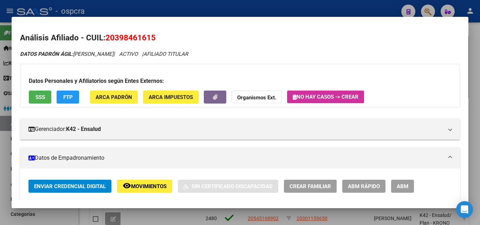
click at [0, 181] on div at bounding box center [240, 112] width 480 height 225
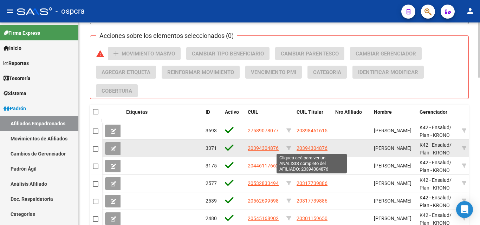
click at [320, 149] on span "20394304876" at bounding box center [312, 148] width 31 height 6
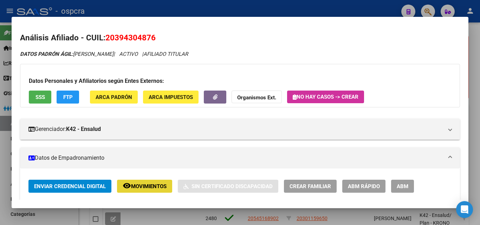
click at [151, 189] on span "Movimientos" at bounding box center [148, 186] width 35 height 6
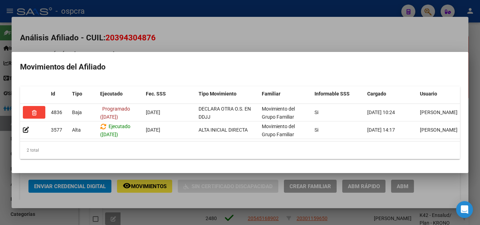
click at [6, 178] on div at bounding box center [240, 112] width 480 height 225
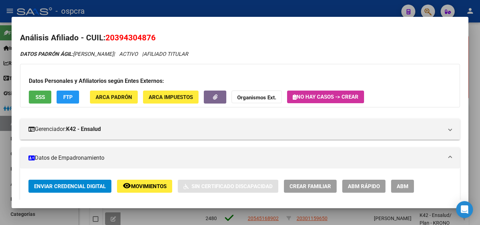
click at [6, 178] on div at bounding box center [240, 112] width 480 height 225
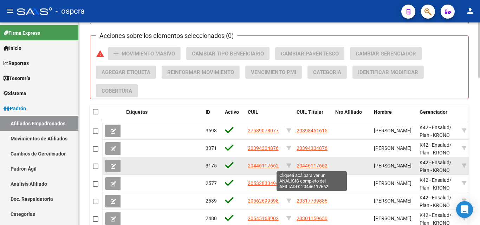
click at [316, 167] on span "20446117662" at bounding box center [312, 166] width 31 height 6
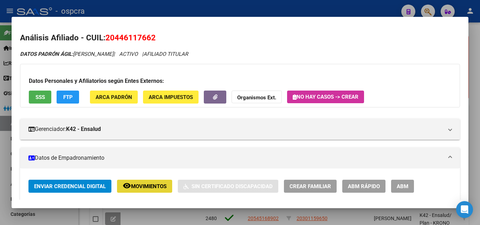
click at [147, 188] on span "Movimientos" at bounding box center [148, 186] width 35 height 6
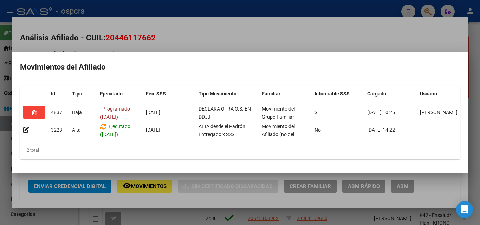
click at [0, 188] on div at bounding box center [240, 112] width 480 height 225
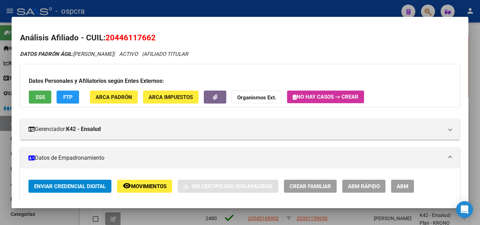
click at [0, 188] on div at bounding box center [240, 112] width 480 height 225
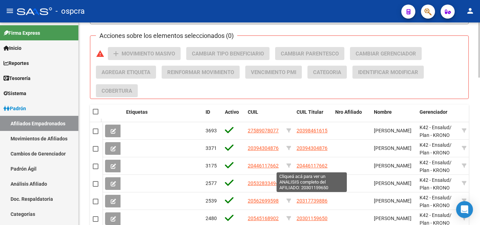
scroll to position [457, 0]
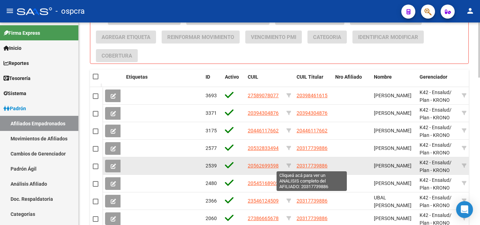
click at [314, 168] on span "20317739886" at bounding box center [312, 166] width 31 height 6
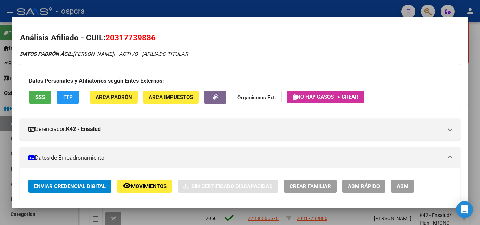
click at [137, 190] on span "Movimientos" at bounding box center [148, 186] width 35 height 6
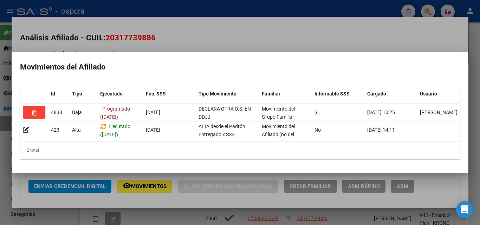
click at [0, 186] on div at bounding box center [240, 112] width 480 height 225
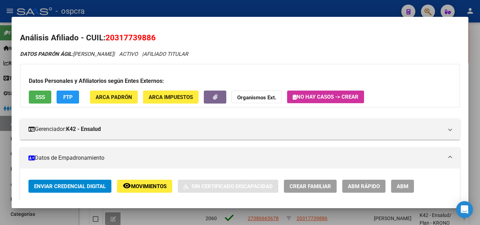
click at [0, 186] on div at bounding box center [240, 112] width 480 height 225
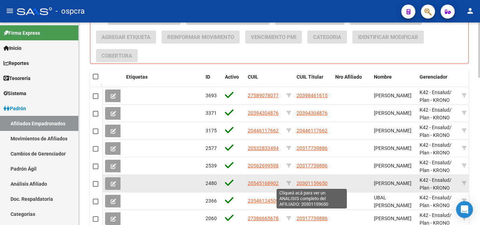
click at [316, 185] on span "20301159650" at bounding box center [312, 184] width 31 height 6
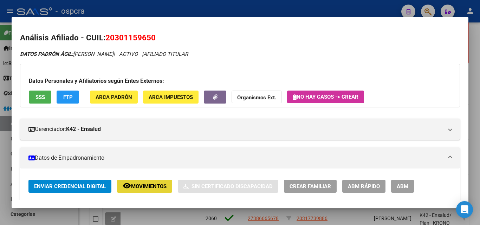
click at [142, 188] on span "Movimientos" at bounding box center [148, 186] width 35 height 6
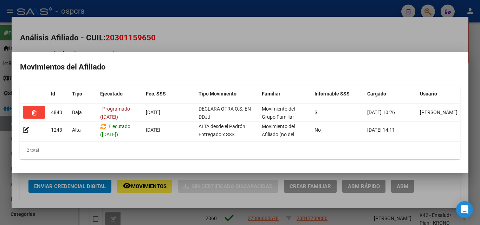
click at [0, 180] on div at bounding box center [240, 112] width 480 height 225
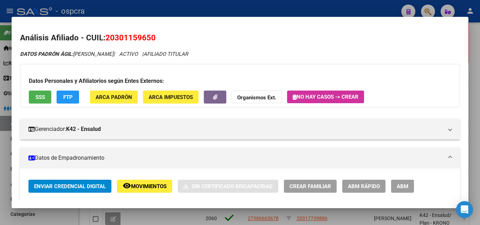
click at [0, 180] on div at bounding box center [240, 112] width 480 height 225
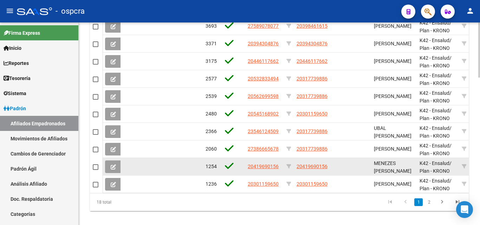
scroll to position [527, 0]
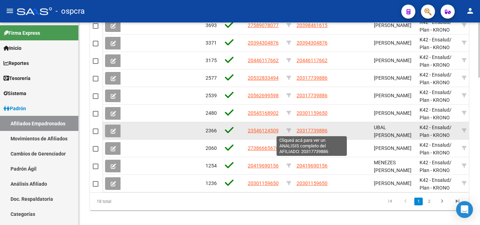
click at [319, 128] on span "20317739886" at bounding box center [312, 131] width 31 height 6
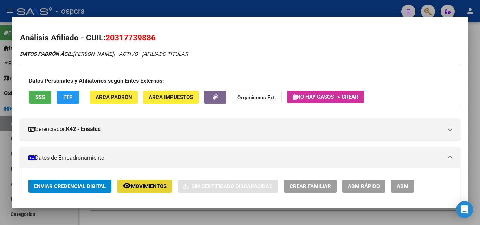
click at [147, 182] on button "remove_red_eye Movimientos" at bounding box center [144, 186] width 55 height 13
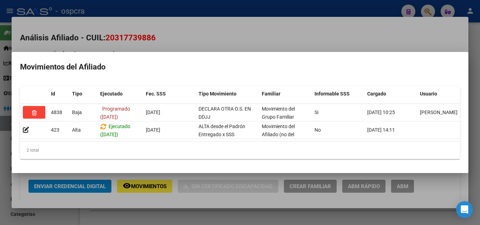
click at [2, 216] on div at bounding box center [240, 112] width 480 height 225
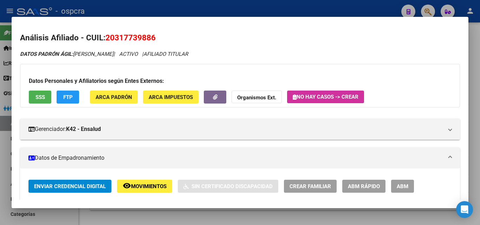
click at [7, 203] on div at bounding box center [240, 112] width 480 height 225
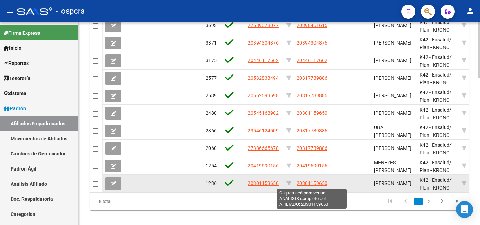
click at [316, 183] on span "20301159650" at bounding box center [312, 184] width 31 height 6
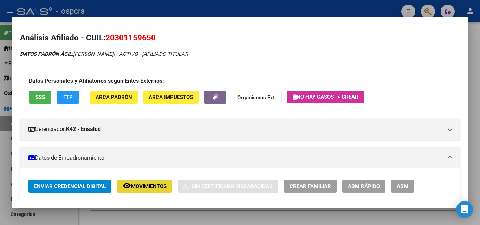
click at [138, 187] on span "Movimientos" at bounding box center [148, 186] width 35 height 6
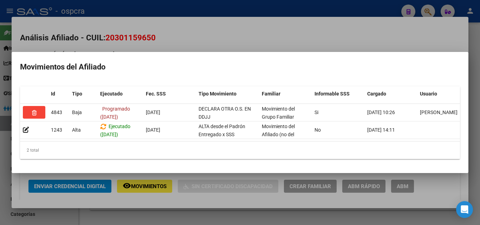
click at [0, 186] on div at bounding box center [240, 112] width 480 height 225
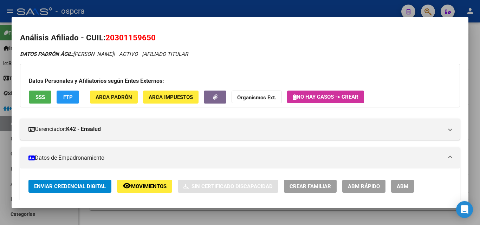
click at [0, 186] on div at bounding box center [240, 112] width 480 height 225
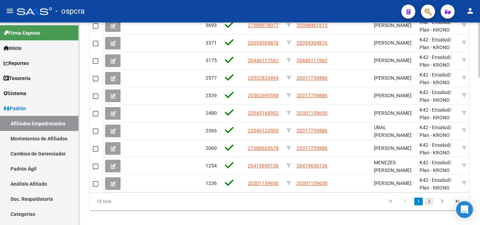
click at [430, 205] on link "2" at bounding box center [429, 202] width 8 height 8
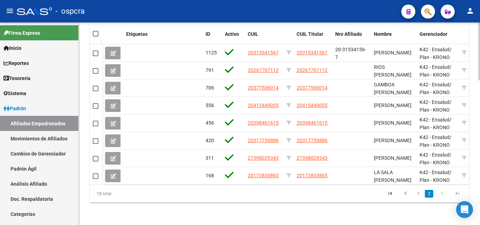
scroll to position [505, 0]
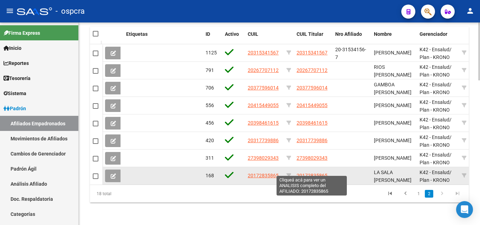
click at [321, 173] on span "20172835865" at bounding box center [312, 176] width 31 height 6
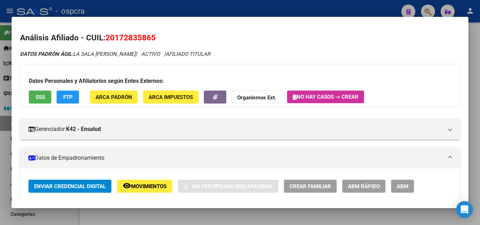
click at [147, 189] on span "Movimientos" at bounding box center [148, 186] width 35 height 6
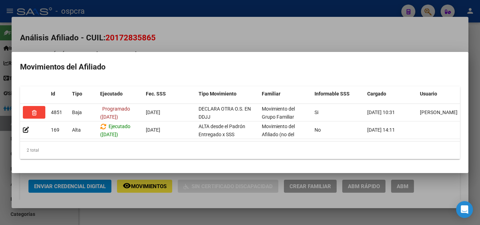
click at [0, 163] on div at bounding box center [240, 112] width 480 height 225
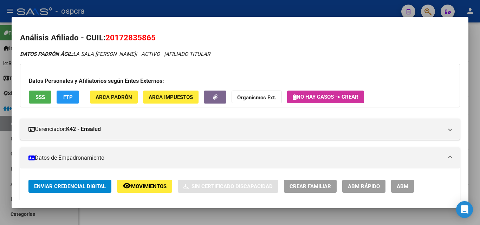
click at [0, 163] on div at bounding box center [240, 112] width 480 height 225
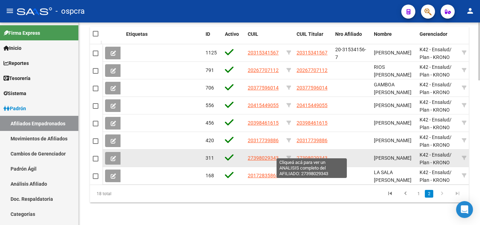
click at [316, 155] on span "27398029343" at bounding box center [312, 158] width 31 height 6
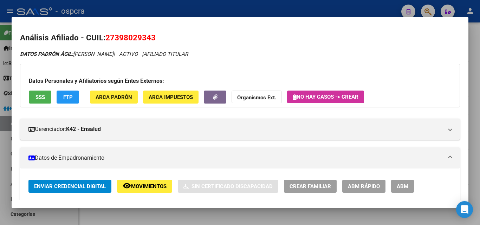
click at [150, 185] on span "Movimientos" at bounding box center [148, 186] width 35 height 6
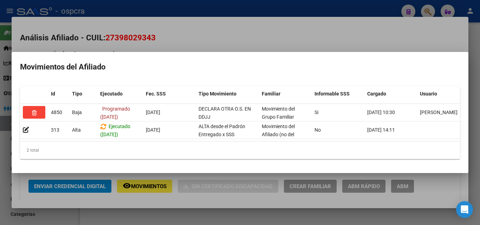
click at [1, 167] on div at bounding box center [240, 112] width 480 height 225
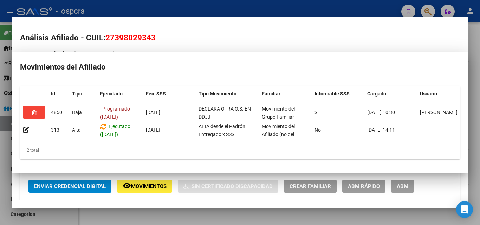
click at [1, 168] on div at bounding box center [240, 112] width 480 height 225
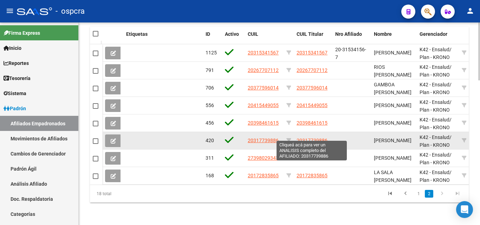
click at [321, 138] on span "20317739886" at bounding box center [312, 141] width 31 height 6
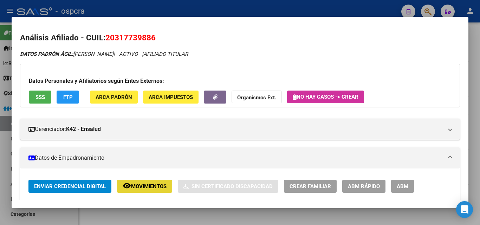
click at [138, 192] on button "remove_red_eye Movimientos" at bounding box center [144, 186] width 55 height 13
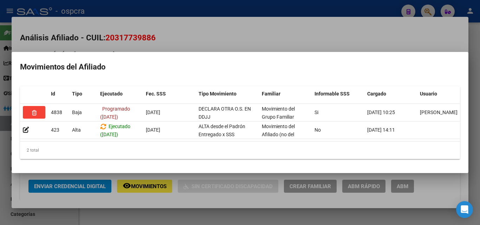
click at [0, 162] on div at bounding box center [240, 112] width 480 height 225
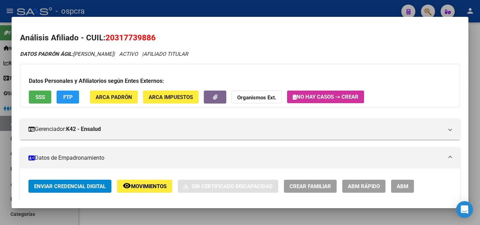
click at [0, 162] on div at bounding box center [240, 112] width 480 height 225
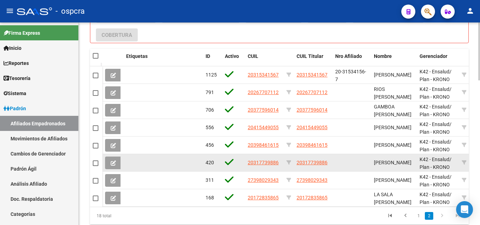
scroll to position [470, 0]
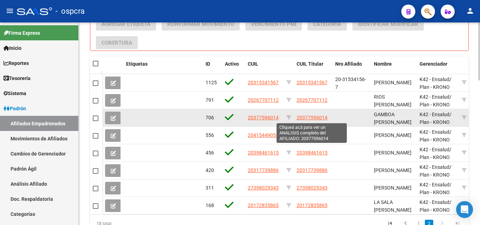
click at [314, 117] on span "20377596014" at bounding box center [312, 118] width 31 height 6
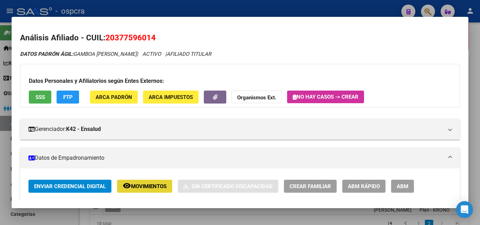
click at [137, 183] on span "remove_red_eye Movimientos" at bounding box center [145, 186] width 44 height 6
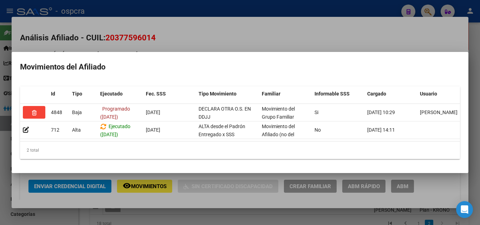
click at [0, 147] on div at bounding box center [240, 112] width 480 height 225
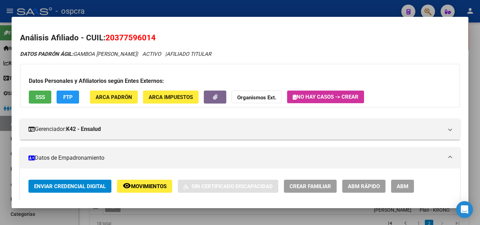
click at [0, 147] on div at bounding box center [240, 112] width 480 height 225
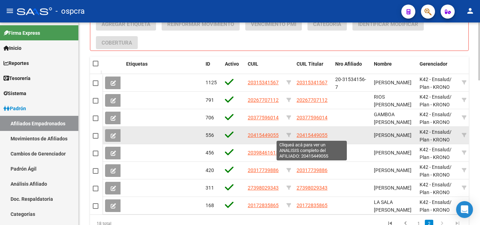
click at [312, 136] on span "20415449055" at bounding box center [312, 135] width 31 height 6
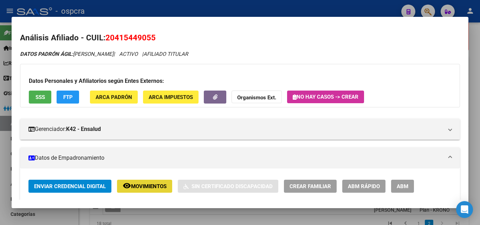
click at [144, 188] on span "Movimientos" at bounding box center [148, 186] width 35 height 6
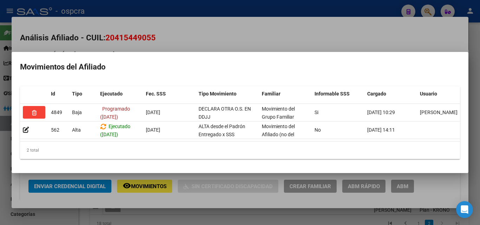
click at [0, 179] on div at bounding box center [240, 112] width 480 height 225
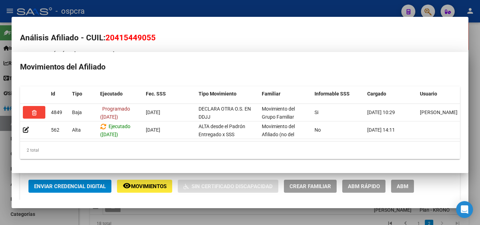
click at [4, 181] on div at bounding box center [240, 112] width 480 height 225
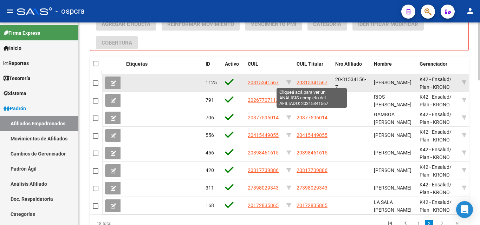
click at [318, 84] on span "20315341567" at bounding box center [312, 83] width 31 height 6
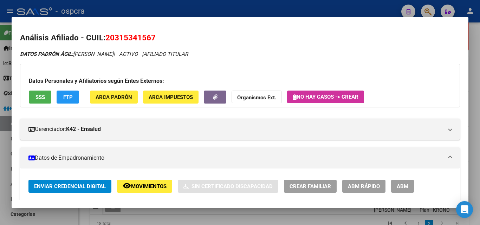
click at [152, 183] on span "Movimientos" at bounding box center [148, 186] width 35 height 6
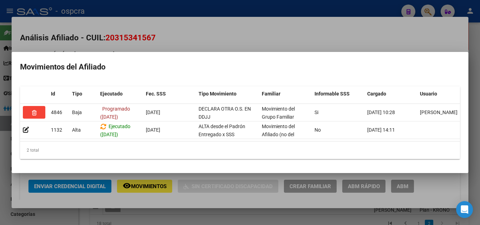
click at [4, 166] on div at bounding box center [240, 112] width 480 height 225
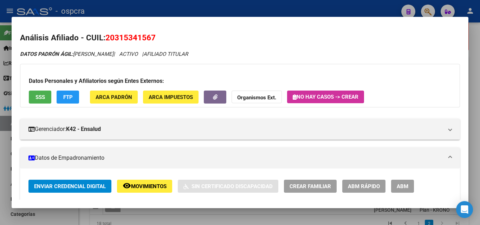
click at [4, 166] on div at bounding box center [240, 112] width 480 height 225
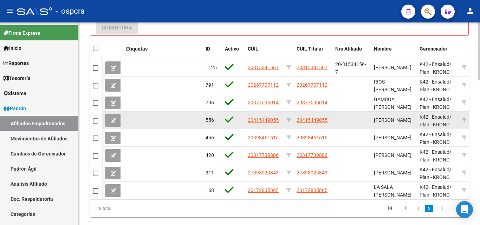
scroll to position [505, 0]
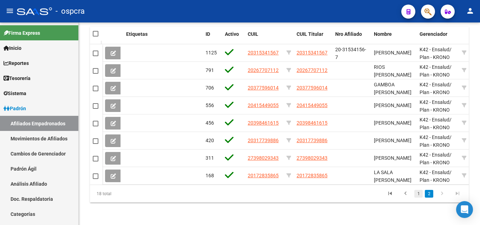
click at [419, 192] on link "1" at bounding box center [418, 194] width 8 height 8
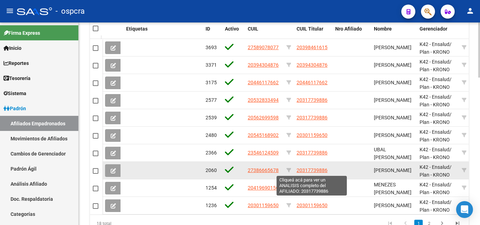
click at [309, 168] on span "20317739886" at bounding box center [312, 171] width 31 height 6
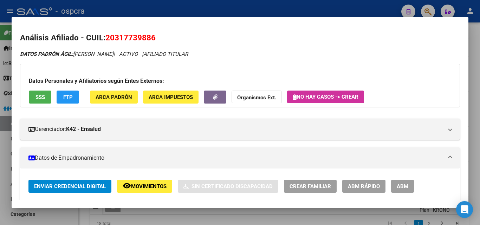
click at [148, 190] on button "remove_red_eye Movimientos" at bounding box center [144, 186] width 55 height 13
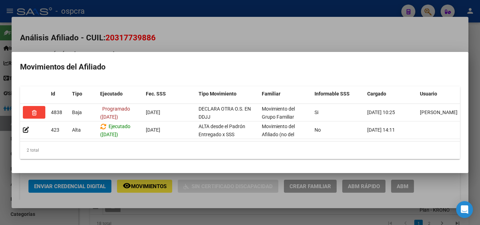
click at [0, 132] on div at bounding box center [240, 112] width 480 height 225
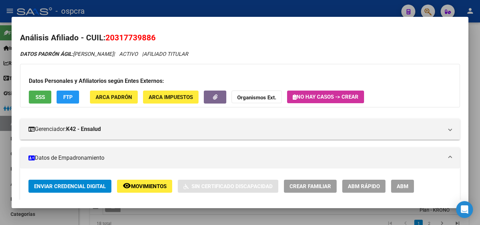
click at [0, 132] on div at bounding box center [240, 112] width 480 height 225
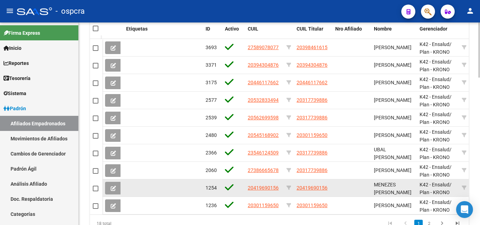
click at [321, 195] on datatable-body-cell "20419690156" at bounding box center [313, 188] width 39 height 17
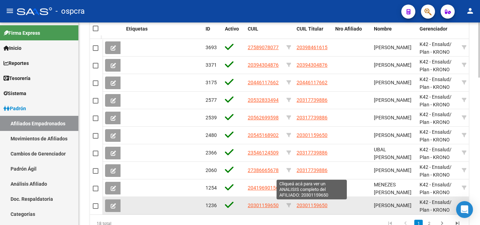
click at [321, 203] on span "20301159650" at bounding box center [312, 206] width 31 height 6
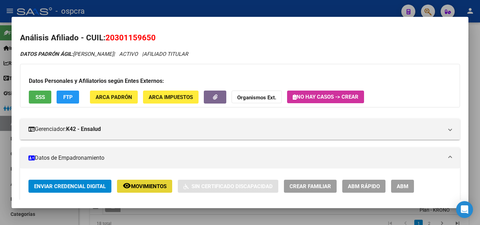
click at [152, 186] on span "Movimientos" at bounding box center [148, 186] width 35 height 6
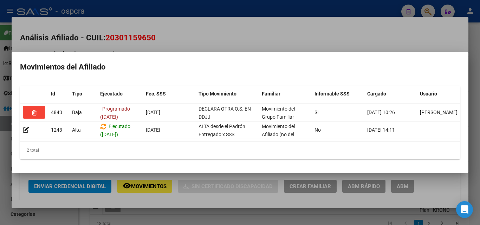
click at [0, 136] on div at bounding box center [240, 112] width 480 height 225
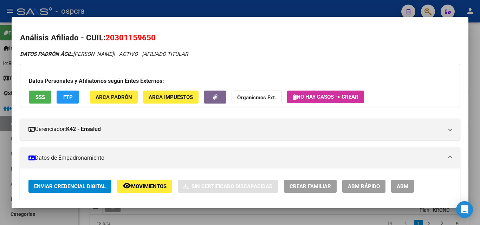
click at [0, 136] on div at bounding box center [240, 112] width 480 height 225
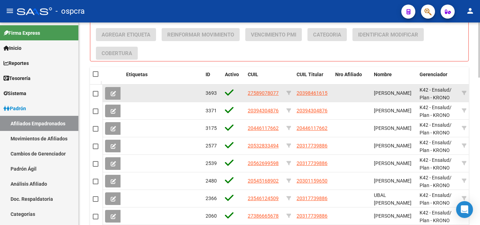
scroll to position [400, 0]
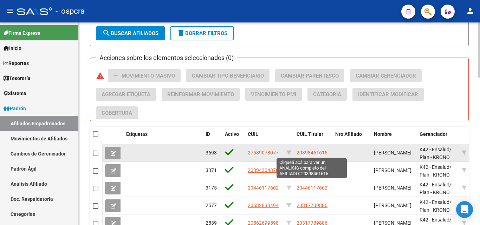
click at [308, 153] on span "20398461615" at bounding box center [312, 153] width 31 height 6
type textarea "20398461615"
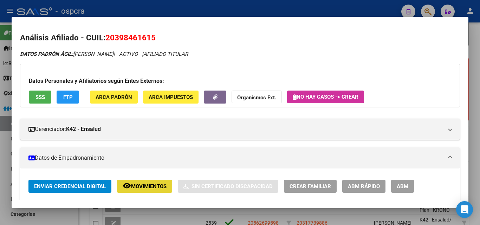
click at [128, 186] on mat-icon "remove_red_eye" at bounding box center [127, 186] width 8 height 8
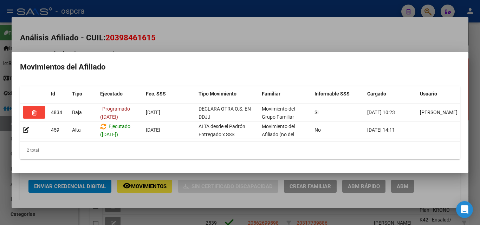
click at [0, 193] on div at bounding box center [240, 112] width 480 height 225
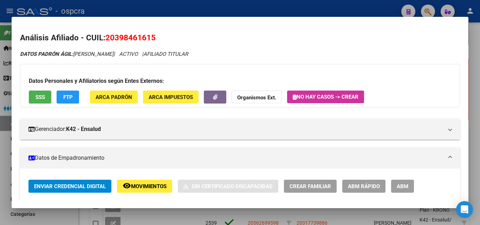
click at [0, 193] on div at bounding box center [240, 112] width 480 height 225
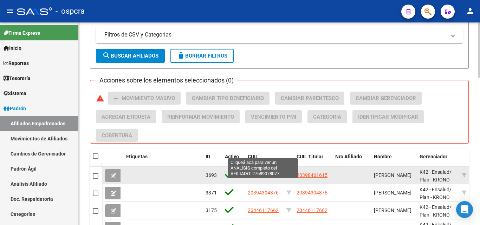
scroll to position [294, 0]
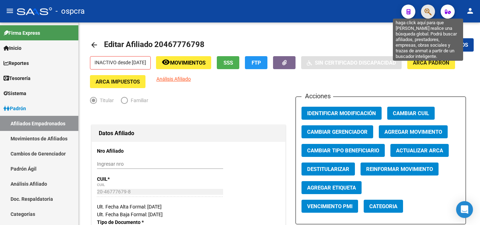
click at [428, 12] on icon "button" at bounding box center [427, 12] width 7 height 8
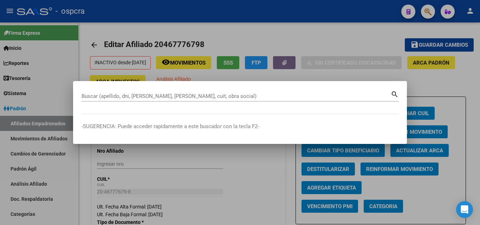
drag, startPoint x: 93, startPoint y: 92, endPoint x: 81, endPoint y: 96, distance: 13.4
drag, startPoint x: 81, startPoint y: 96, endPoint x: 219, endPoint y: 97, distance: 138.1
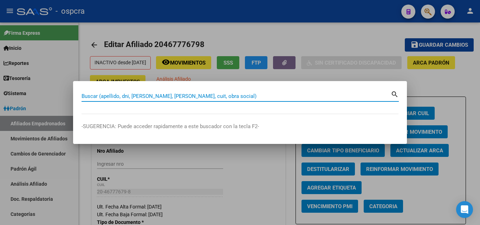
paste input "20398461615"
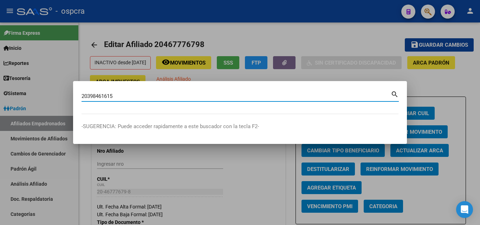
type input "20398461615"
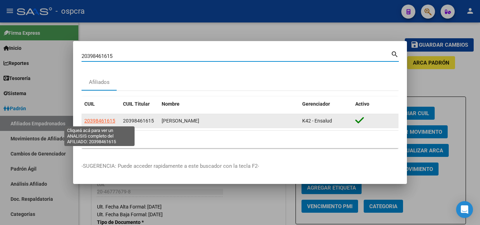
click at [98, 123] on span "20398461615" at bounding box center [99, 121] width 31 height 6
type textarea "20398461615"
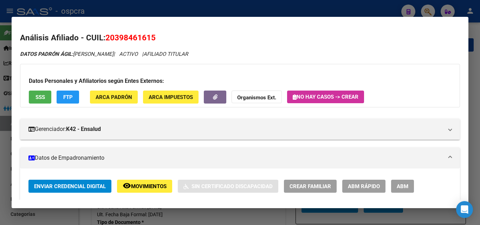
click at [403, 189] on span "ABM" at bounding box center [403, 186] width 12 height 6
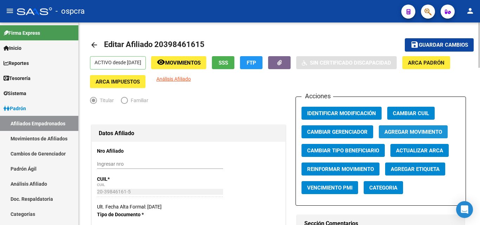
click at [417, 135] on span "Agregar Movimiento" at bounding box center [413, 132] width 58 height 6
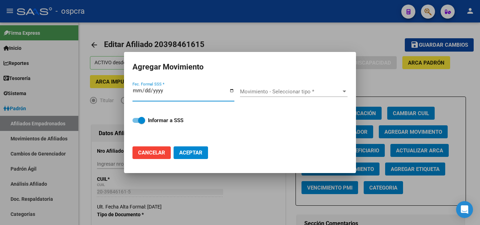
click at [231, 90] on input "Fec. Formal SSS *" at bounding box center [183, 93] width 102 height 11
type input "[DATE]"
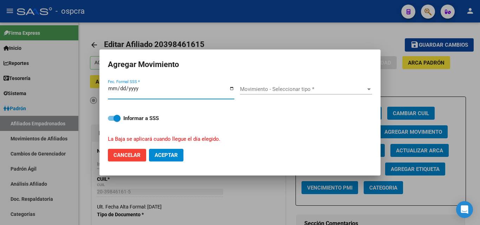
click at [312, 91] on span "Movimiento - Seleccionar tipo *" at bounding box center [303, 89] width 126 height 6
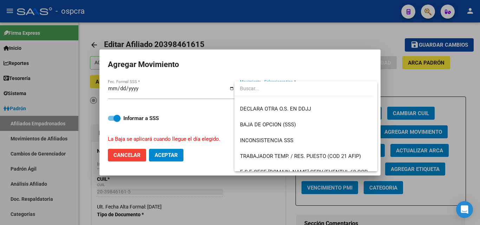
scroll to position [265, 0]
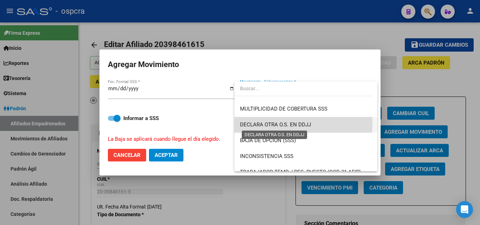
click at [273, 124] on span "DECLARA OTRA O.S. EN DDJJ" at bounding box center [275, 125] width 71 height 6
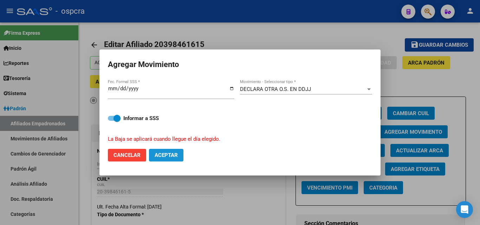
click at [169, 157] on span "Aceptar" at bounding box center [166, 155] width 23 height 6
checkbox input "false"
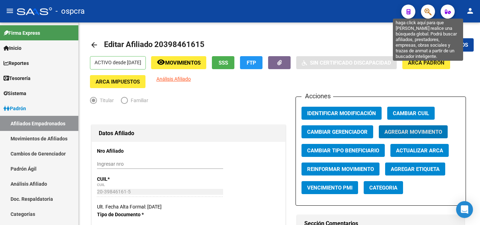
click at [428, 11] on icon "button" at bounding box center [427, 12] width 7 height 8
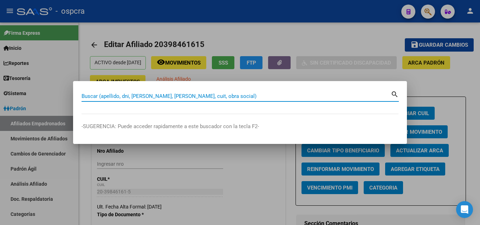
paste input "20394304876"
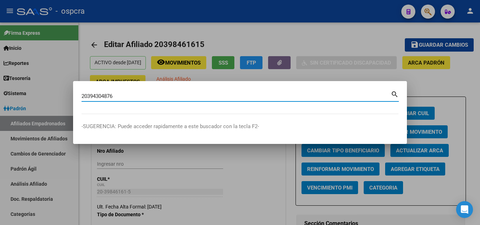
type input "20394304876"
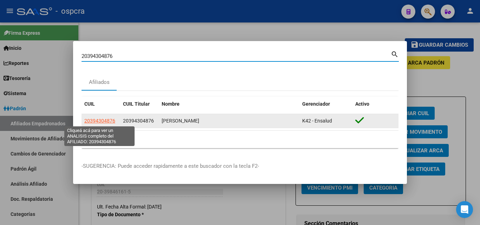
click at [112, 121] on span "20394304876" at bounding box center [99, 121] width 31 height 6
type textarea "20394304876"
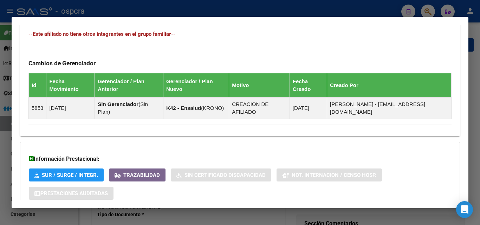
scroll to position [416, 0]
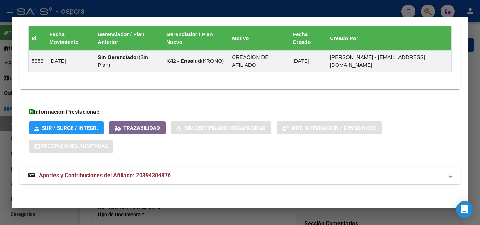
click at [170, 175] on span "Aportes y Contribuciones del Afiliado: 20394304876" at bounding box center [105, 175] width 132 height 7
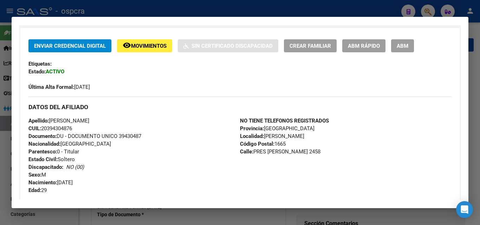
scroll to position [0, 0]
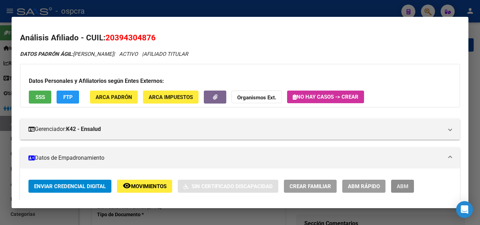
click at [408, 187] on span "ABM" at bounding box center [403, 186] width 12 height 6
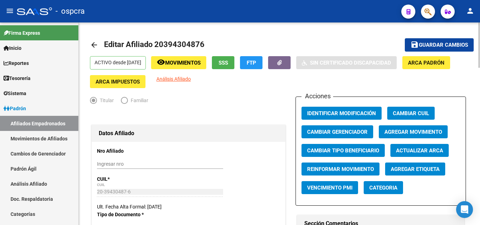
click at [422, 136] on button "Agregar Movimiento" at bounding box center [413, 131] width 69 height 13
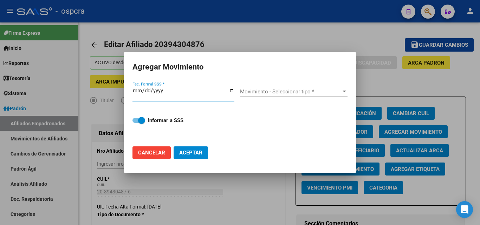
click at [232, 91] on input "Fec. Formal SSS *" at bounding box center [183, 93] width 102 height 11
type input "[DATE]"
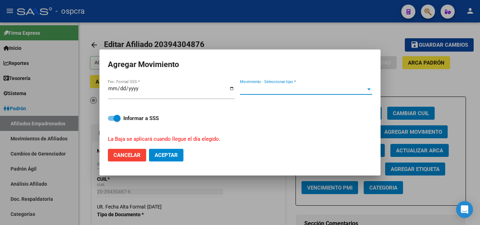
click at [297, 89] on span "Movimiento - Seleccionar tipo *" at bounding box center [303, 89] width 126 height 6
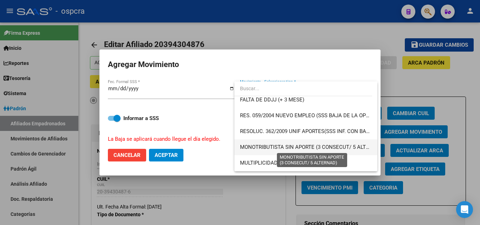
scroll to position [246, 0]
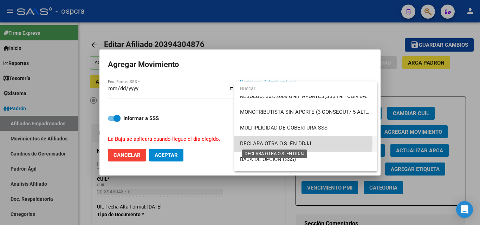
click at [301, 143] on span "DECLARA OTRA O.S. EN DDJJ" at bounding box center [275, 144] width 71 height 6
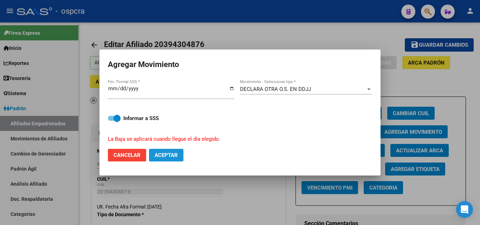
click at [170, 158] on span "Aceptar" at bounding box center [166, 155] width 23 height 6
checkbox input "false"
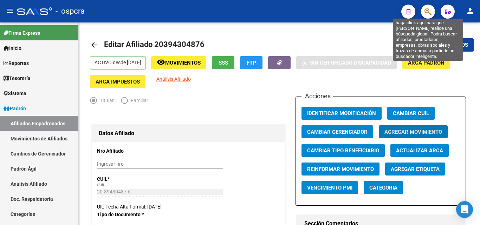
click at [431, 10] on icon "button" at bounding box center [427, 12] width 7 height 8
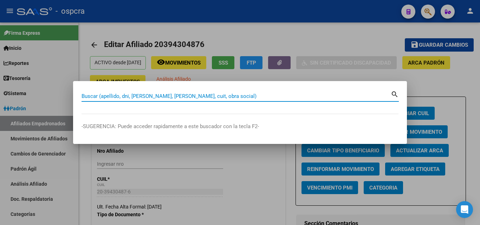
paste input "20446117662"
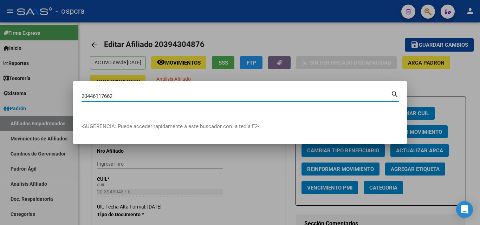
type input "20446117662"
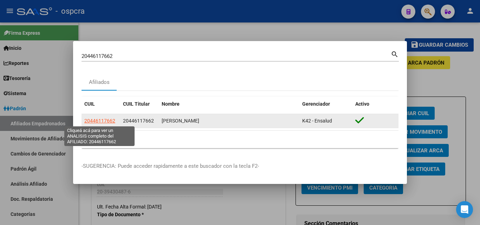
click at [104, 122] on span "20446117662" at bounding box center [99, 121] width 31 height 6
type textarea "20446117662"
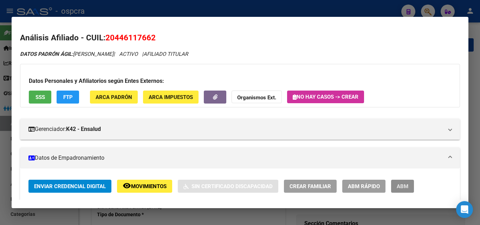
click at [407, 185] on span "ABM" at bounding box center [403, 186] width 12 height 6
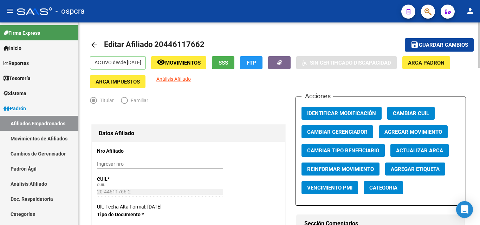
click at [423, 132] on span "Agregar Movimiento" at bounding box center [413, 132] width 58 height 6
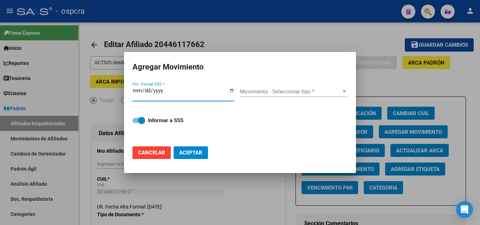
click at [229, 91] on input "Fec. Formal SSS *" at bounding box center [183, 93] width 102 height 11
type input "[DATE]"
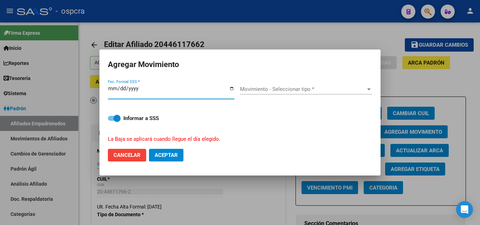
click at [282, 89] on span "Movimiento - Seleccionar tipo *" at bounding box center [303, 89] width 126 height 6
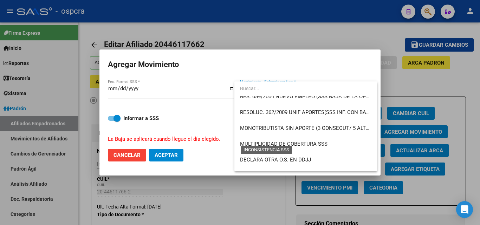
scroll to position [265, 0]
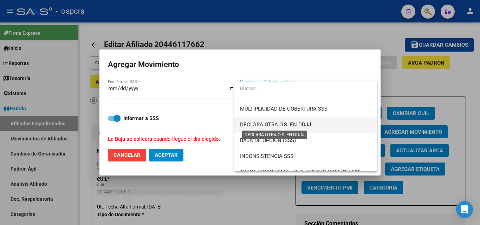
click at [293, 128] on span "DECLARA OTRA O.S. EN DDJJ" at bounding box center [275, 125] width 71 height 6
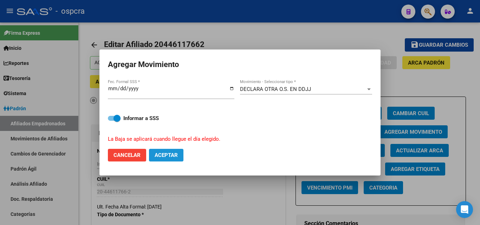
click at [177, 155] on span "Aceptar" at bounding box center [166, 155] width 23 height 6
checkbox input "false"
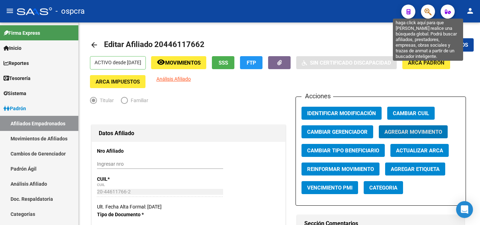
click at [427, 10] on icon "button" at bounding box center [427, 12] width 7 height 8
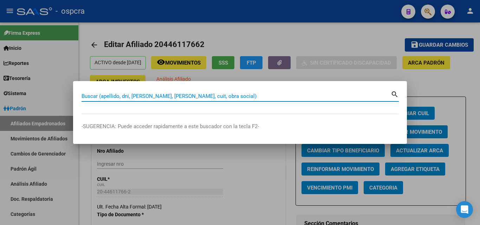
paste input "20317739886"
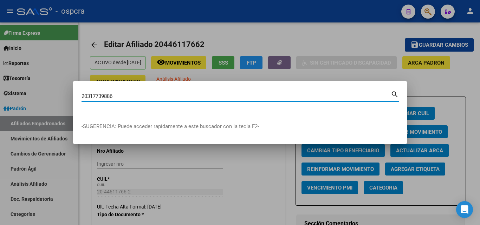
type input "20317739886"
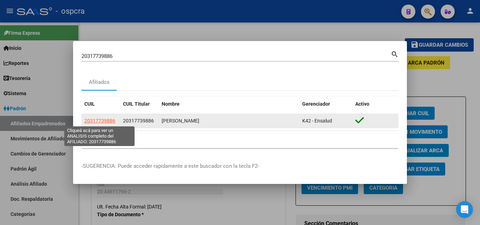
click at [110, 122] on span "20317739886" at bounding box center [99, 121] width 31 height 6
type textarea "20317739886"
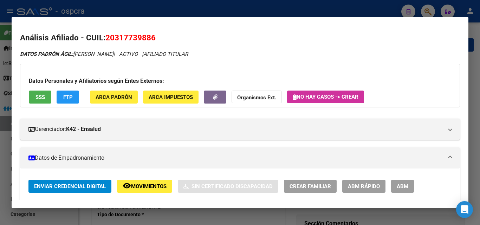
click at [401, 185] on span "ABM" at bounding box center [403, 186] width 12 height 6
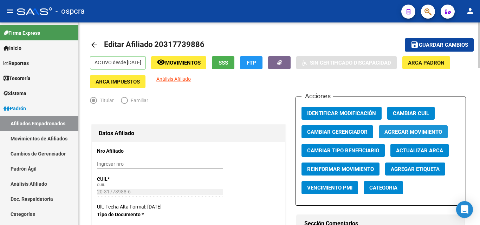
click at [424, 132] on span "Agregar Movimiento" at bounding box center [413, 132] width 58 height 6
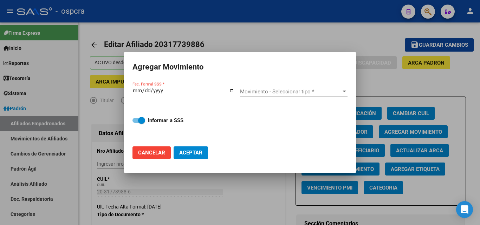
click at [231, 87] on div "Fec. Formal SSS *" at bounding box center [183, 93] width 102 height 15
click at [232, 91] on input "Fec. Formal SSS *" at bounding box center [183, 93] width 102 height 11
type input "[DATE]"
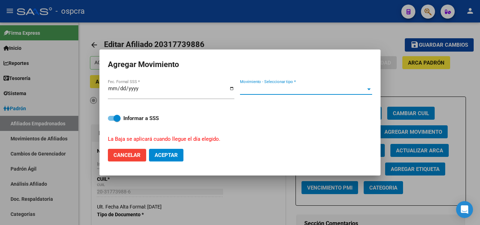
click at [310, 88] on span "Movimiento - Seleccionar tipo *" at bounding box center [303, 89] width 126 height 6
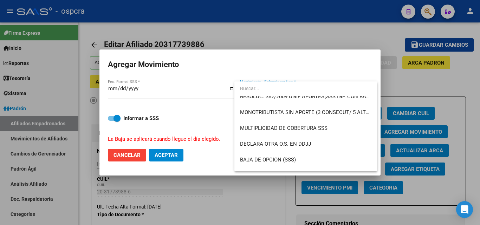
scroll to position [246, 0]
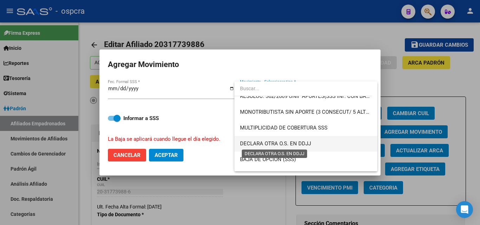
click at [300, 143] on span "DECLARA OTRA O.S. EN DDJJ" at bounding box center [275, 144] width 71 height 6
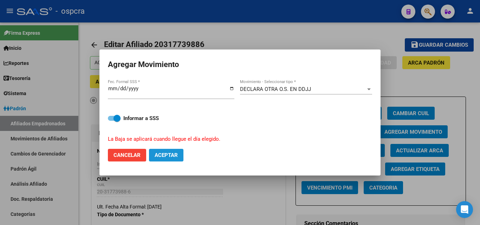
click at [170, 153] on span "Aceptar" at bounding box center [166, 155] width 23 height 6
checkbox input "false"
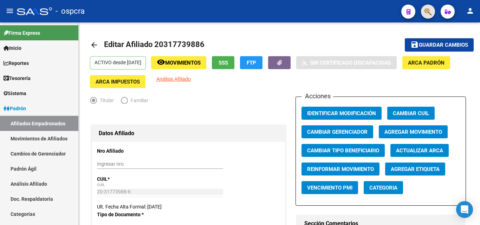
click at [434, 13] on button "button" at bounding box center [428, 12] width 14 height 14
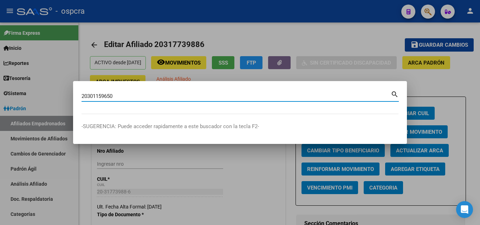
type input "20301159650"
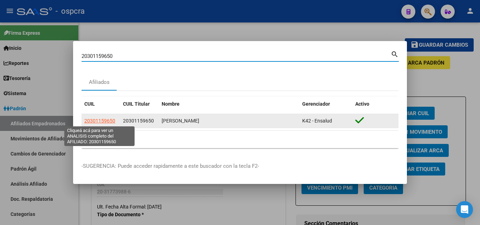
click at [104, 122] on span "20301159650" at bounding box center [99, 121] width 31 height 6
type textarea "20301159650"
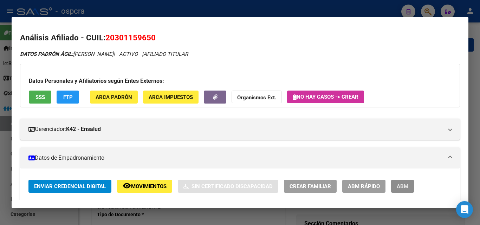
click at [409, 192] on button "ABM" at bounding box center [402, 186] width 23 height 13
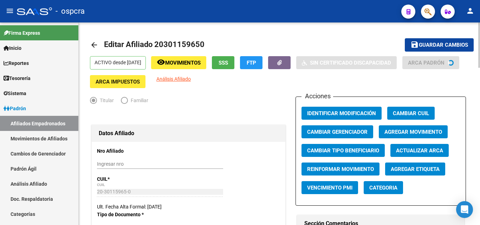
click at [436, 132] on span "Agregar Movimiento" at bounding box center [413, 132] width 58 height 6
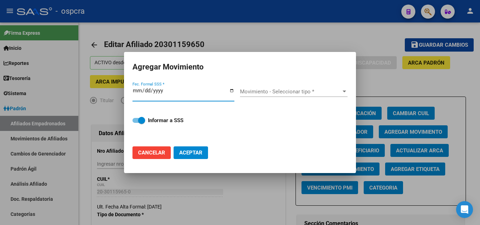
click at [232, 91] on input "Fec. Formal SSS *" at bounding box center [183, 93] width 102 height 11
type input "[DATE]"
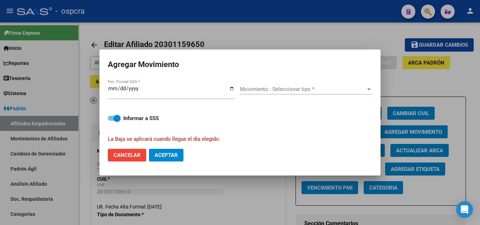
drag, startPoint x: 324, startPoint y: 82, endPoint x: 324, endPoint y: 86, distance: 4.2
click at [324, 83] on div "Movimiento - Seleccionar tipo * Movimiento - Seleccionar tipo *" at bounding box center [306, 91] width 132 height 27
click at [324, 87] on span "Movimiento - Seleccionar tipo *" at bounding box center [303, 89] width 126 height 6
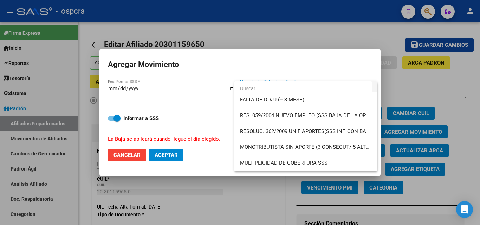
scroll to position [246, 0]
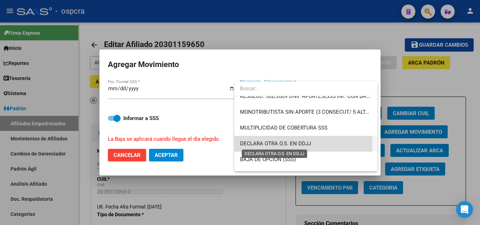
click at [297, 144] on span "DECLARA OTRA O.S. EN DDJJ" at bounding box center [275, 144] width 71 height 6
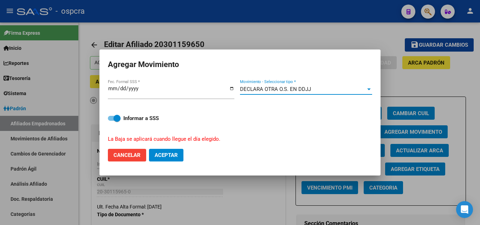
click at [173, 155] on span "Aceptar" at bounding box center [166, 155] width 23 height 6
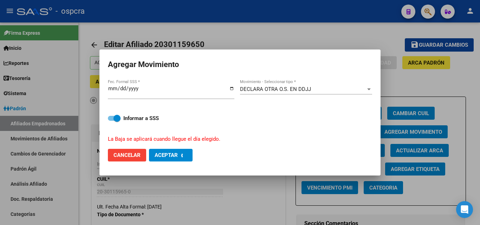
checkbox input "false"
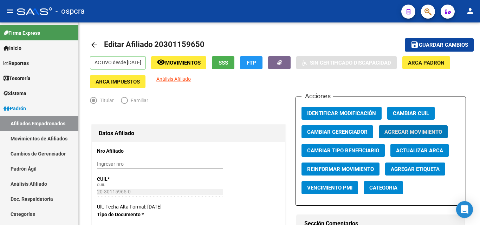
click at [429, 11] on icon "button" at bounding box center [427, 12] width 7 height 8
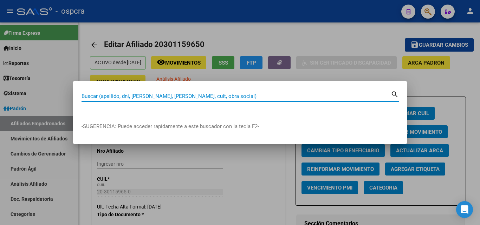
paste input "30688730402"
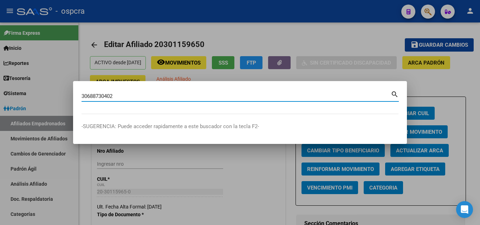
type input "30688730402"
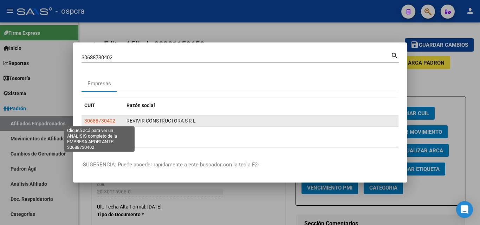
click at [105, 123] on span "30688730402" at bounding box center [99, 121] width 31 height 6
type textarea "30688730402"
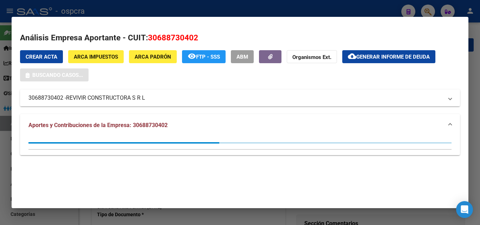
click at [0, 178] on div at bounding box center [240, 112] width 480 height 225
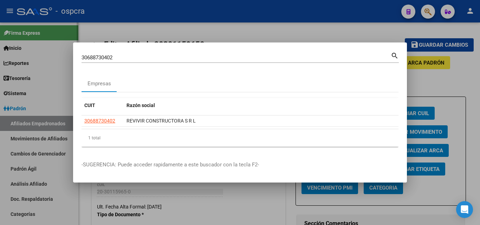
click at [4, 178] on div at bounding box center [240, 112] width 480 height 225
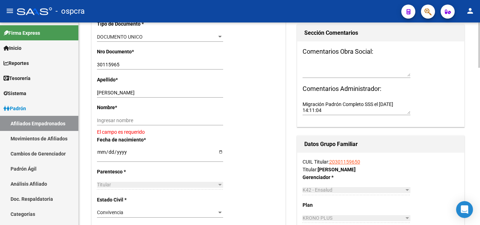
scroll to position [176, 0]
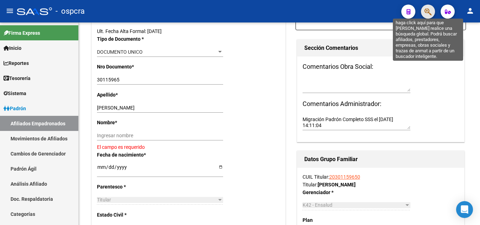
click at [425, 8] on button "button" at bounding box center [428, 12] width 14 height 14
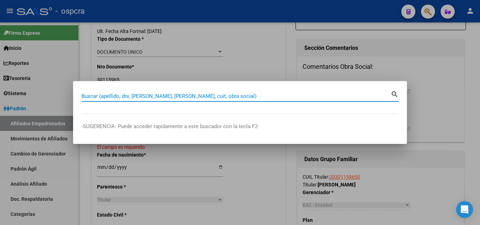
paste input "20419690156"
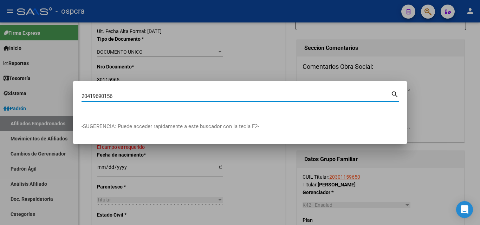
type input "20419690156"
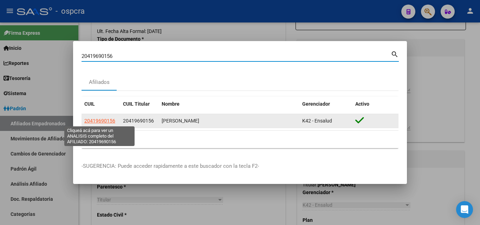
click at [100, 121] on span "20419690156" at bounding box center [99, 121] width 31 height 6
type textarea "20419690156"
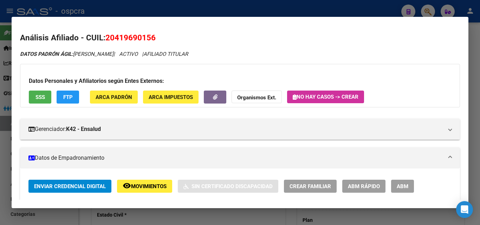
click at [409, 186] on button "ABM" at bounding box center [402, 186] width 23 height 13
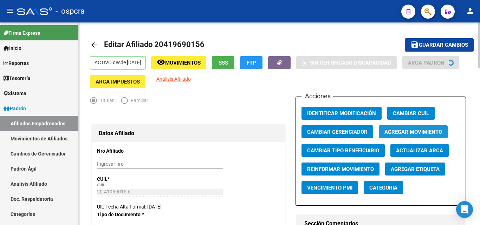
click at [417, 128] on button "Agregar Movimiento" at bounding box center [413, 131] width 69 height 13
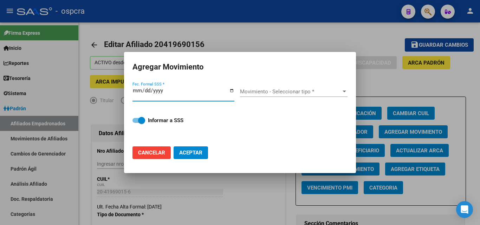
click at [232, 90] on input "Fec. Formal SSS *" at bounding box center [183, 93] width 102 height 11
type input "[DATE]"
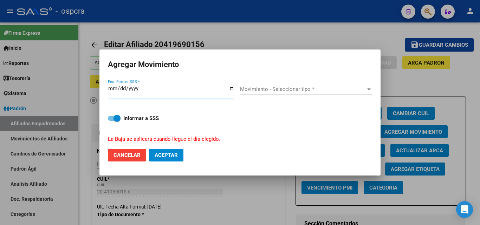
click at [323, 86] on div "Movimiento - Seleccionar tipo * Movimiento - Seleccionar tipo *" at bounding box center [306, 89] width 132 height 11
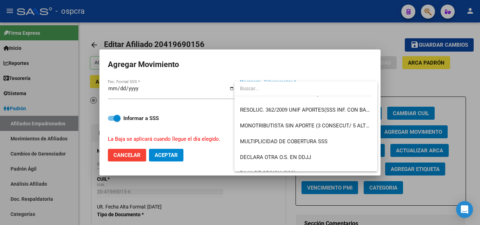
scroll to position [246, 0]
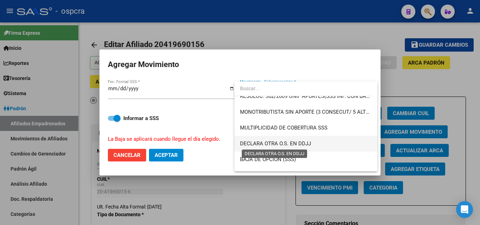
click at [297, 147] on span "DECLARA OTRA O.S. EN DDJJ" at bounding box center [275, 144] width 71 height 6
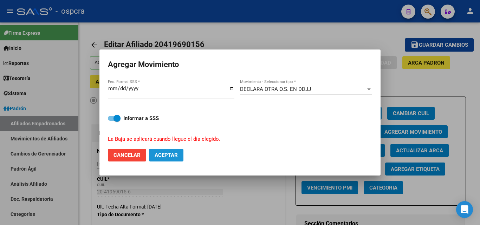
click at [171, 157] on span "Aceptar" at bounding box center [166, 155] width 23 height 6
checkbox input "false"
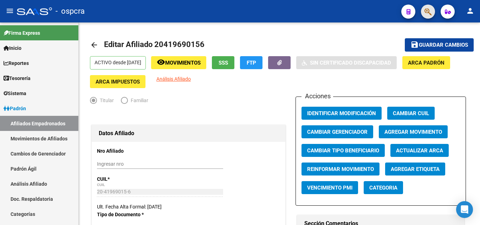
click at [432, 11] on button "button" at bounding box center [428, 12] width 14 height 14
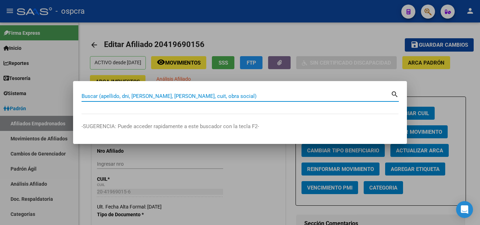
paste input "20315341567"
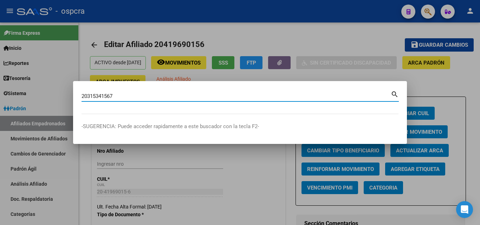
type input "20315341567"
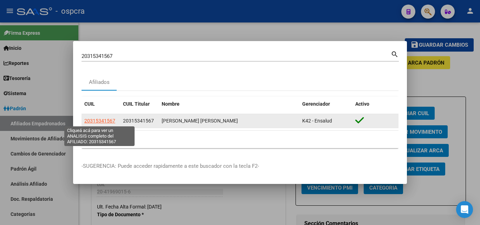
click at [103, 120] on span "20315341567" at bounding box center [99, 121] width 31 height 6
type textarea "20315341567"
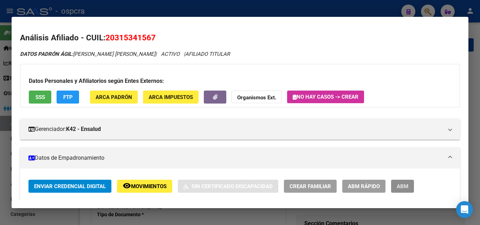
click at [405, 184] on span "ABM" at bounding box center [403, 186] width 12 height 6
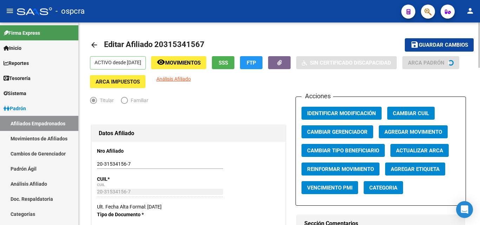
click at [431, 133] on span "Agregar Movimiento" at bounding box center [413, 132] width 58 height 6
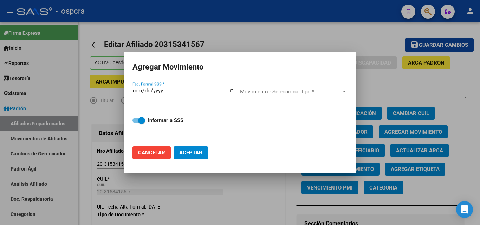
click at [234, 90] on input "Fec. Formal SSS *" at bounding box center [183, 93] width 102 height 11
type input "[DATE]"
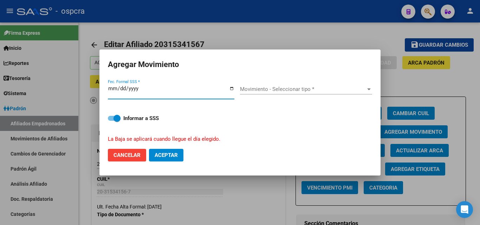
click at [327, 93] on div "Movimiento - Seleccionar tipo * Movimiento - Seleccionar tipo *" at bounding box center [306, 89] width 132 height 11
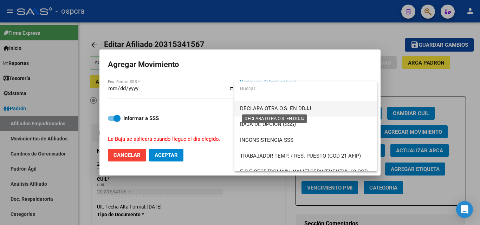
click at [299, 108] on span "DECLARA OTRA O.S. EN DDJJ" at bounding box center [275, 108] width 71 height 6
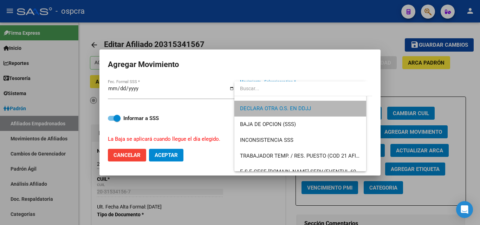
scroll to position [285, 0]
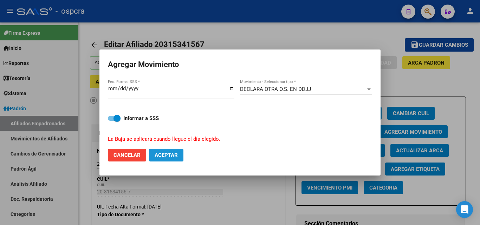
click at [167, 151] on button "Aceptar" at bounding box center [166, 155] width 34 height 13
checkbox input "false"
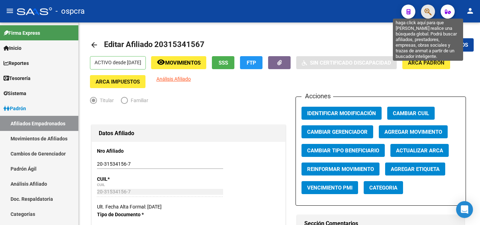
click at [429, 13] on icon "button" at bounding box center [427, 12] width 7 height 8
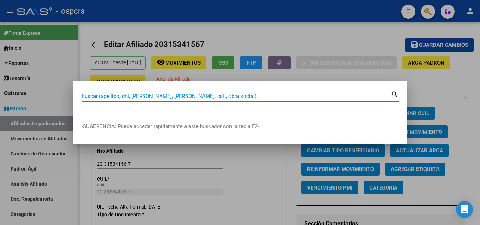
paste input "20267707112"
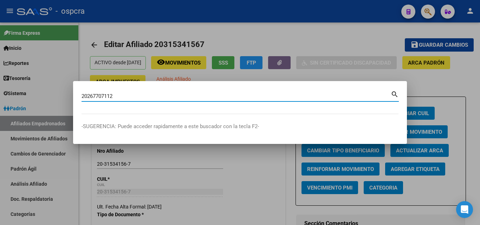
type input "20267707112"
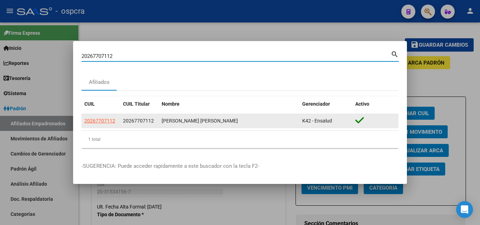
click at [106, 117] on app-link-go-to "20267707112" at bounding box center [99, 121] width 31 height 8
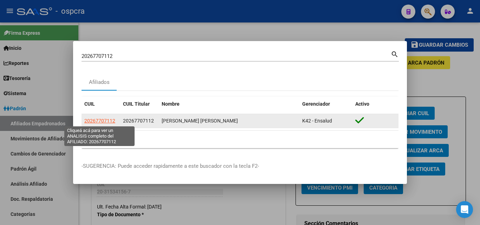
click at [108, 120] on span "20267707112" at bounding box center [99, 121] width 31 height 6
type textarea "20267707112"
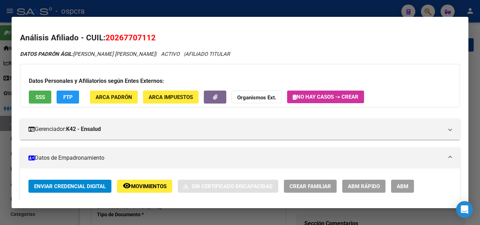
click at [403, 187] on span "ABM" at bounding box center [403, 186] width 12 height 6
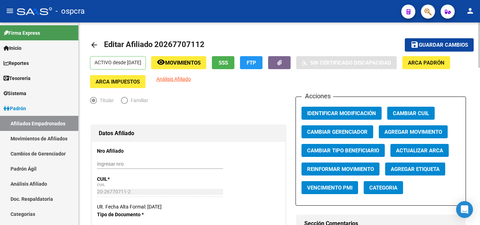
click at [415, 134] on span "Agregar Movimiento" at bounding box center [413, 132] width 58 height 6
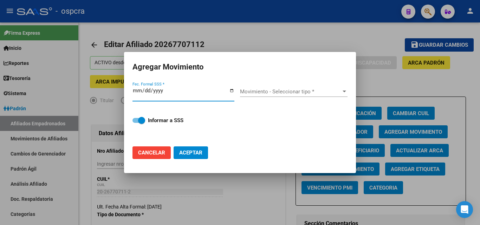
click at [229, 90] on input "Fec. Formal SSS *" at bounding box center [183, 93] width 102 height 11
type input "[DATE]"
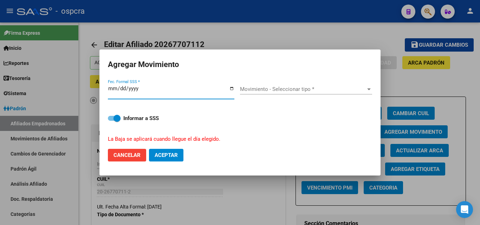
click at [279, 93] on div "Movimiento - Seleccionar tipo * Movimiento - Seleccionar tipo *" at bounding box center [306, 89] width 132 height 11
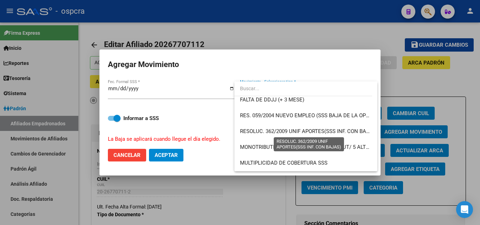
scroll to position [246, 0]
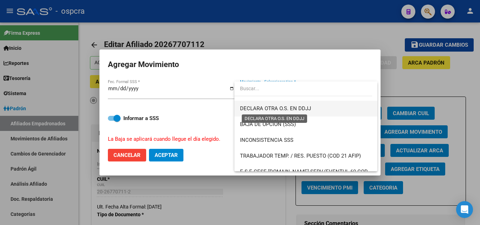
click at [300, 106] on span "DECLARA OTRA O.S. EN DDJJ" at bounding box center [275, 108] width 71 height 6
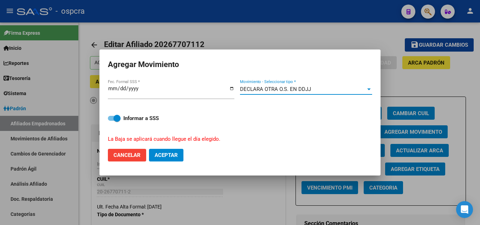
click at [169, 159] on button "Aceptar" at bounding box center [166, 155] width 34 height 13
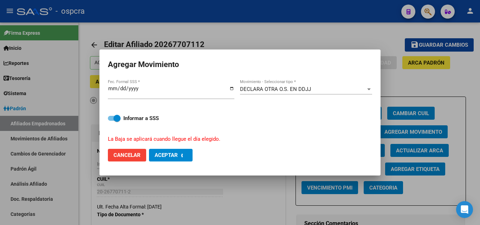
checkbox input "false"
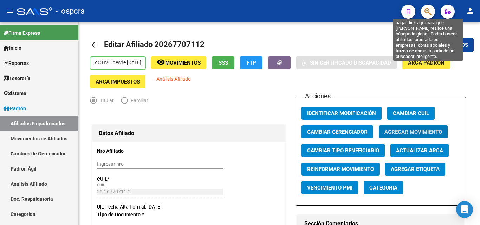
click at [430, 12] on icon "button" at bounding box center [427, 12] width 7 height 8
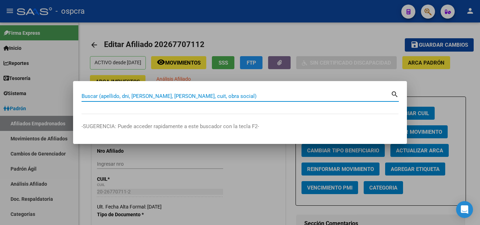
paste input "20377596014"
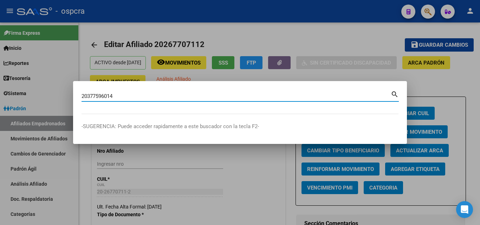
type input "20377596014"
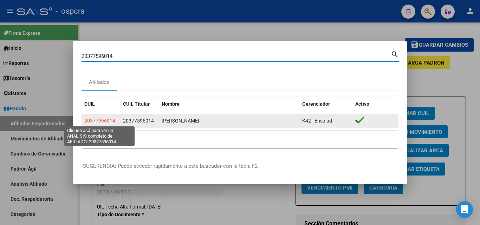
click at [103, 119] on span "20377596014" at bounding box center [99, 121] width 31 height 6
type textarea "20377596014"
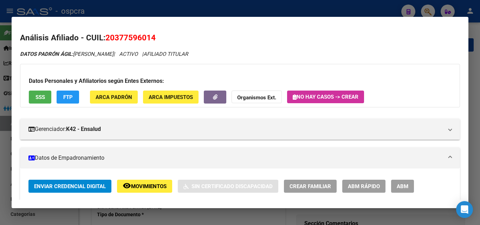
click at [407, 191] on button "ABM" at bounding box center [402, 186] width 23 height 13
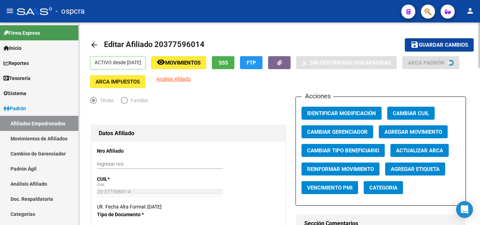
click at [432, 131] on span "Agregar Movimiento" at bounding box center [413, 132] width 58 height 6
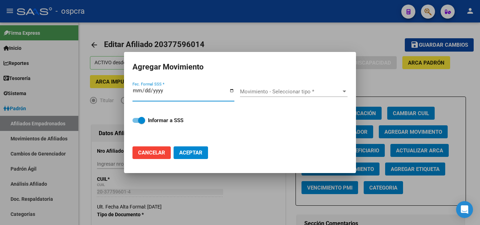
click at [233, 89] on input "Fec. Formal SSS *" at bounding box center [183, 93] width 102 height 11
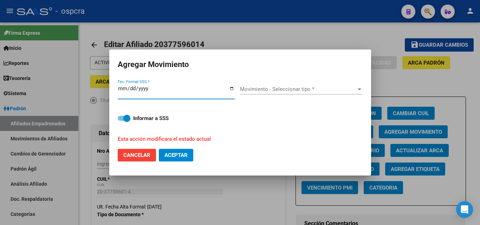
click at [293, 90] on span "Movimiento - Seleccionar tipo *" at bounding box center [298, 89] width 116 height 6
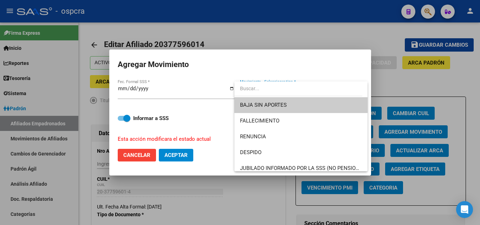
click at [195, 91] on div at bounding box center [240, 112] width 480 height 225
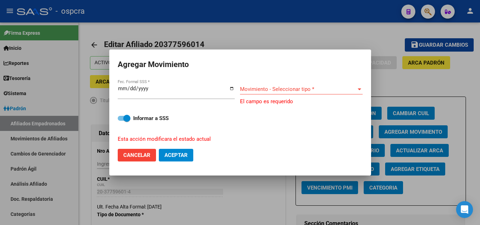
click at [196, 90] on input "2025-10-09" at bounding box center [176, 91] width 117 height 11
drag, startPoint x: 233, startPoint y: 89, endPoint x: 225, endPoint y: 92, distance: 8.5
click at [232, 90] on input "2025-10-09" at bounding box center [176, 91] width 117 height 11
type input "[DATE]"
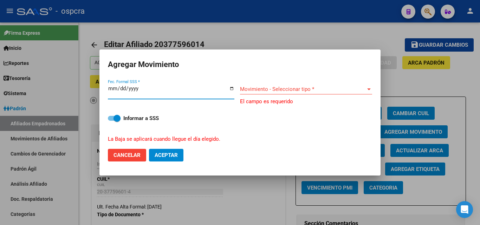
click at [310, 87] on span "Movimiento - Seleccionar tipo *" at bounding box center [303, 89] width 126 height 6
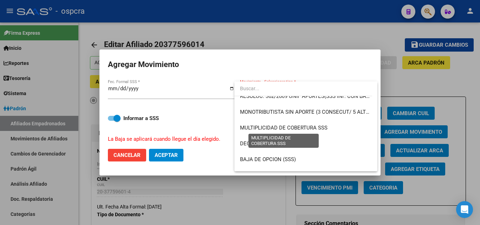
scroll to position [281, 0]
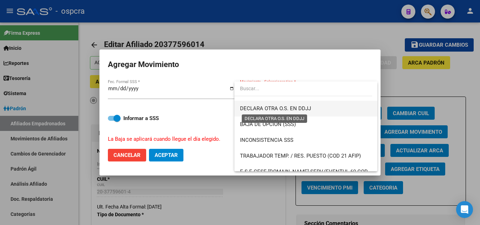
click at [289, 107] on span "DECLARA OTRA O.S. EN DDJJ" at bounding box center [275, 108] width 71 height 6
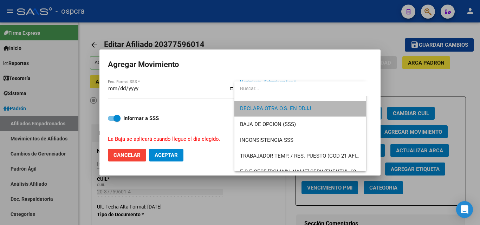
scroll to position [285, 0]
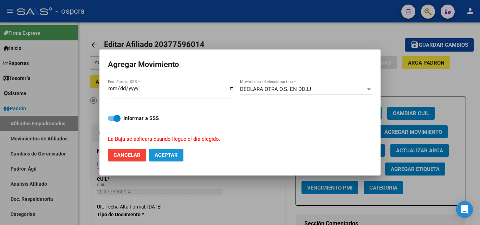
click at [176, 157] on span "Aceptar" at bounding box center [166, 155] width 23 height 6
checkbox input "false"
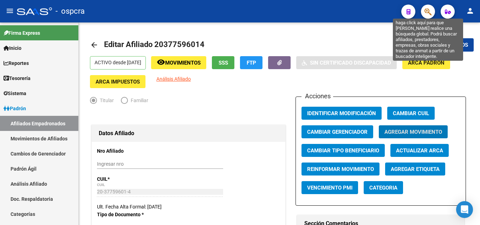
click at [428, 10] on icon "button" at bounding box center [427, 12] width 7 height 8
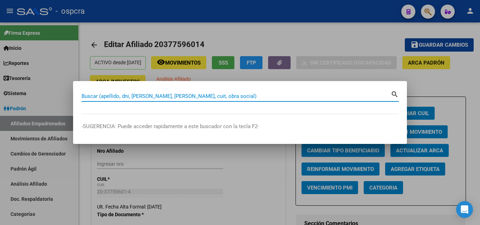
paste input "20415449055"
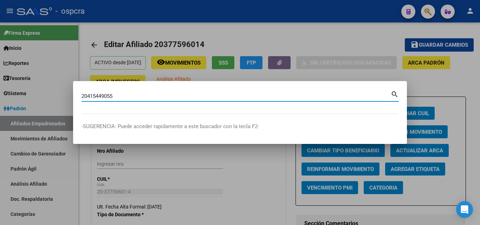
type input "20415449055"
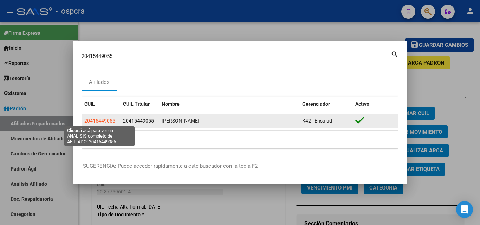
click at [103, 123] on span "20415449055" at bounding box center [99, 121] width 31 height 6
type textarea "20415449055"
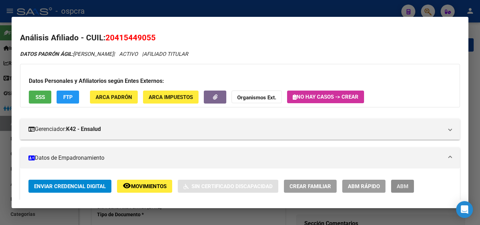
click at [399, 184] on span "ABM" at bounding box center [403, 186] width 12 height 6
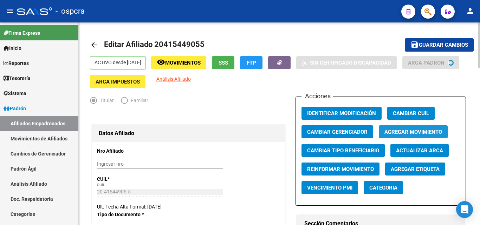
click at [423, 130] on span "Agregar Movimiento" at bounding box center [413, 132] width 58 height 6
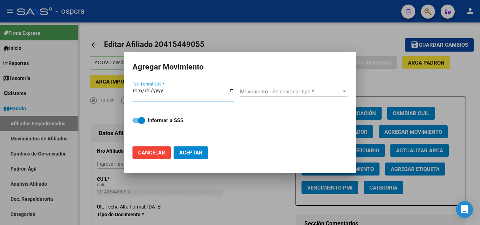
click at [230, 90] on input "Fec. Formal SSS *" at bounding box center [183, 93] width 102 height 11
type input "[DATE]"
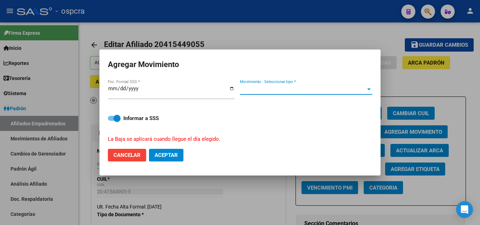
click at [313, 90] on span "Movimiento - Seleccionar tipo *" at bounding box center [303, 89] width 126 height 6
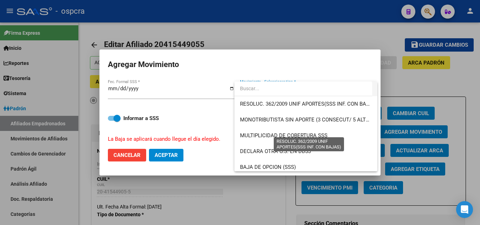
scroll to position [246, 0]
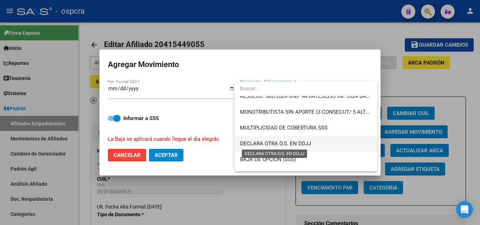
click at [288, 143] on span "DECLARA OTRA O.S. EN DDJJ" at bounding box center [275, 144] width 71 height 6
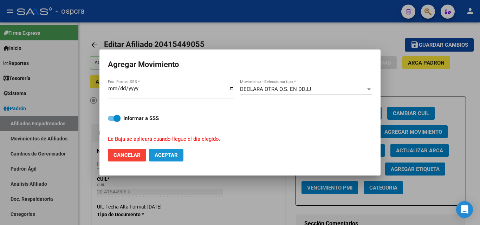
click at [175, 151] on button "Aceptar" at bounding box center [166, 155] width 34 height 13
checkbox input "false"
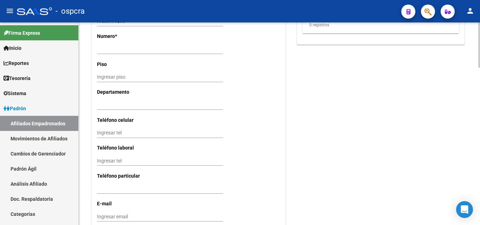
scroll to position [706, 0]
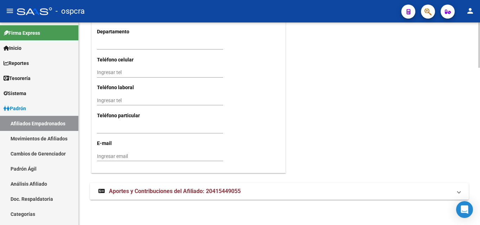
click at [188, 186] on mat-expansion-panel-header "Aportes y Contribuciones del Afiliado: 20415449055" at bounding box center [279, 191] width 379 height 17
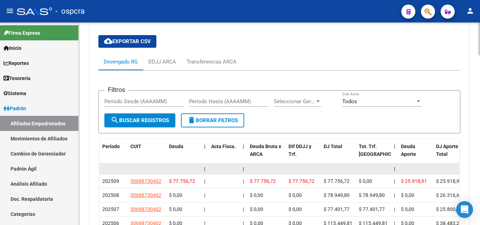
scroll to position [901, 0]
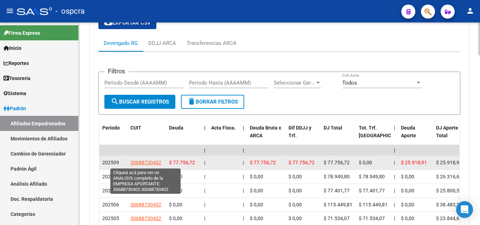
click at [141, 165] on span "30688730402" at bounding box center [145, 163] width 31 height 6
type textarea "30688730402"
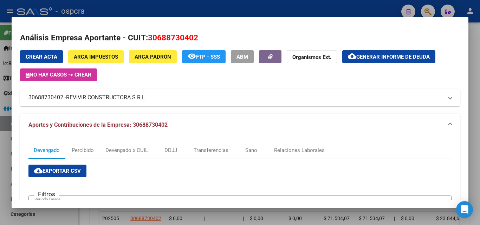
drag, startPoint x: 147, startPoint y: 36, endPoint x: 203, endPoint y: 37, distance: 55.5
click at [203, 37] on h2 "Análisis Empresa Aportante - CUIT: 30688730402" at bounding box center [240, 38] width 440 height 12
copy span "30688730402"
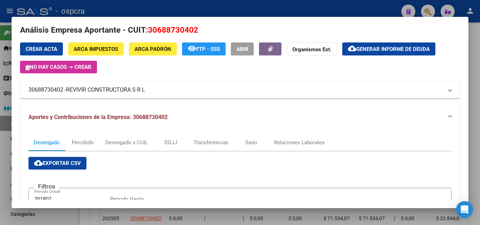
scroll to position [0, 0]
